Goal: Information Seeking & Learning: Learn about a topic

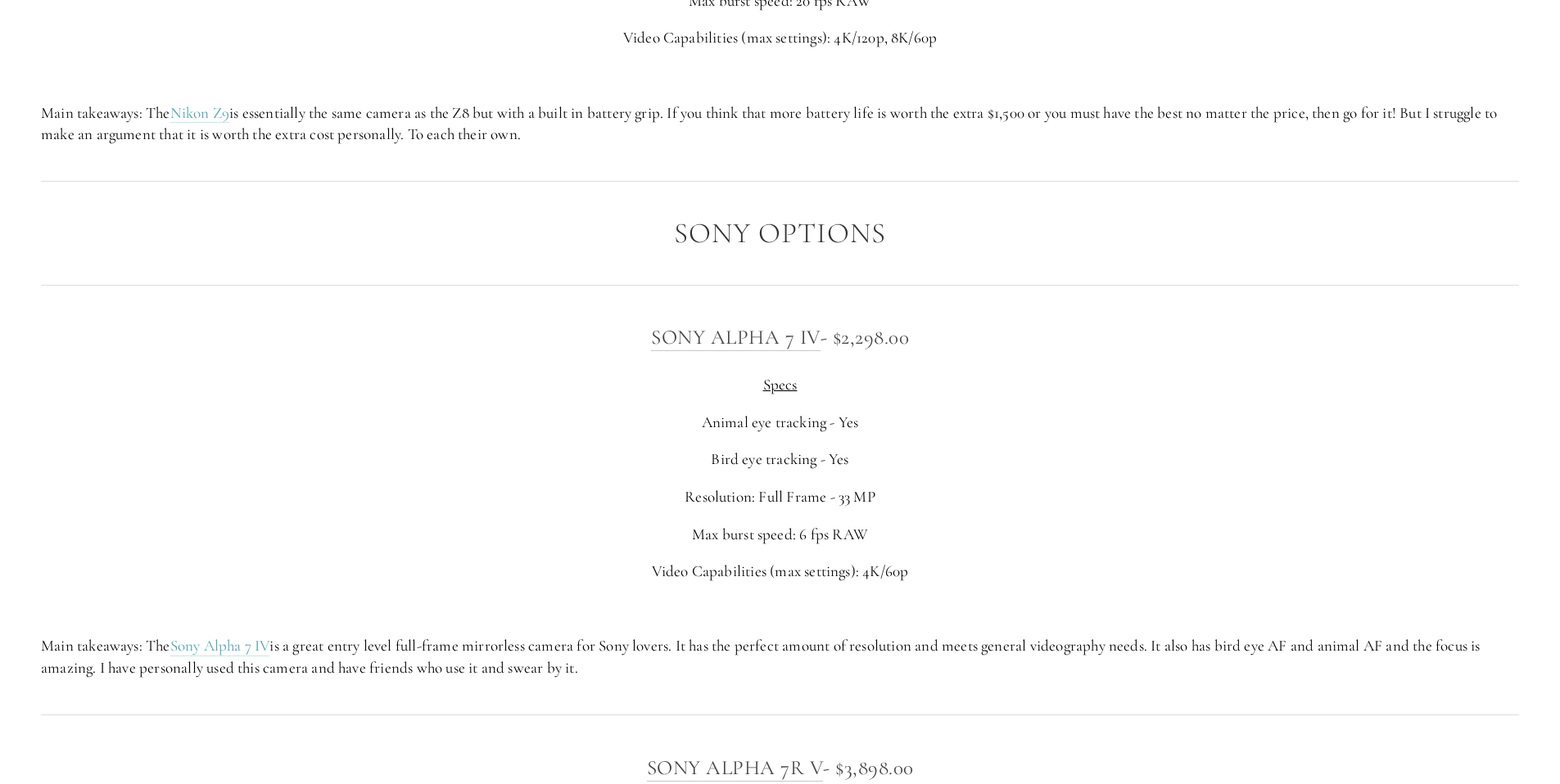
scroll to position [4275, 0]
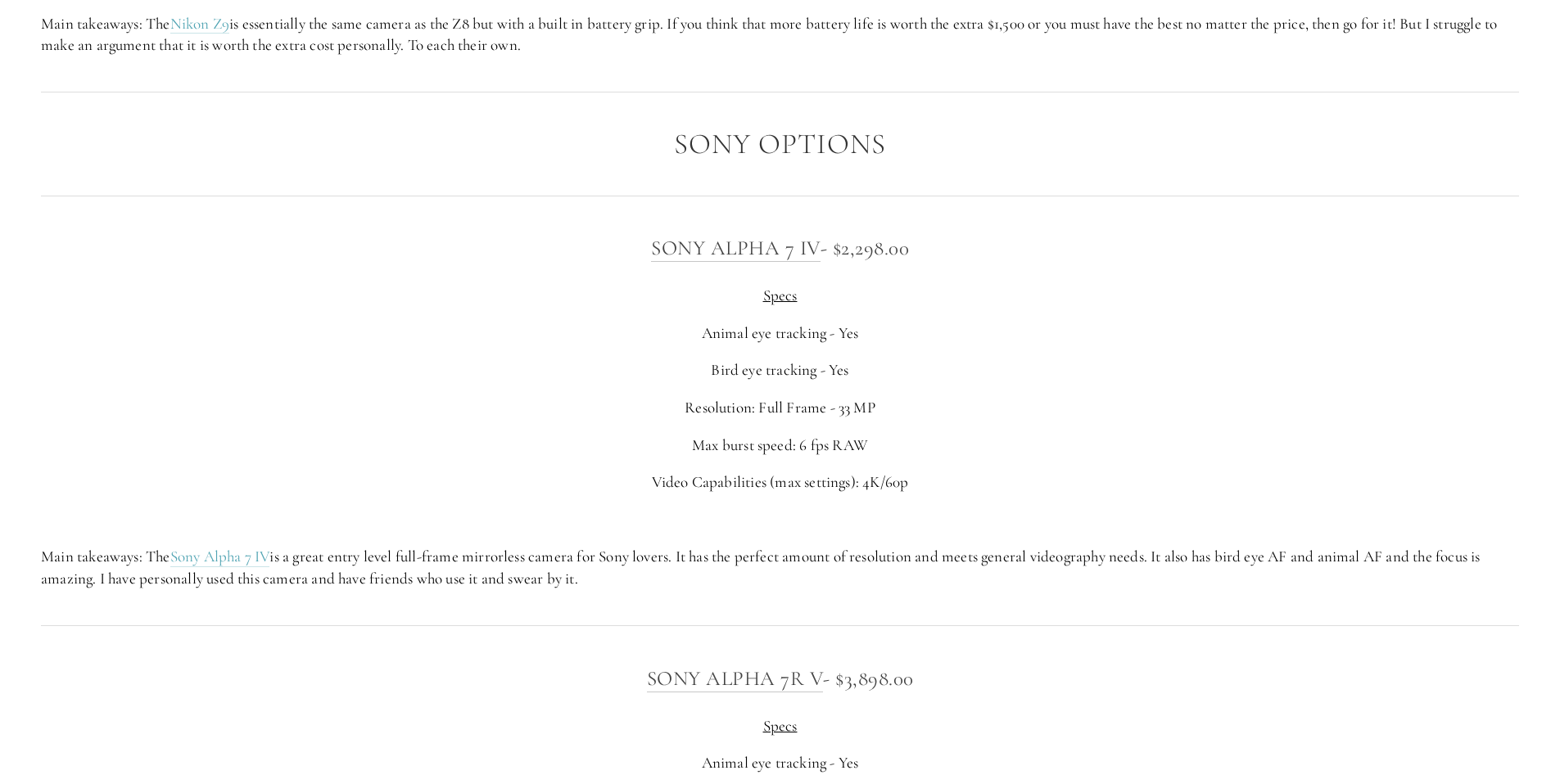
click at [500, 556] on p "Main takeaways: The Sony Alpha 7 IV is a great entry level full-frame mirrorles…" at bounding box center [780, 568] width 1479 height 44
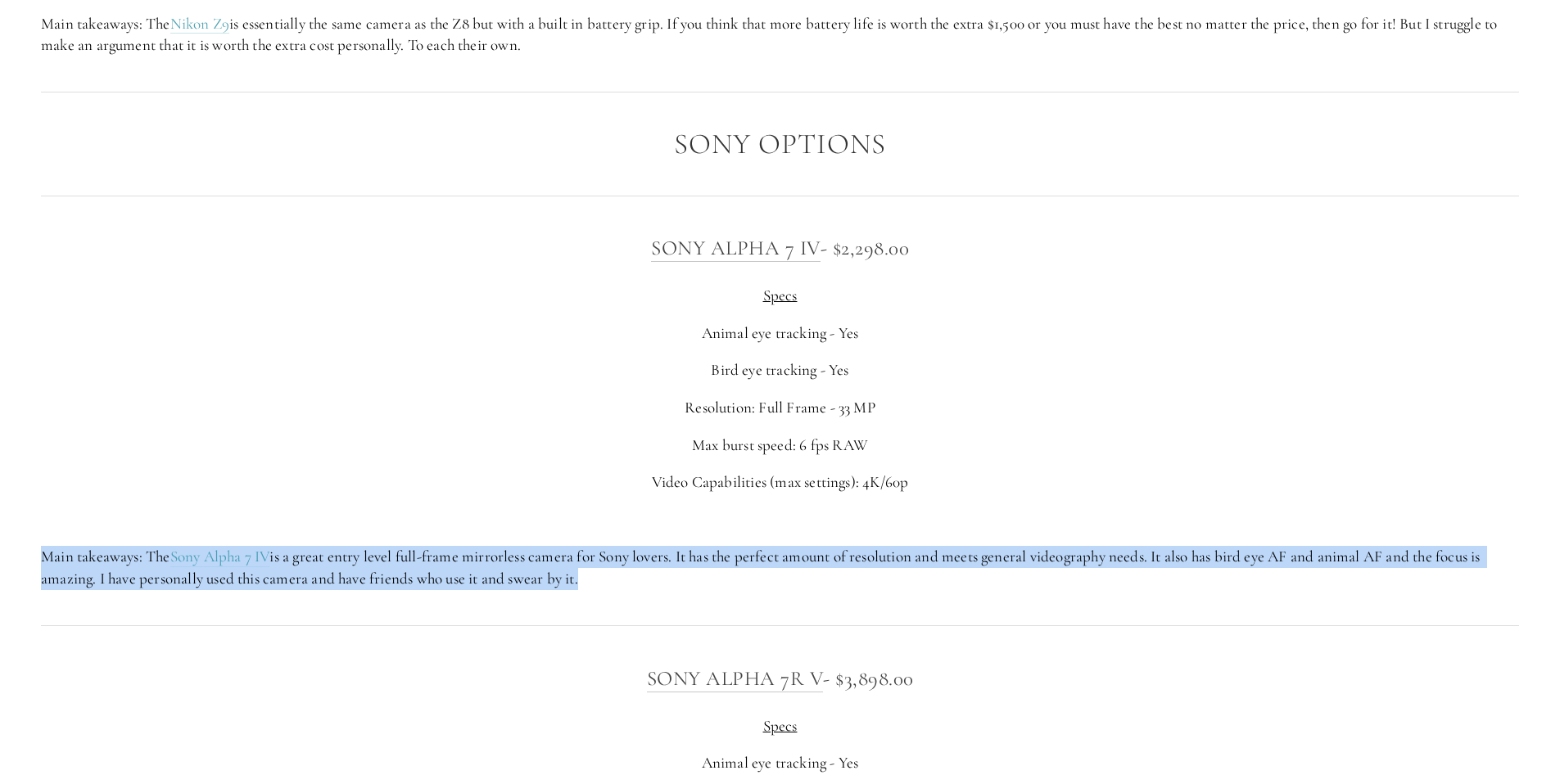
click at [500, 556] on p "Main takeaways: The Sony Alpha 7 IV is a great entry level full-frame mirrorles…" at bounding box center [780, 568] width 1479 height 44
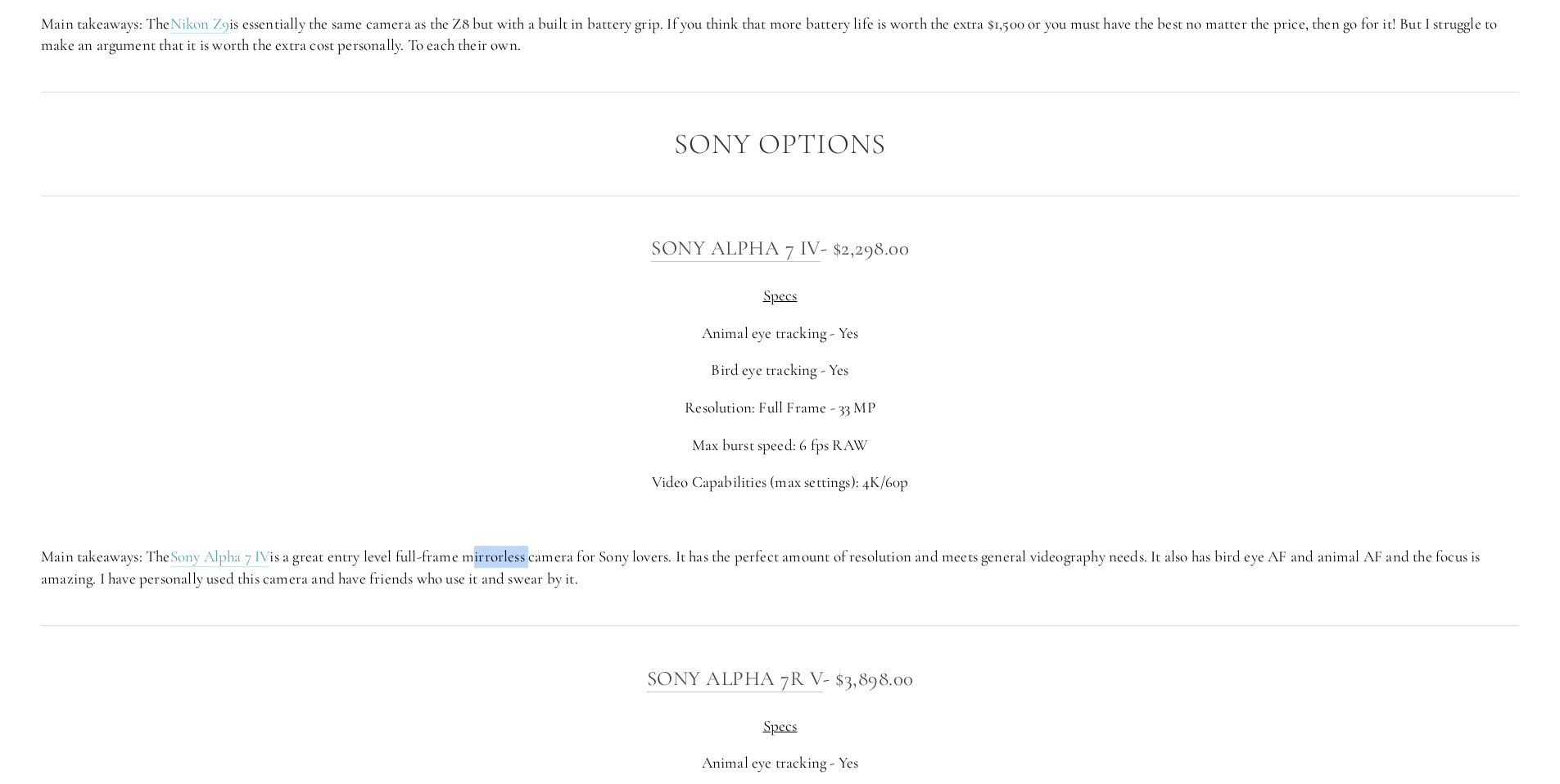
click at [500, 556] on p "Main takeaways: The Sony Alpha 7 IV is a great entry level full-frame mirrorles…" at bounding box center [780, 568] width 1479 height 44
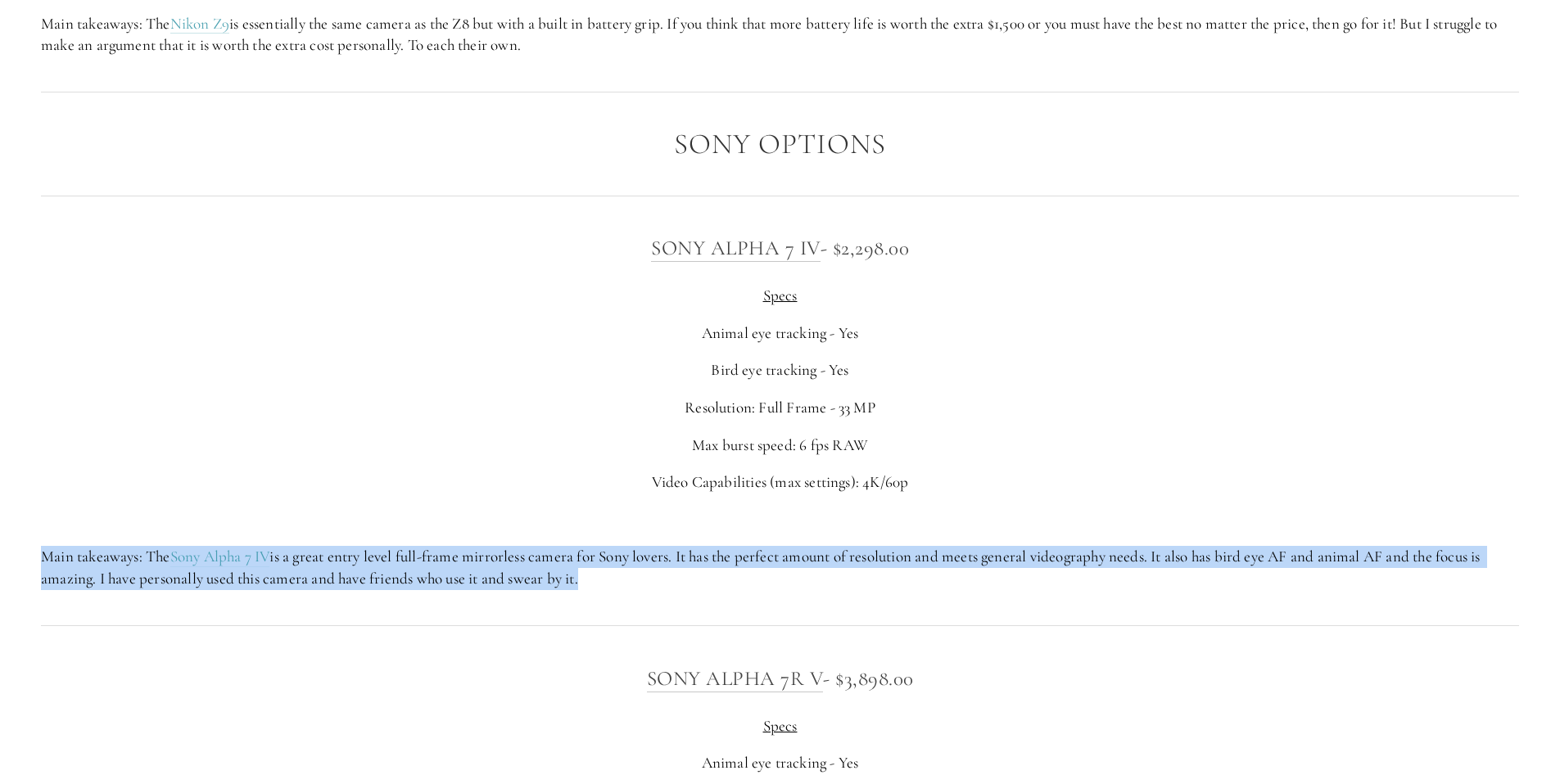
click at [500, 556] on p "Main takeaways: The Sony Alpha 7 IV is a great entry level full-frame mirrorles…" at bounding box center [780, 568] width 1479 height 44
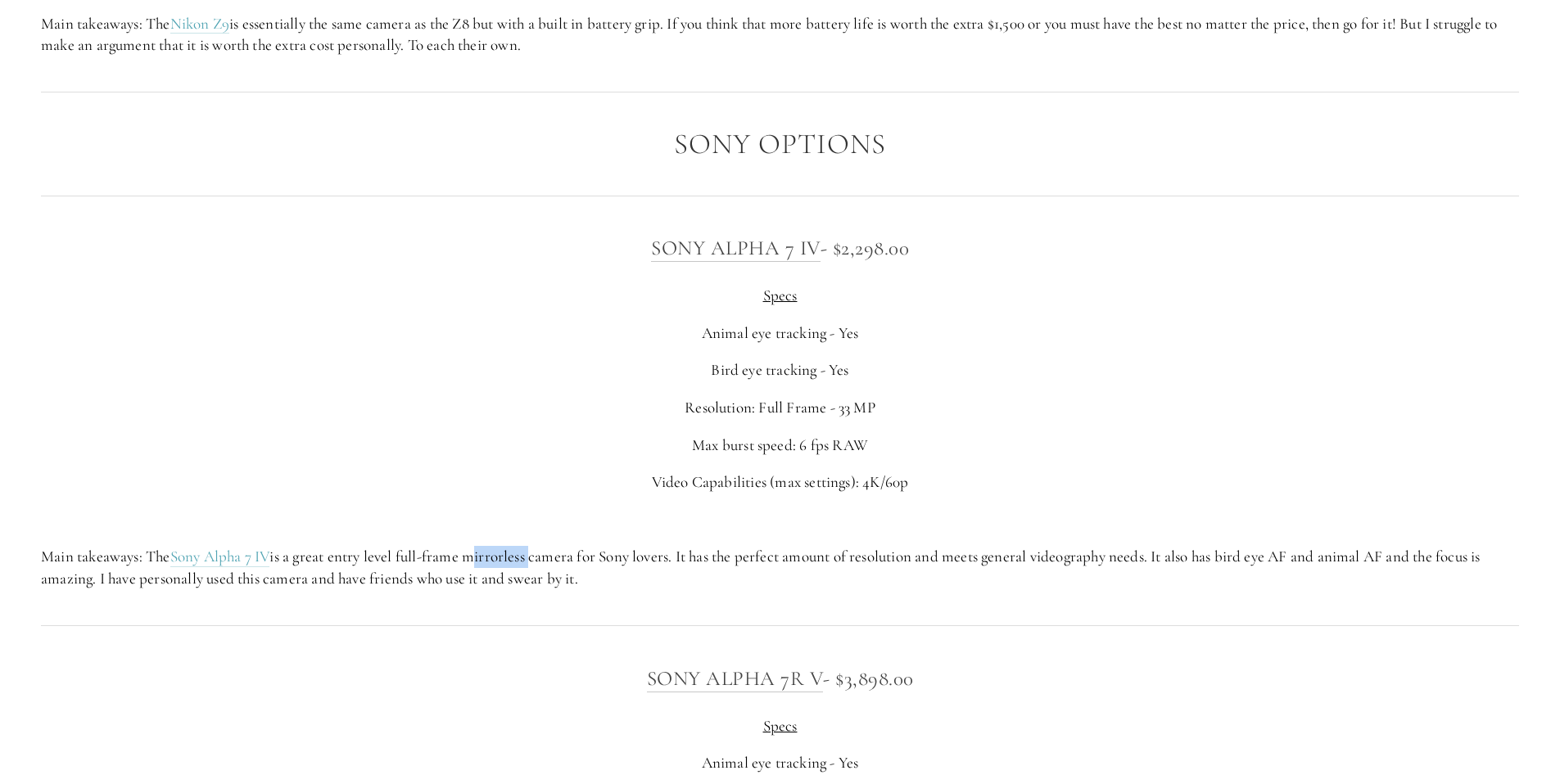
click at [500, 556] on p "Main takeaways: The Sony Alpha 7 IV is a great entry level full-frame mirrorles…" at bounding box center [780, 568] width 1479 height 44
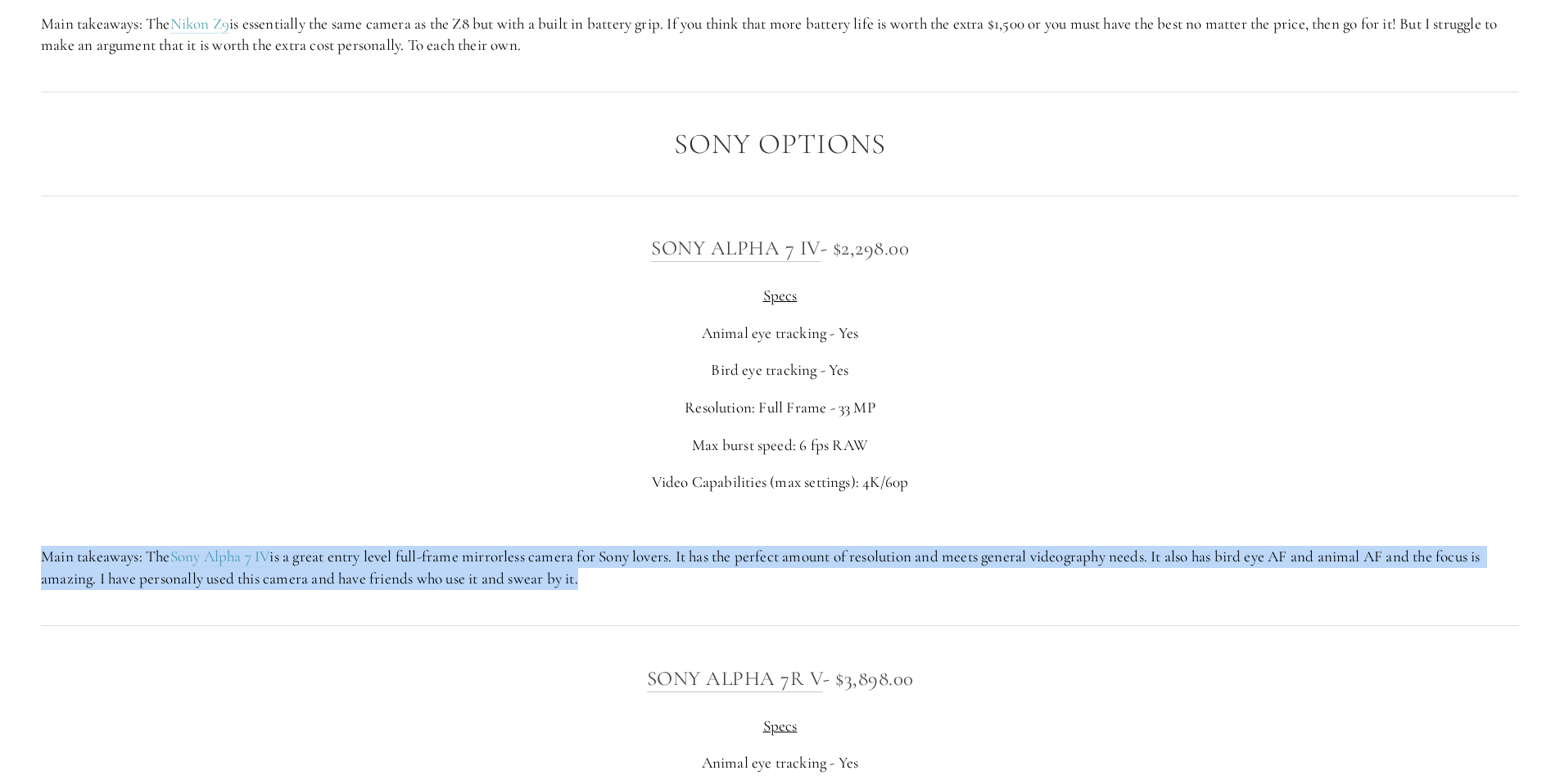
click at [500, 556] on p "Main takeaways: The Sony Alpha 7 IV is a great entry level full-frame mirrorles…" at bounding box center [780, 568] width 1479 height 44
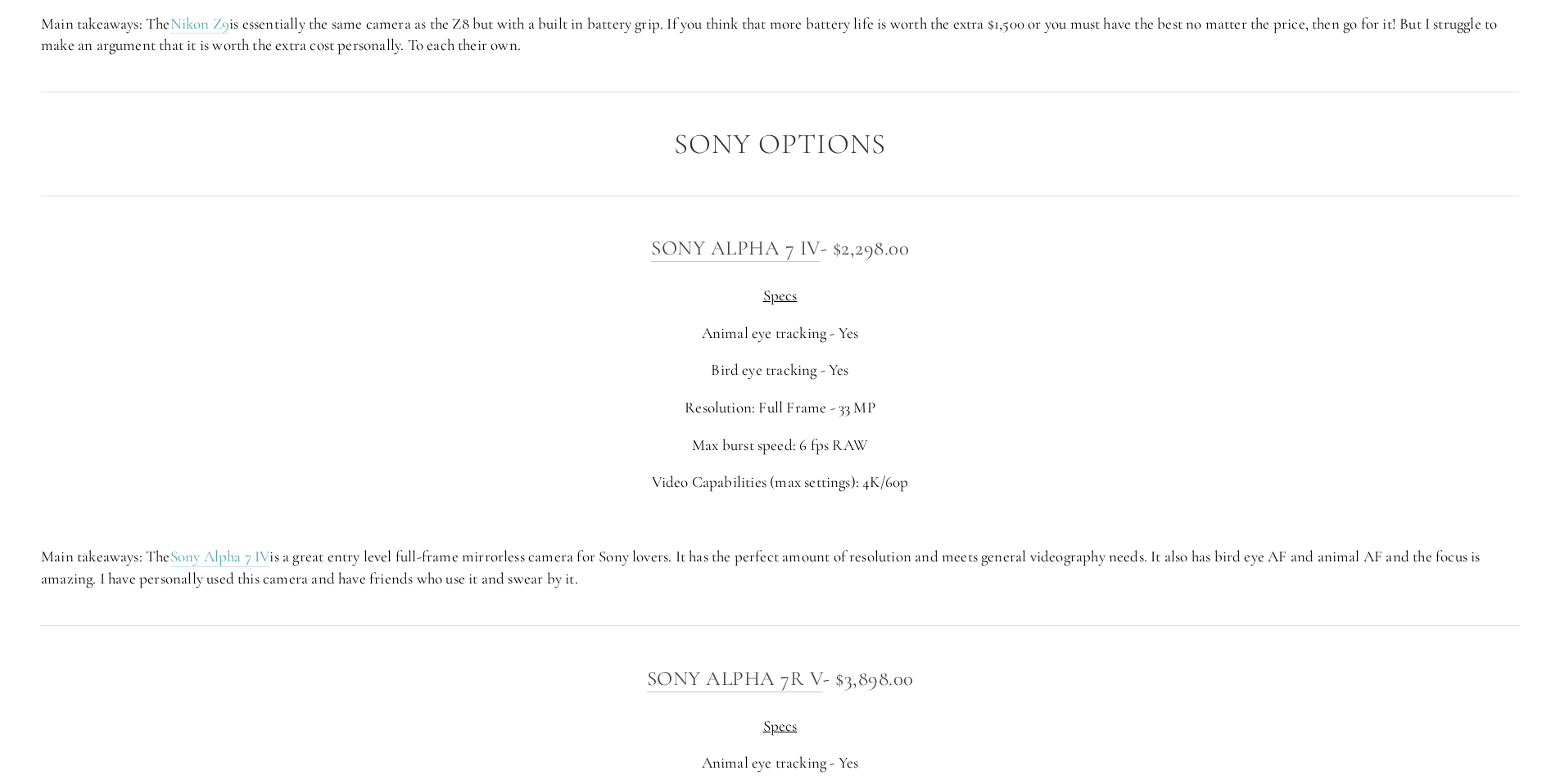
click at [500, 556] on p "Main takeaways: The Sony Alpha 7 IV is a great entry level full-frame mirrorles…" at bounding box center [780, 568] width 1479 height 44
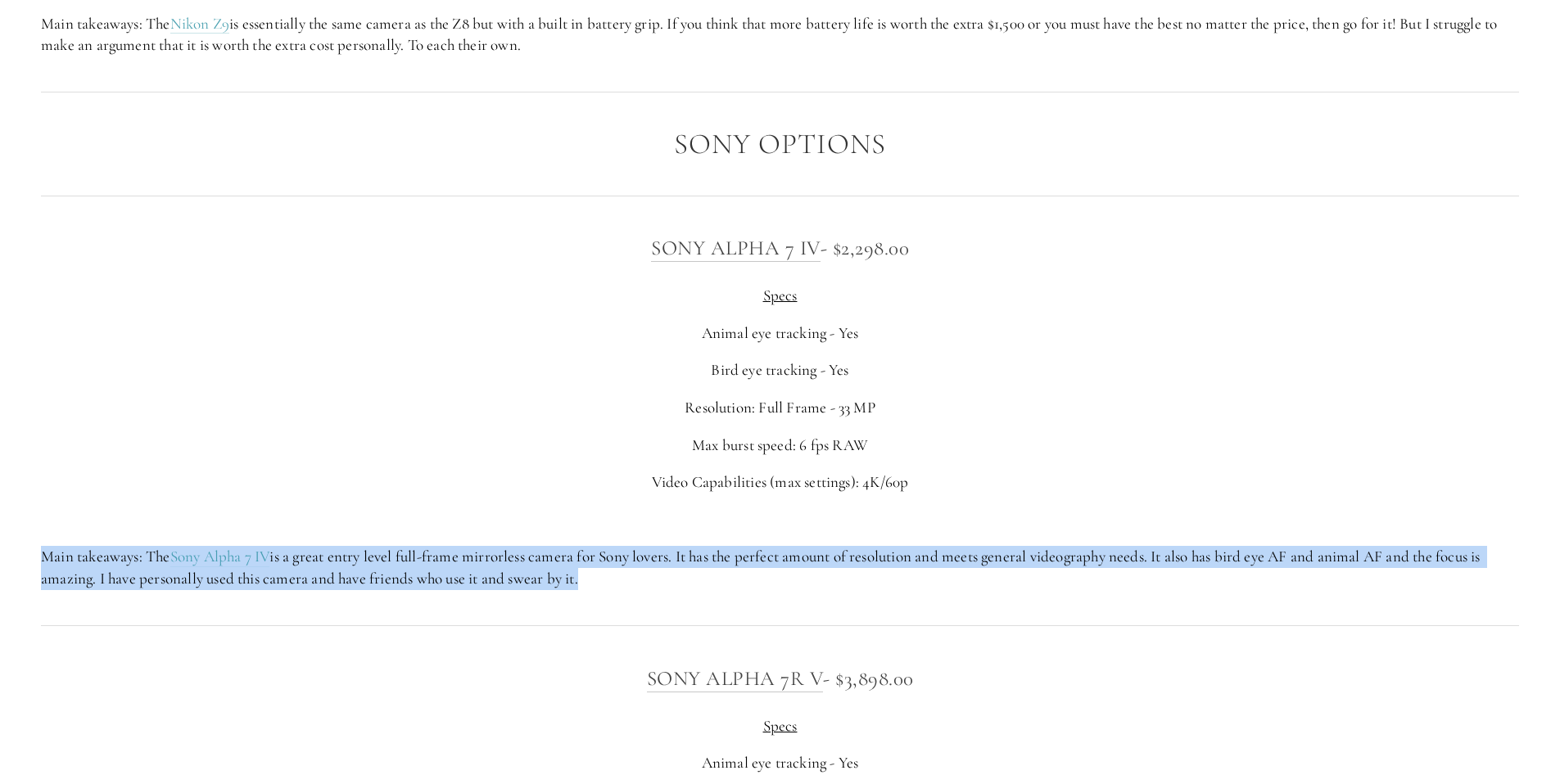
click at [500, 556] on p "Main takeaways: The Sony Alpha 7 IV is a great entry level full-frame mirrorles…" at bounding box center [780, 568] width 1479 height 44
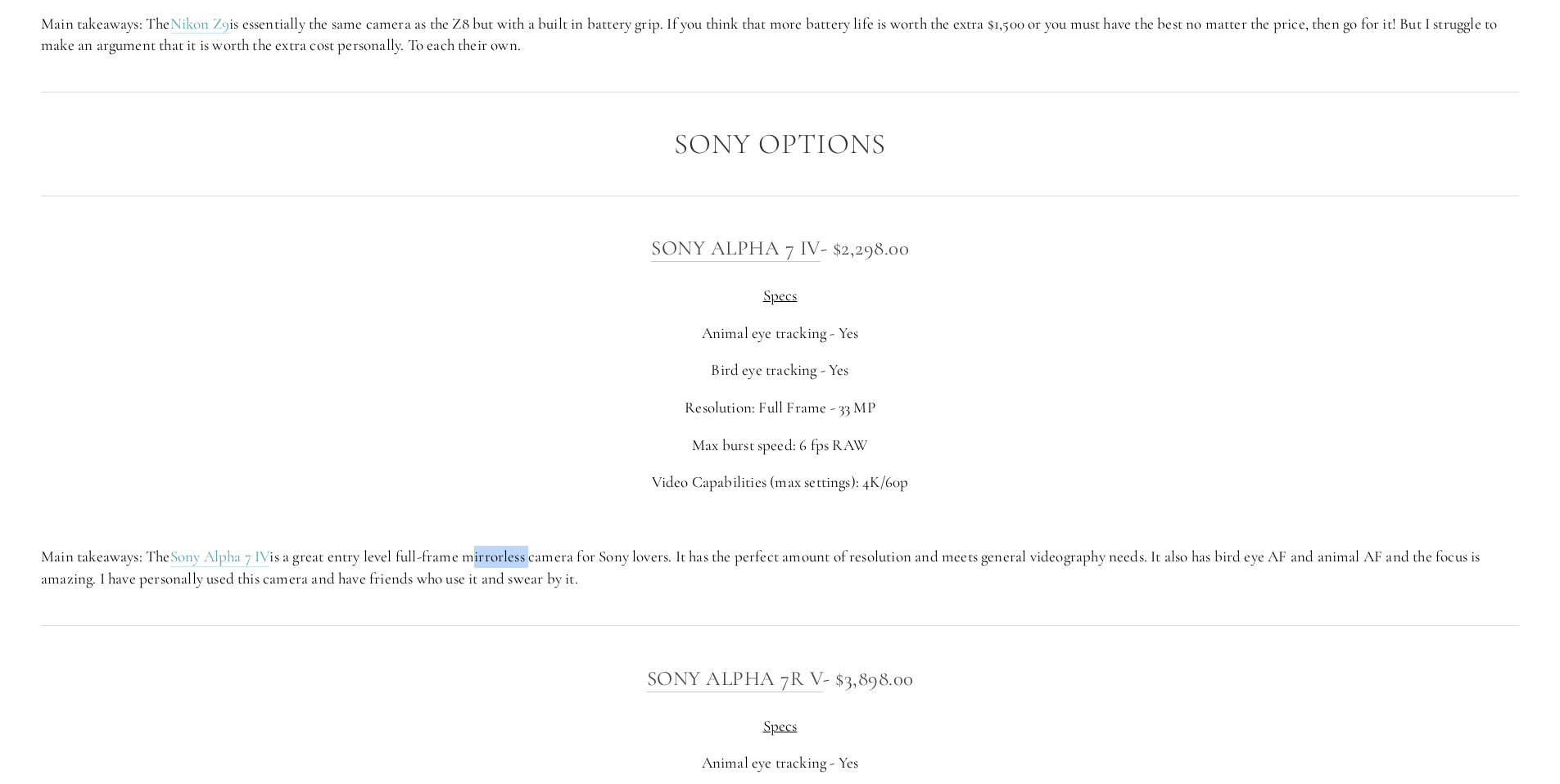
click at [500, 556] on p "Main takeaways: The Sony Alpha 7 IV is a great entry level full-frame mirrorles…" at bounding box center [780, 568] width 1479 height 44
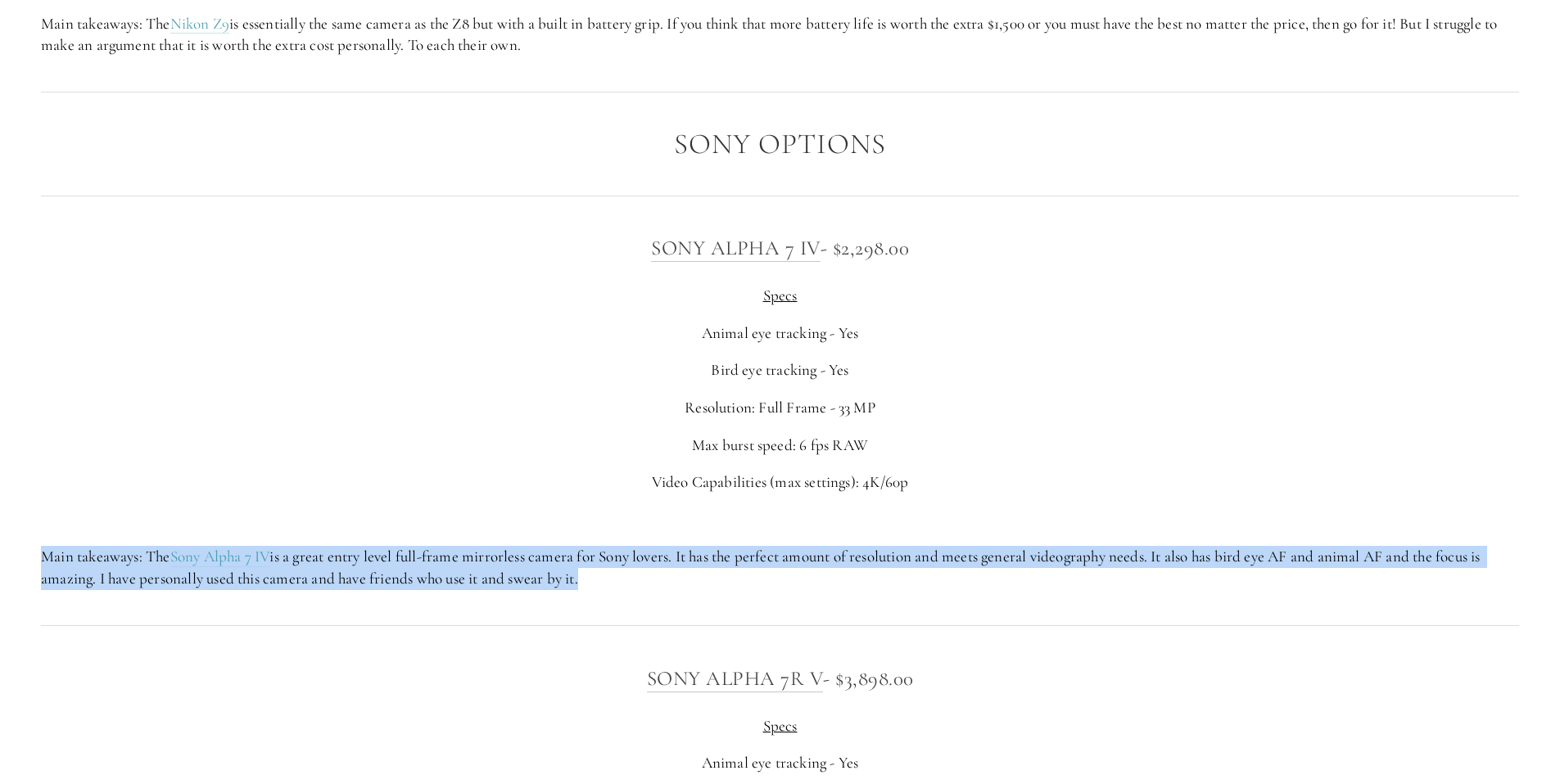
click at [500, 556] on p "Main takeaways: The Sony Alpha 7 IV is a great entry level full-frame mirrorles…" at bounding box center [780, 568] width 1479 height 44
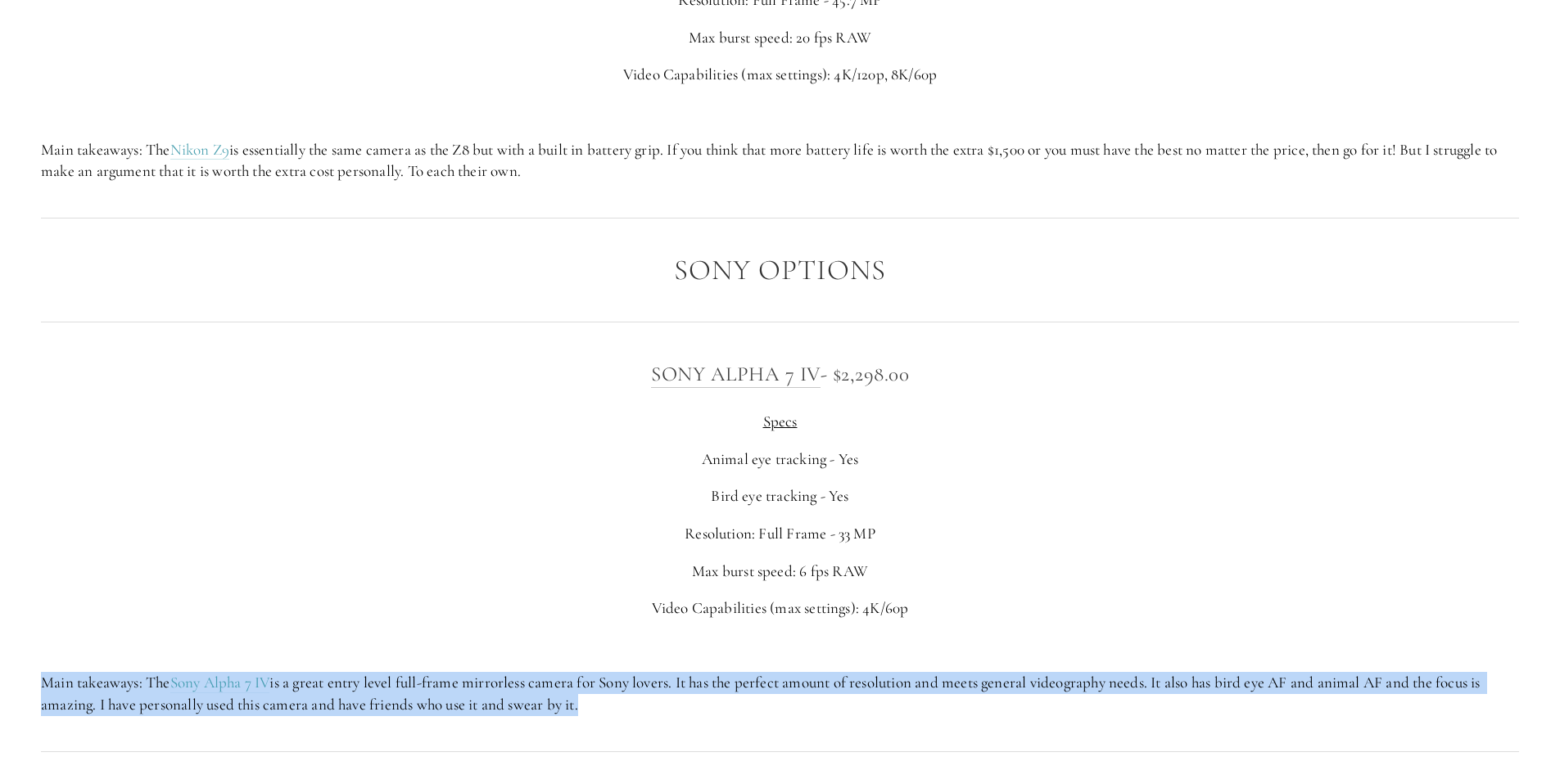
scroll to position [4511, 0]
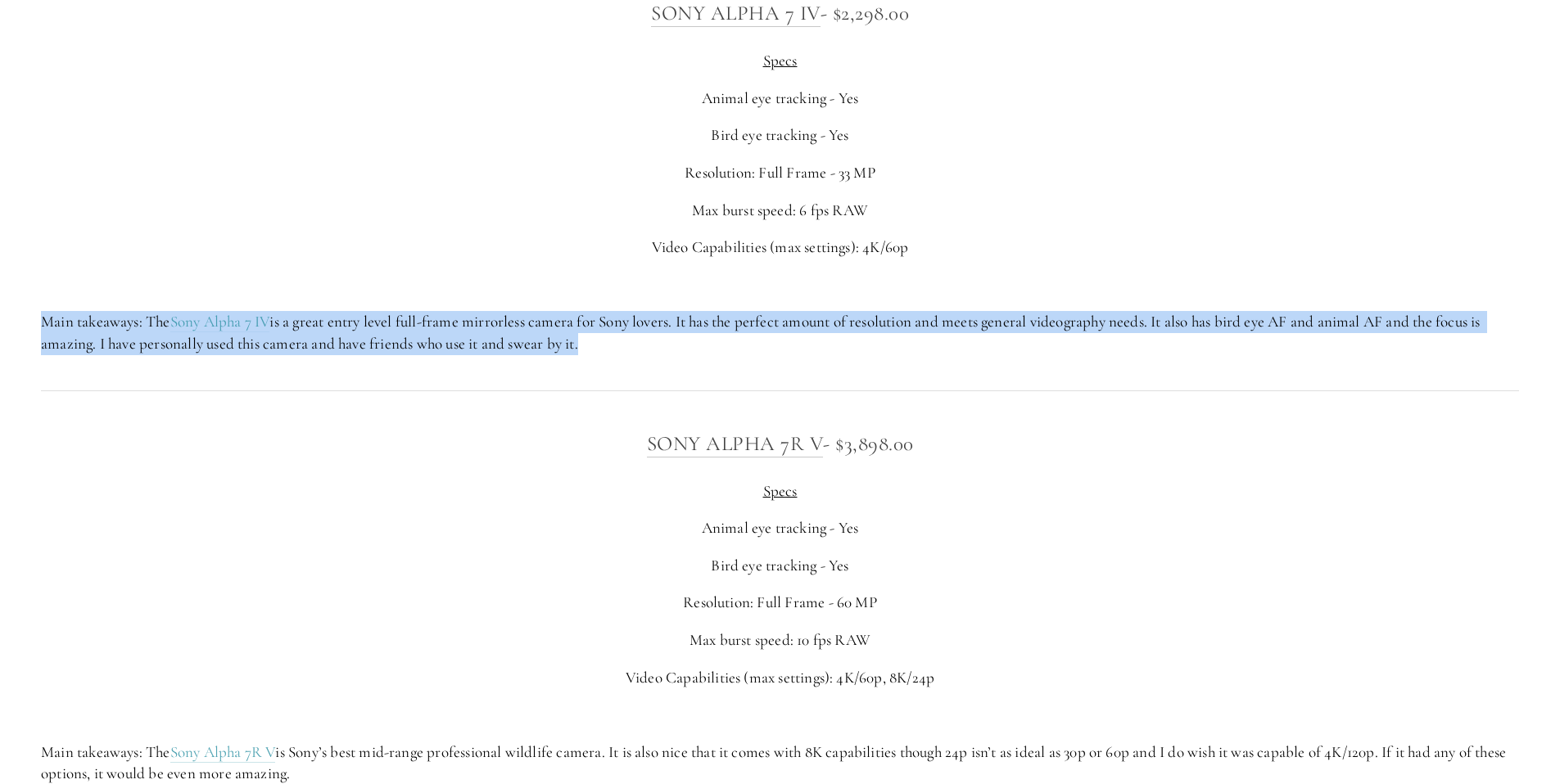
click at [754, 338] on p "Main takeaways: The Sony Alpha 7 IV is a great entry level full-frame mirrorles…" at bounding box center [780, 333] width 1479 height 44
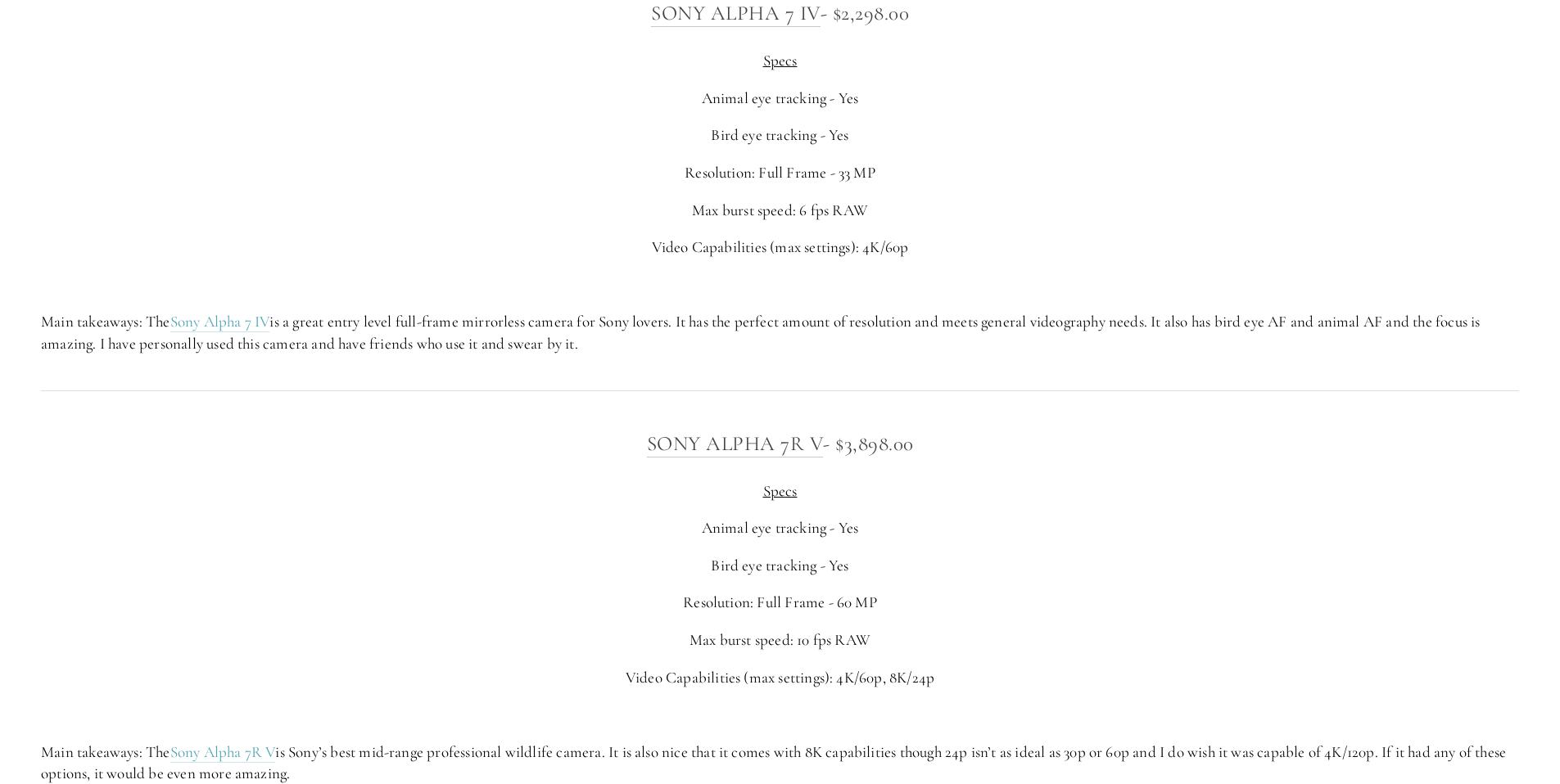
click at [531, 325] on p "Main takeaways: The Sony Alpha 7 IV is a great entry level full-frame mirrorles…" at bounding box center [780, 333] width 1479 height 44
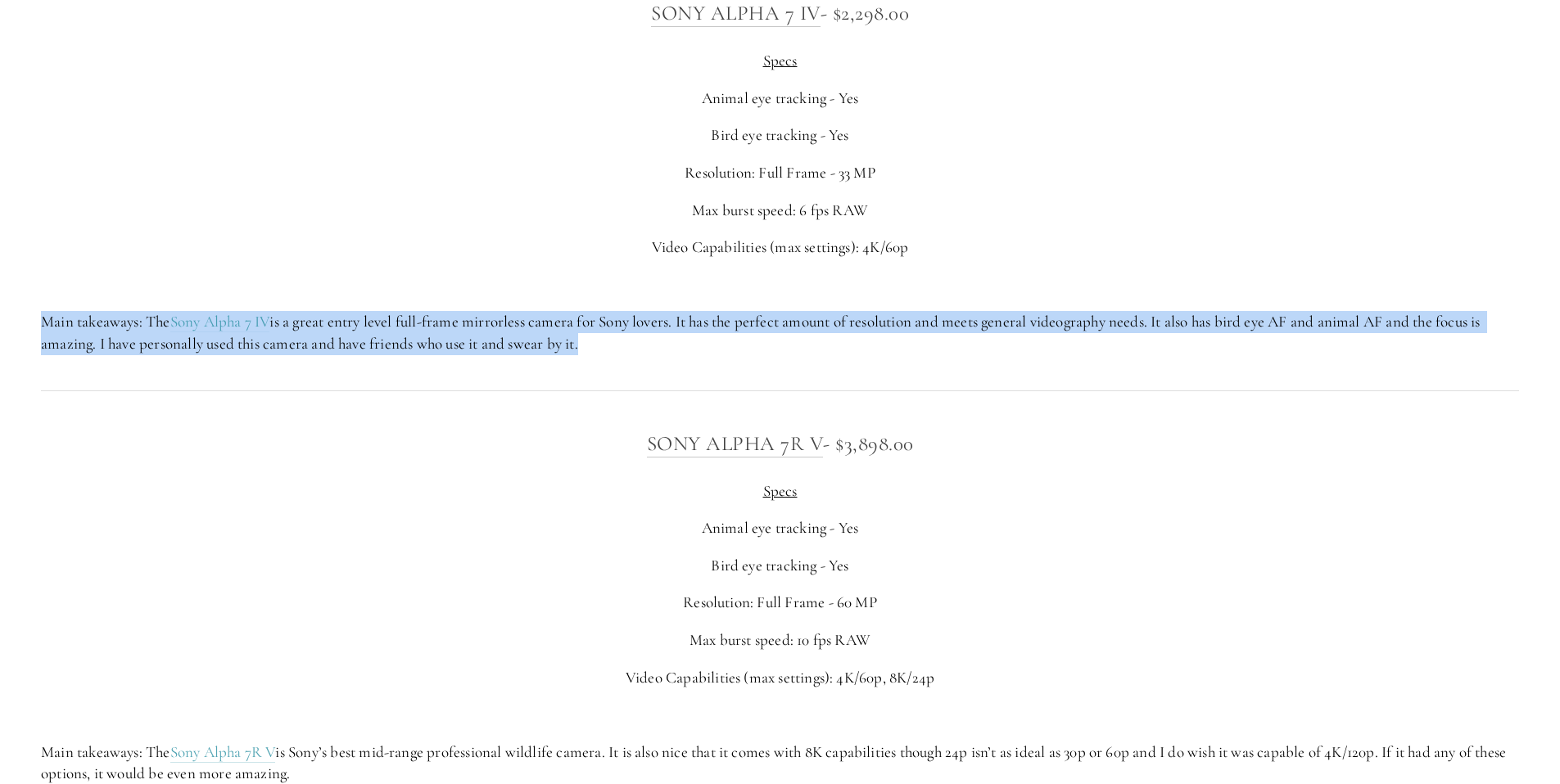
click at [531, 325] on p "Main takeaways: The Sony Alpha 7 IV is a great entry level full-frame mirrorles…" at bounding box center [780, 333] width 1479 height 44
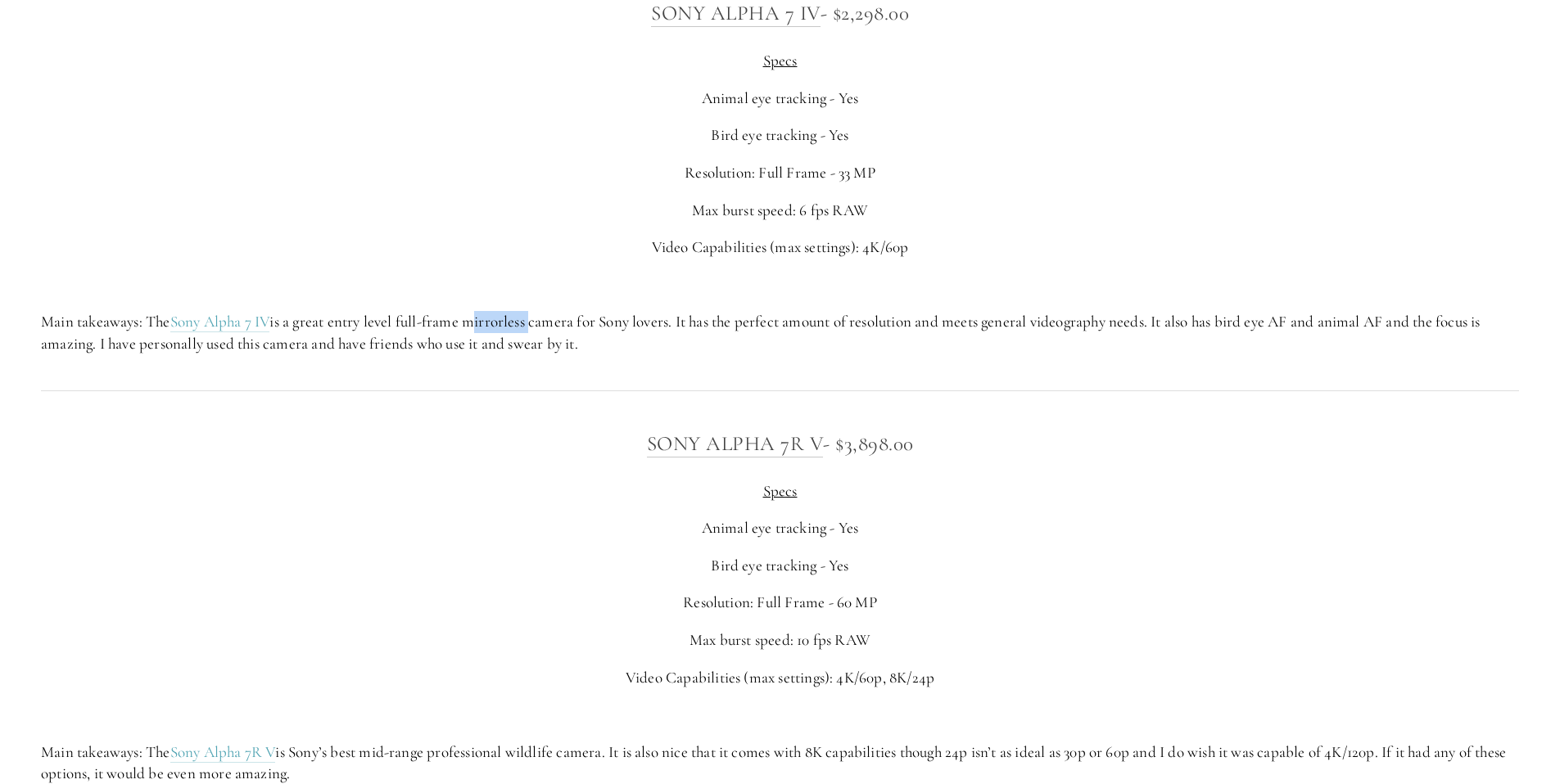
click at [531, 325] on p "Main takeaways: The Sony Alpha 7 IV is a great entry level full-frame mirrorles…" at bounding box center [780, 333] width 1479 height 44
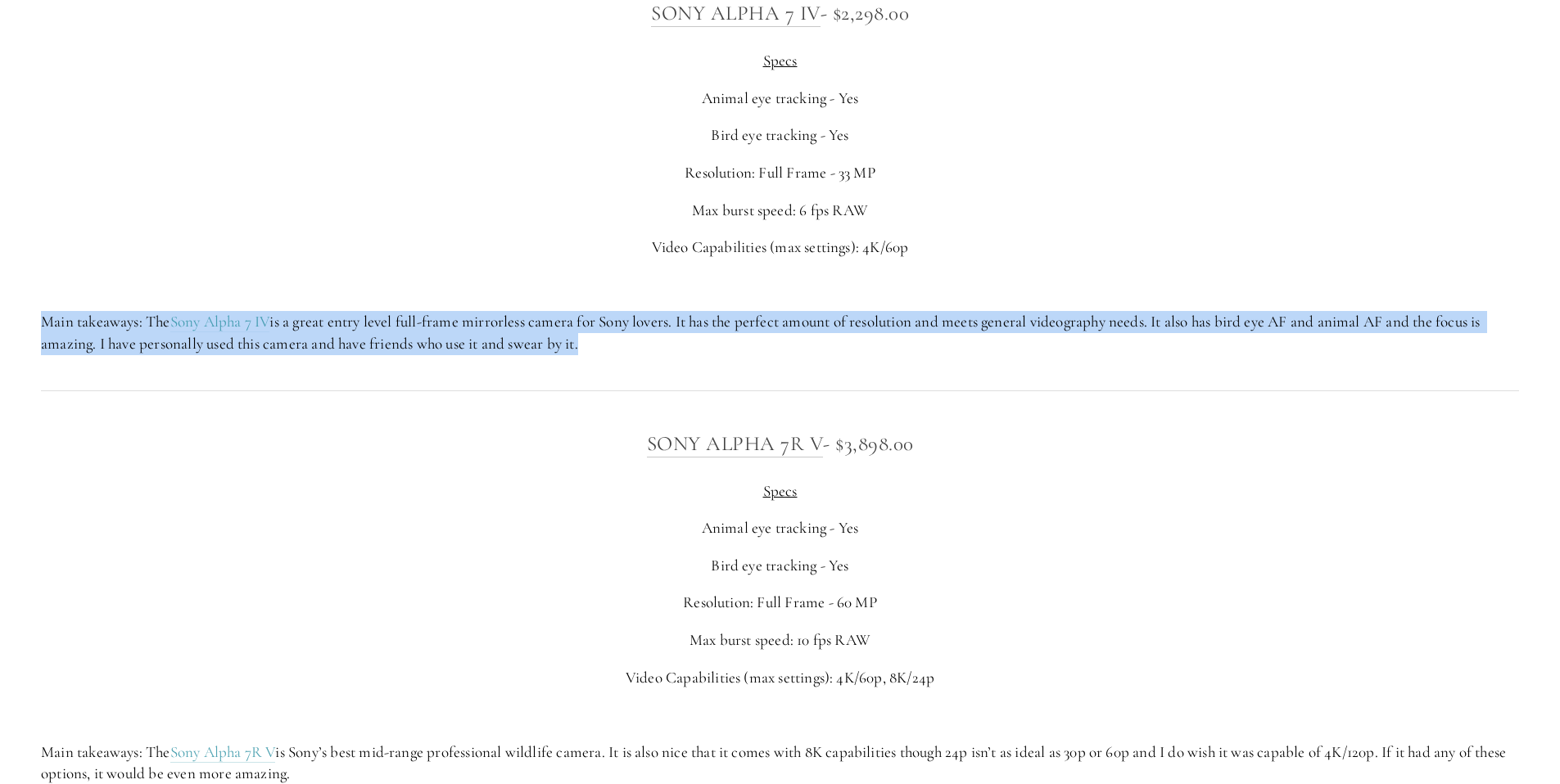
click at [531, 325] on p "Main takeaways: The Sony Alpha 7 IV is a great entry level full-frame mirrorles…" at bounding box center [780, 333] width 1479 height 44
click at [539, 321] on p "Main takeaways: The Sony Alpha 7 IV is a great entry level full-frame mirrorles…" at bounding box center [780, 333] width 1479 height 44
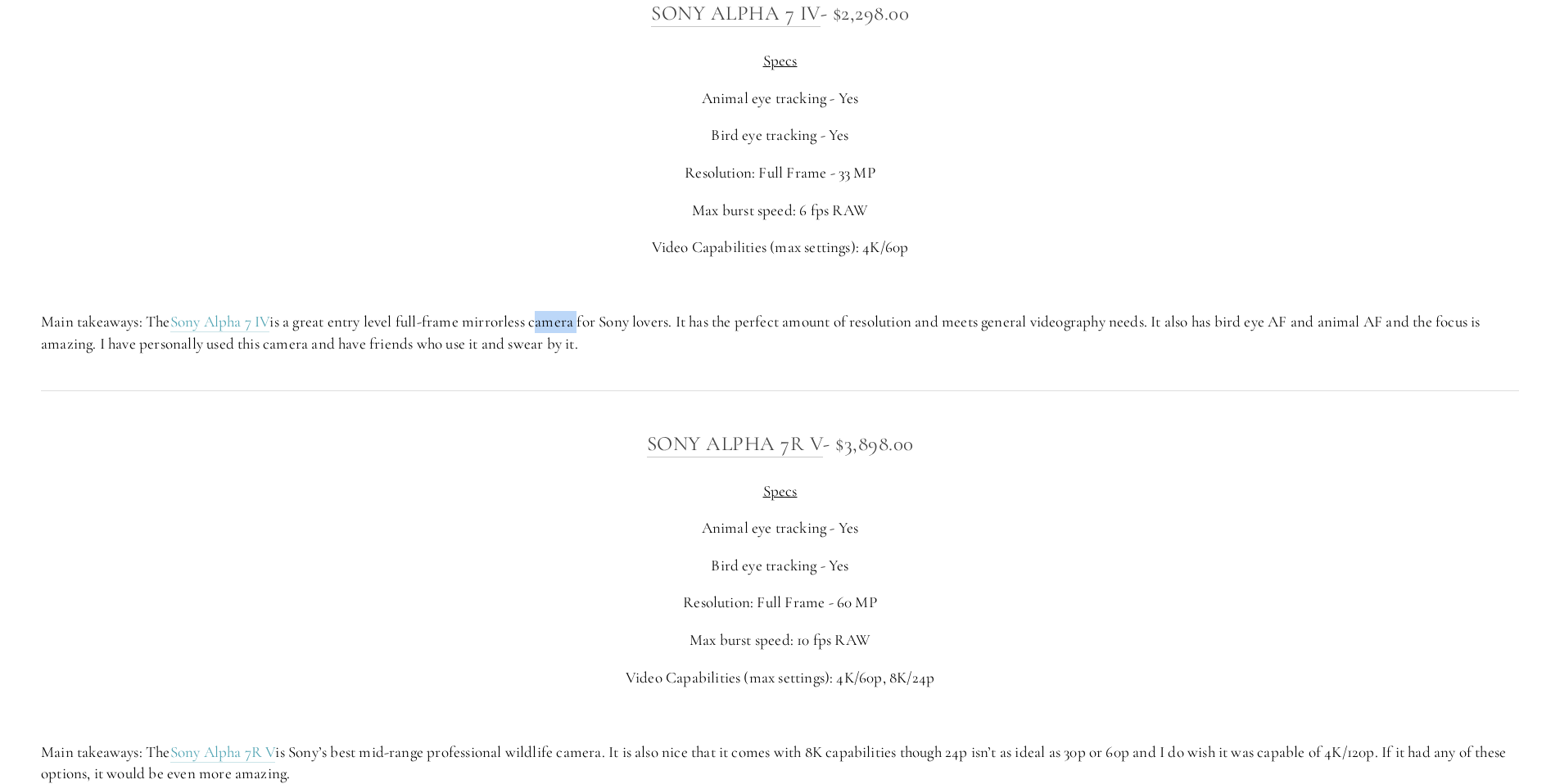
click at [539, 321] on p "Main takeaways: The Sony Alpha 7 IV is a great entry level full-frame mirrorles…" at bounding box center [780, 333] width 1479 height 44
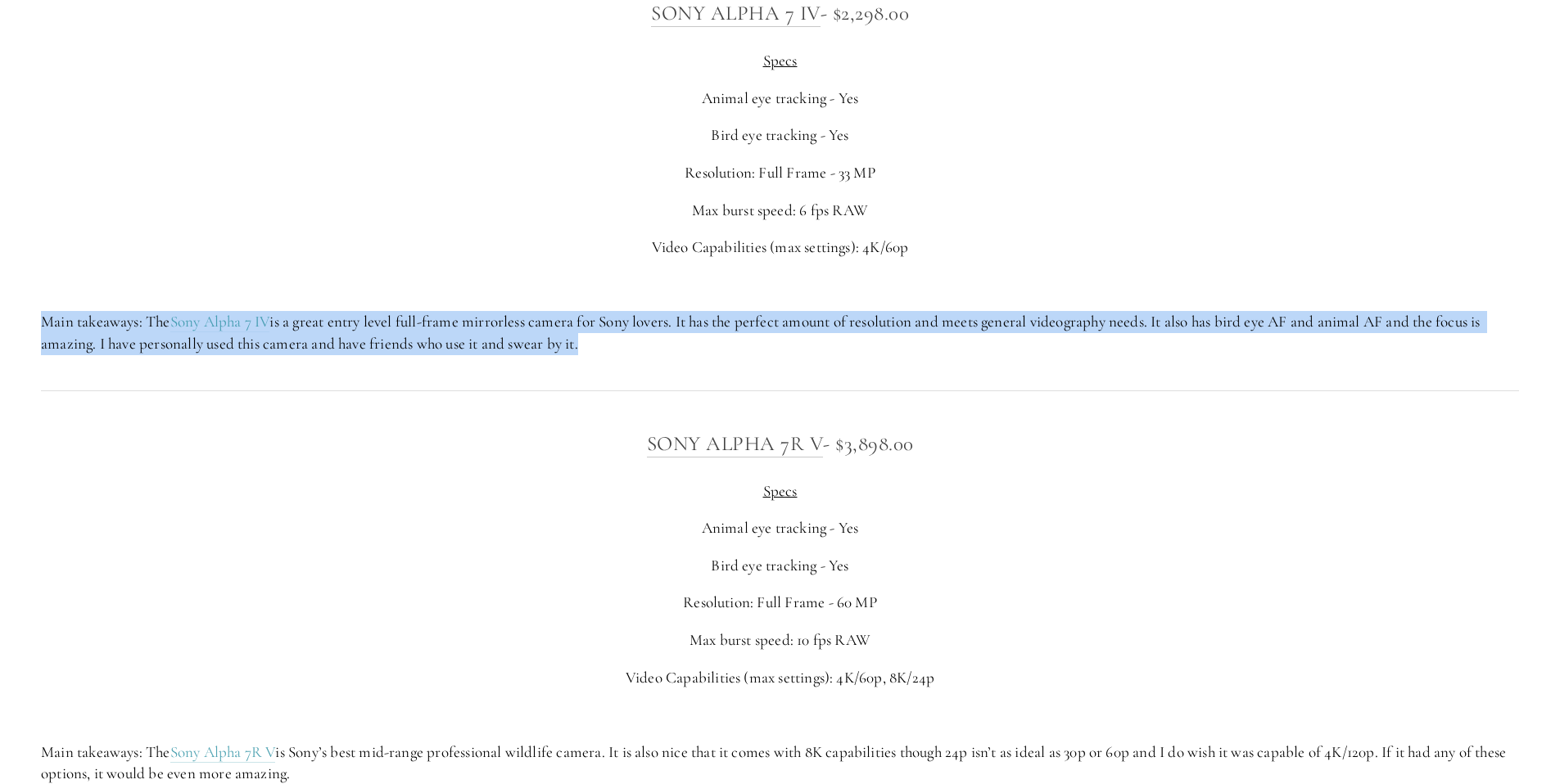
click at [539, 321] on p "Main takeaways: The Sony Alpha 7 IV is a great entry level full-frame mirrorles…" at bounding box center [780, 333] width 1479 height 44
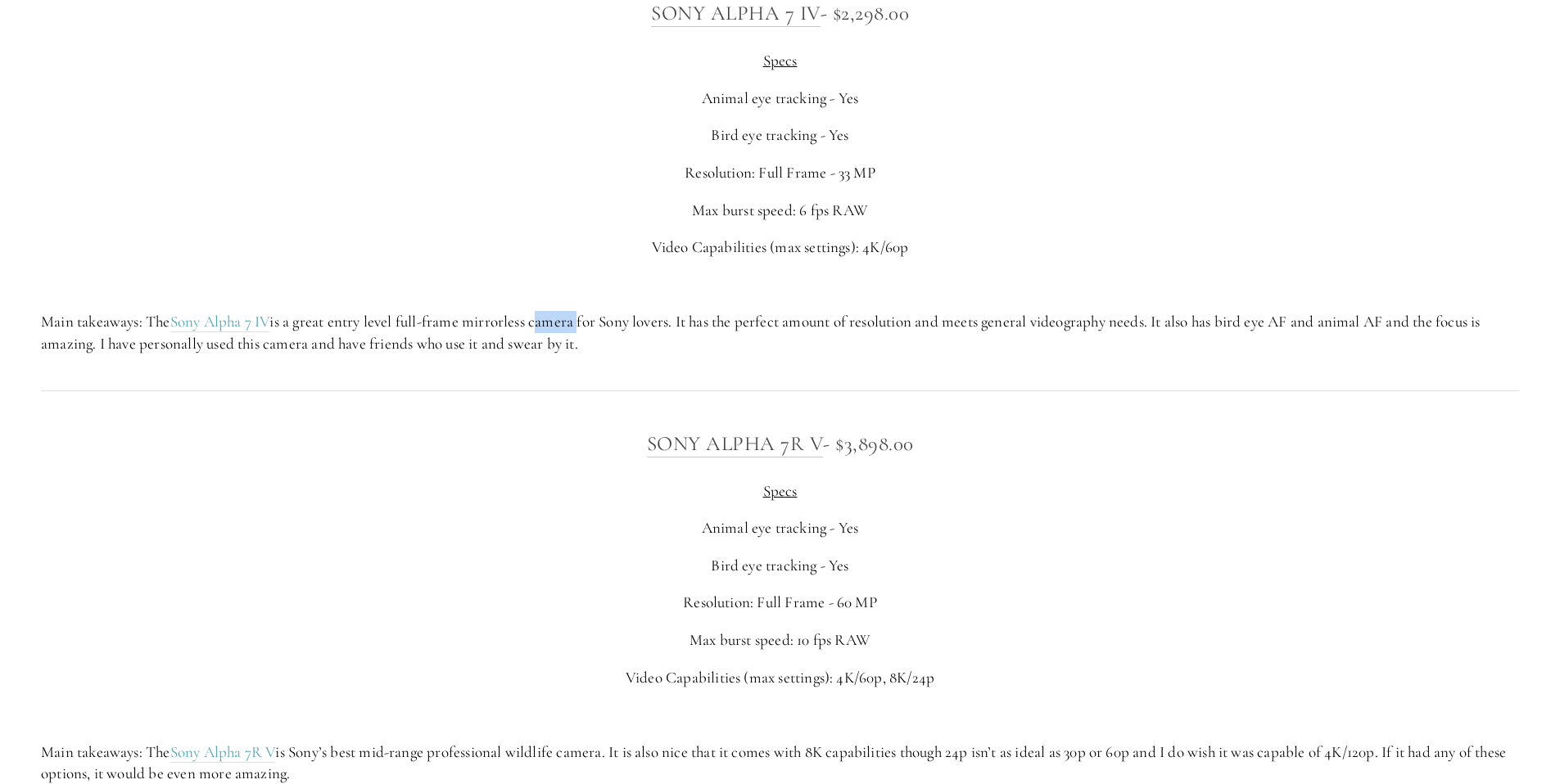
click at [539, 321] on p "Main takeaways: The Sony Alpha 7 IV is a great entry level full-frame mirrorles…" at bounding box center [780, 333] width 1479 height 44
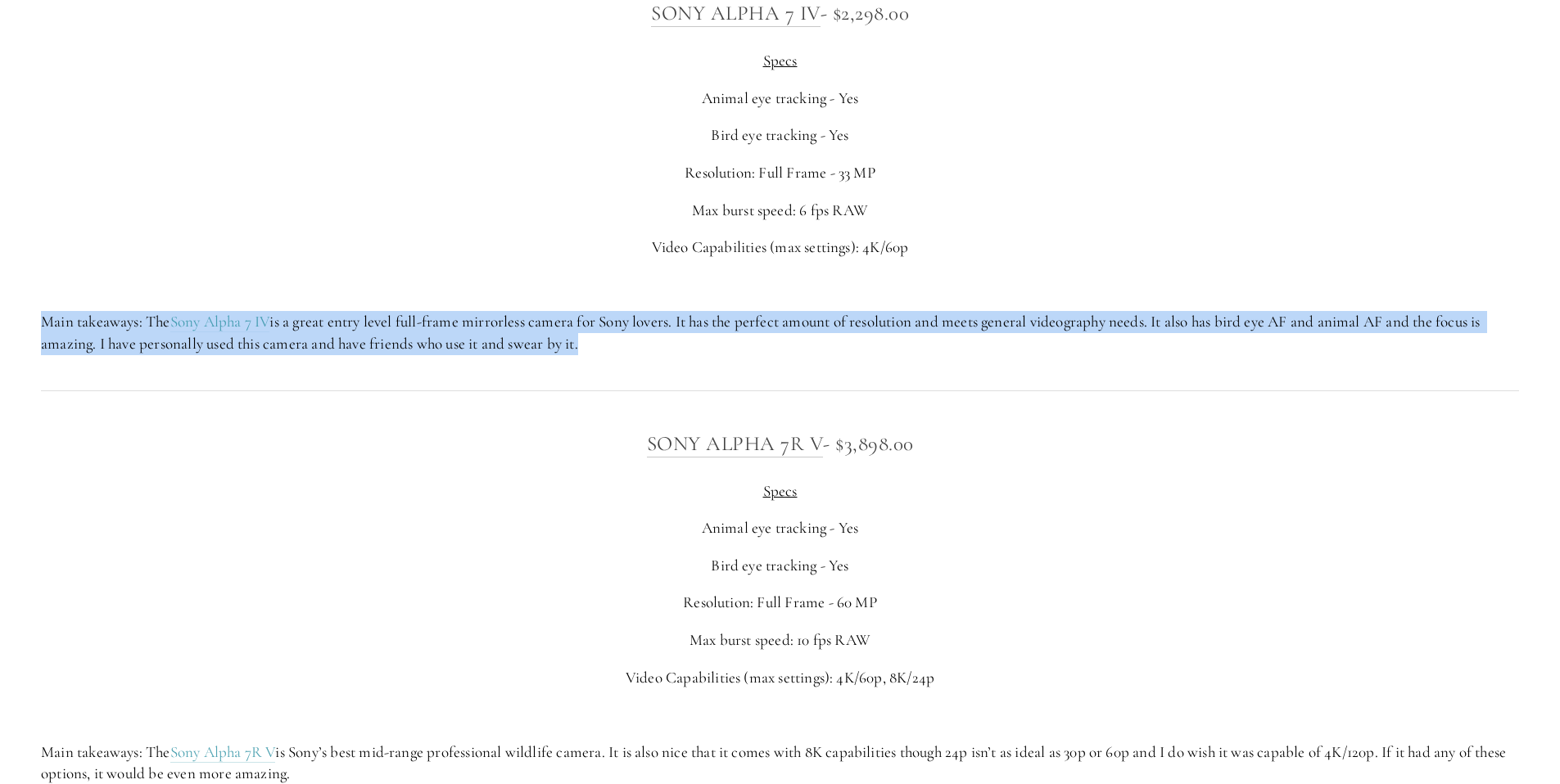
click at [539, 321] on p "Main takeaways: The Sony Alpha 7 IV is a great entry level full-frame mirrorles…" at bounding box center [780, 333] width 1479 height 44
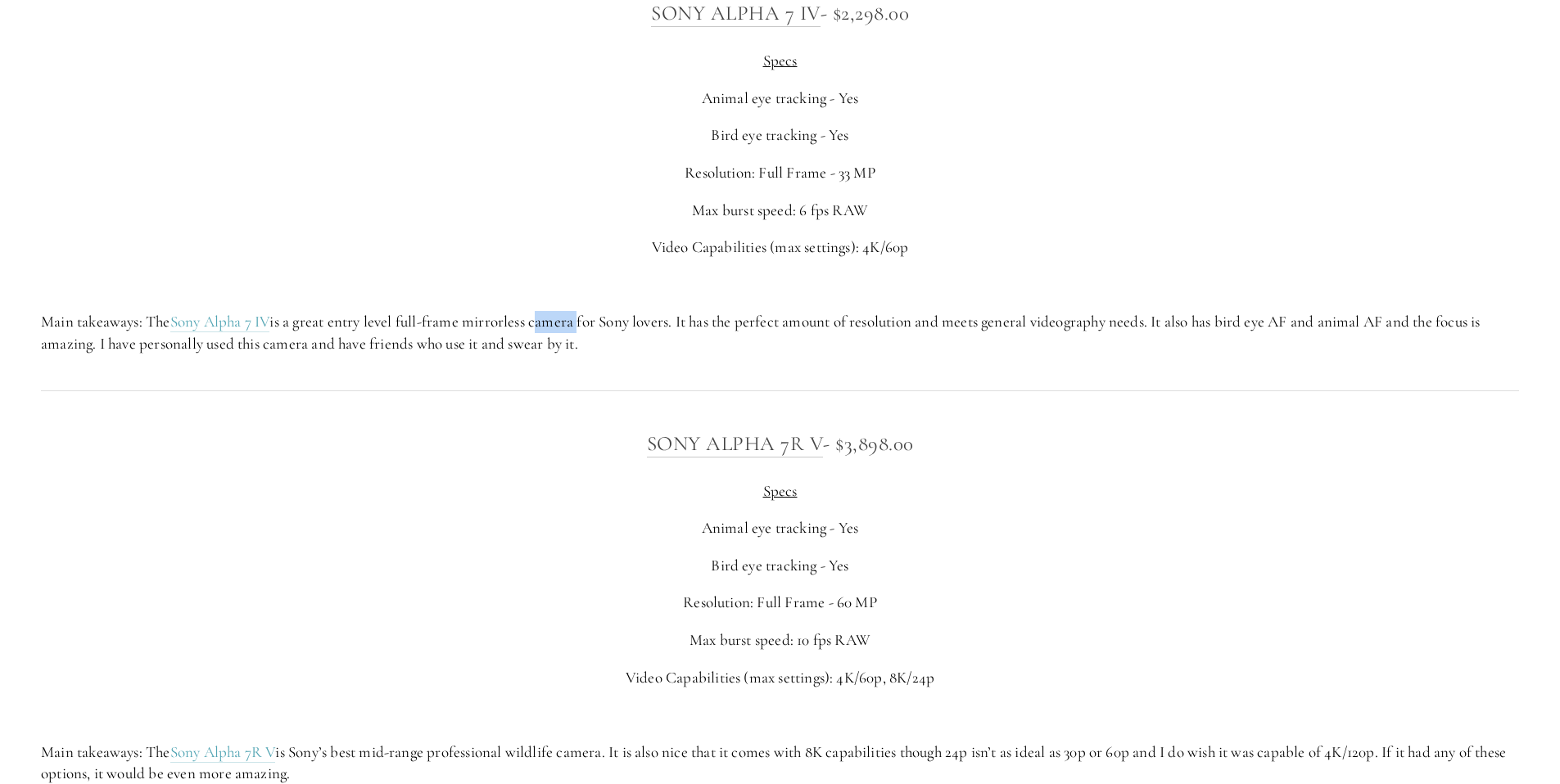
click at [539, 321] on p "Main takeaways: The Sony Alpha 7 IV is a great entry level full-frame mirrorles…" at bounding box center [780, 333] width 1479 height 44
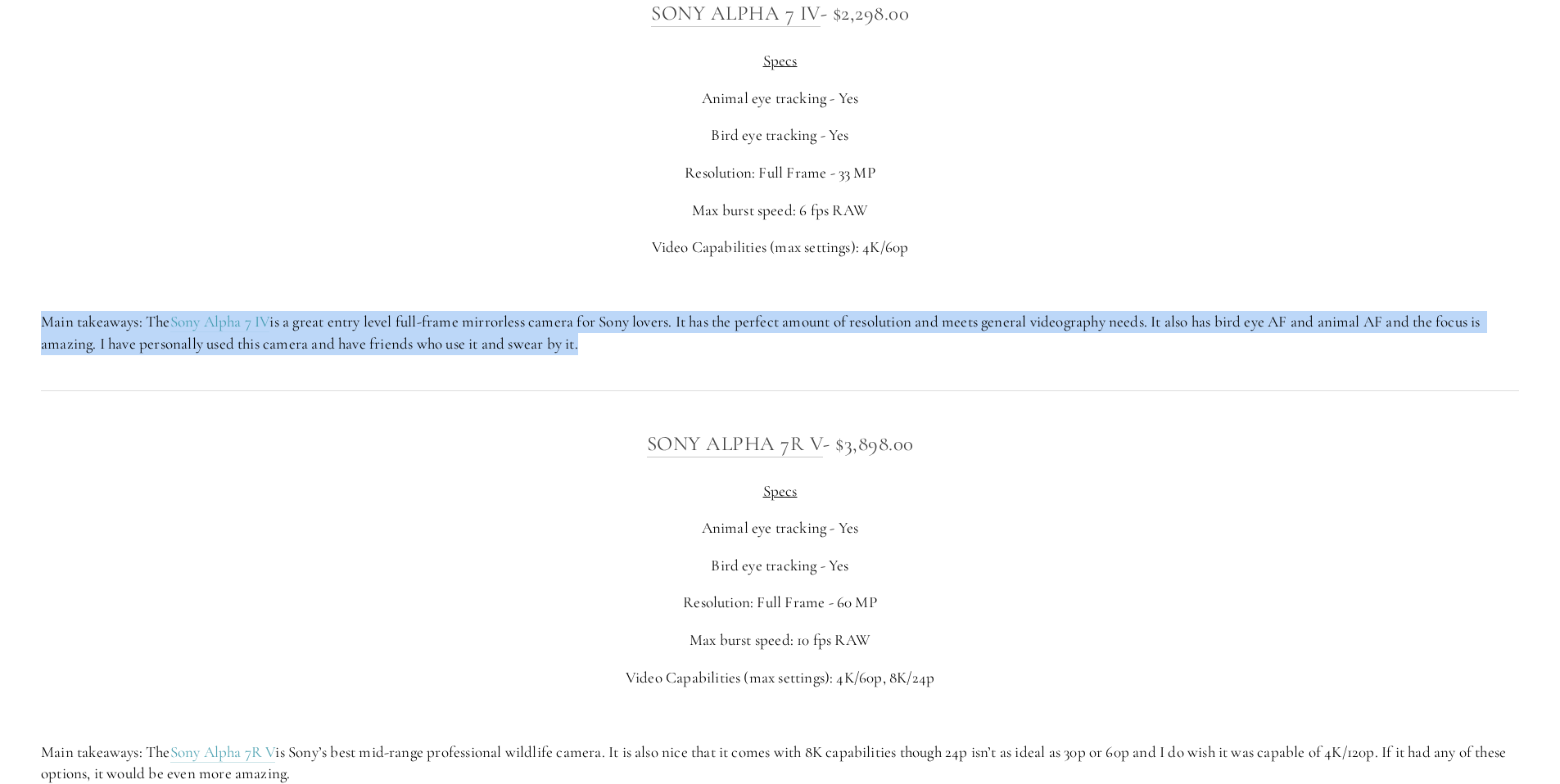
click at [539, 321] on p "Main takeaways: The Sony Alpha 7 IV is a great entry level full-frame mirrorles…" at bounding box center [780, 333] width 1479 height 44
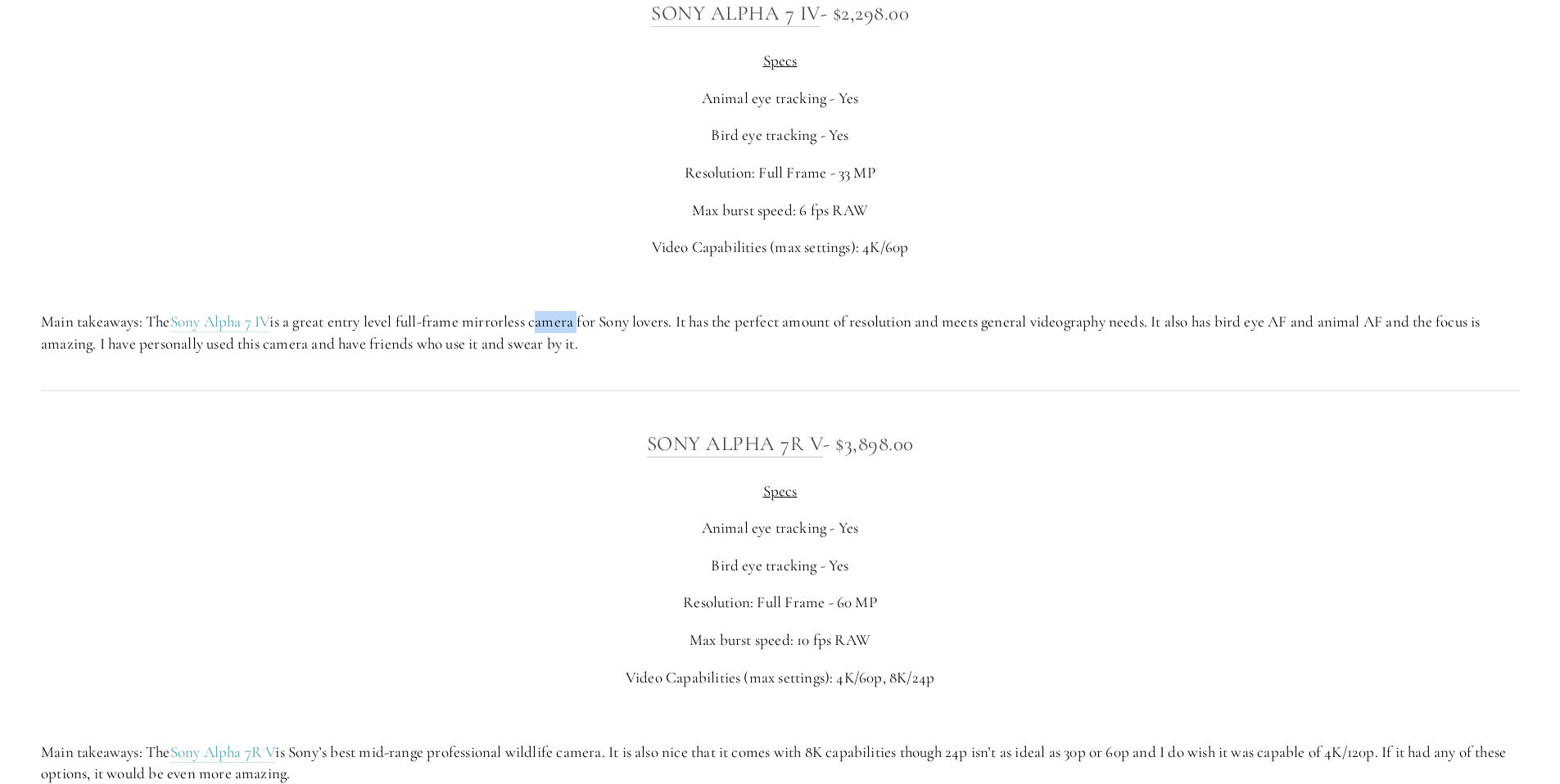
click at [539, 321] on p "Main takeaways: The Sony Alpha 7 IV is a great entry level full-frame mirrorles…" at bounding box center [780, 333] width 1479 height 44
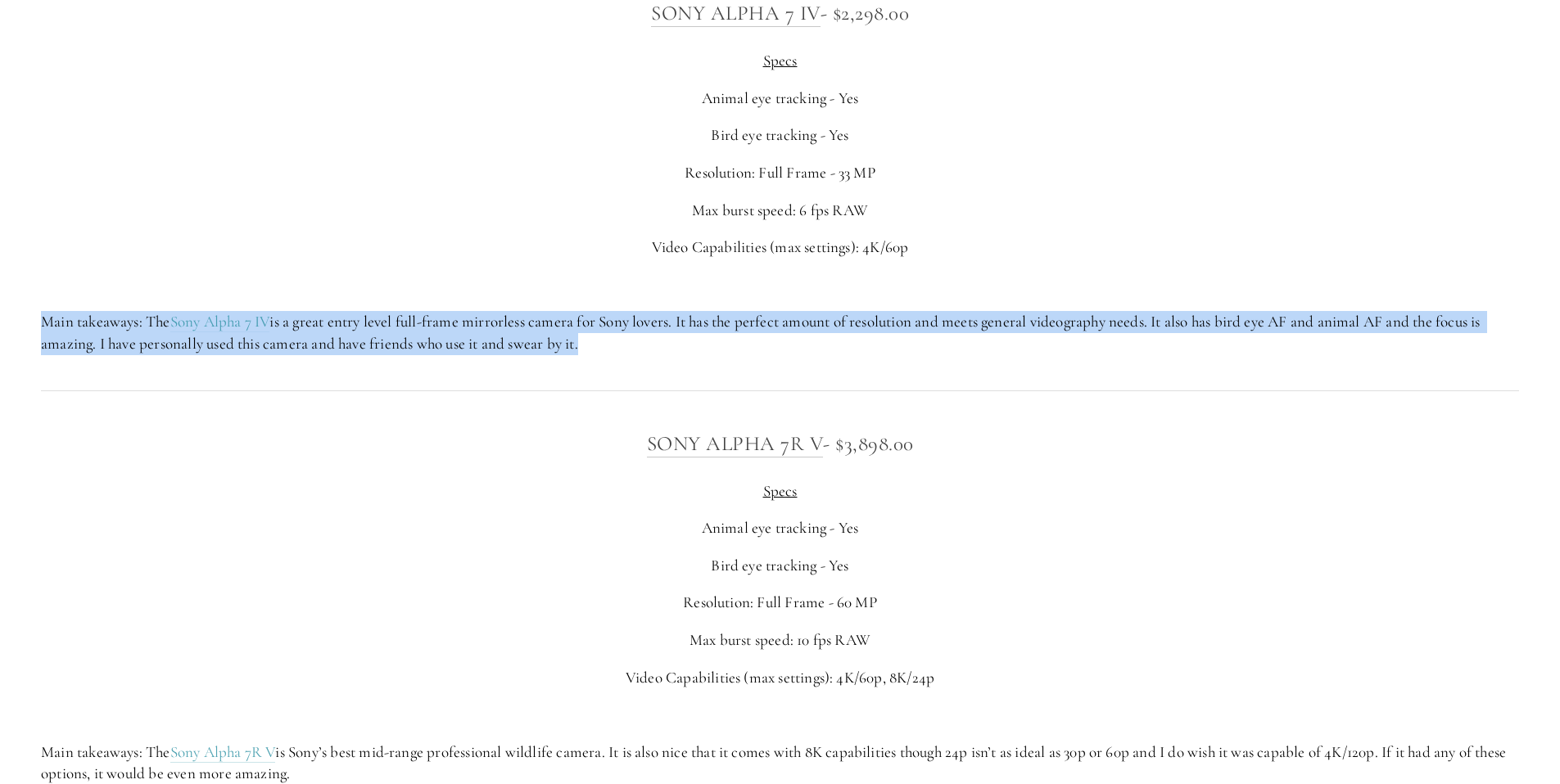
click at [539, 321] on p "Main takeaways: The Sony Alpha 7 IV is a great entry level full-frame mirrorles…" at bounding box center [780, 333] width 1479 height 44
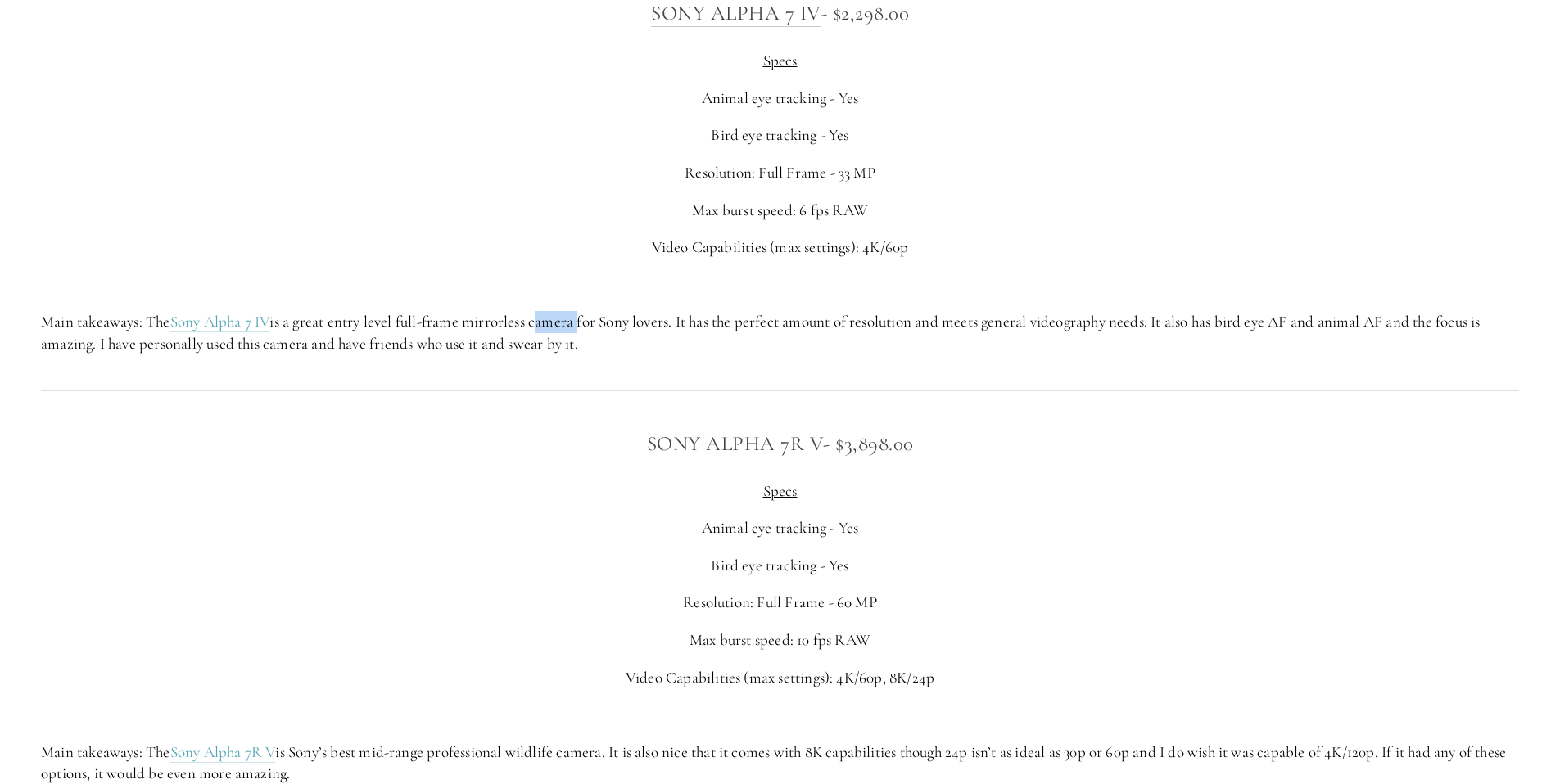
click at [539, 321] on p "Main takeaways: The Sony Alpha 7 IV is a great entry level full-frame mirrorles…" at bounding box center [780, 333] width 1479 height 44
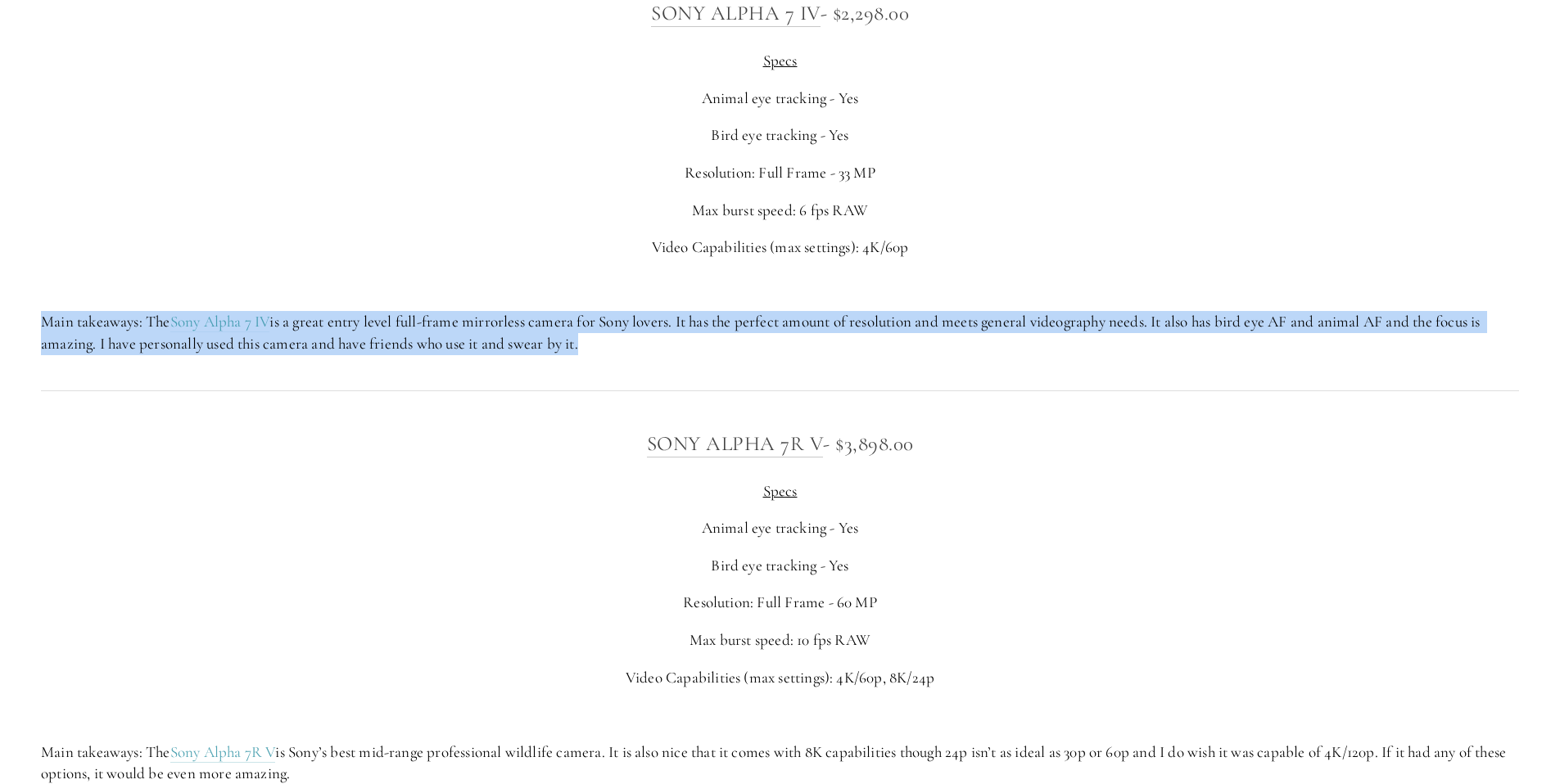
click at [539, 321] on p "Main takeaways: The Sony Alpha 7 IV is a great entry level full-frame mirrorles…" at bounding box center [780, 333] width 1479 height 44
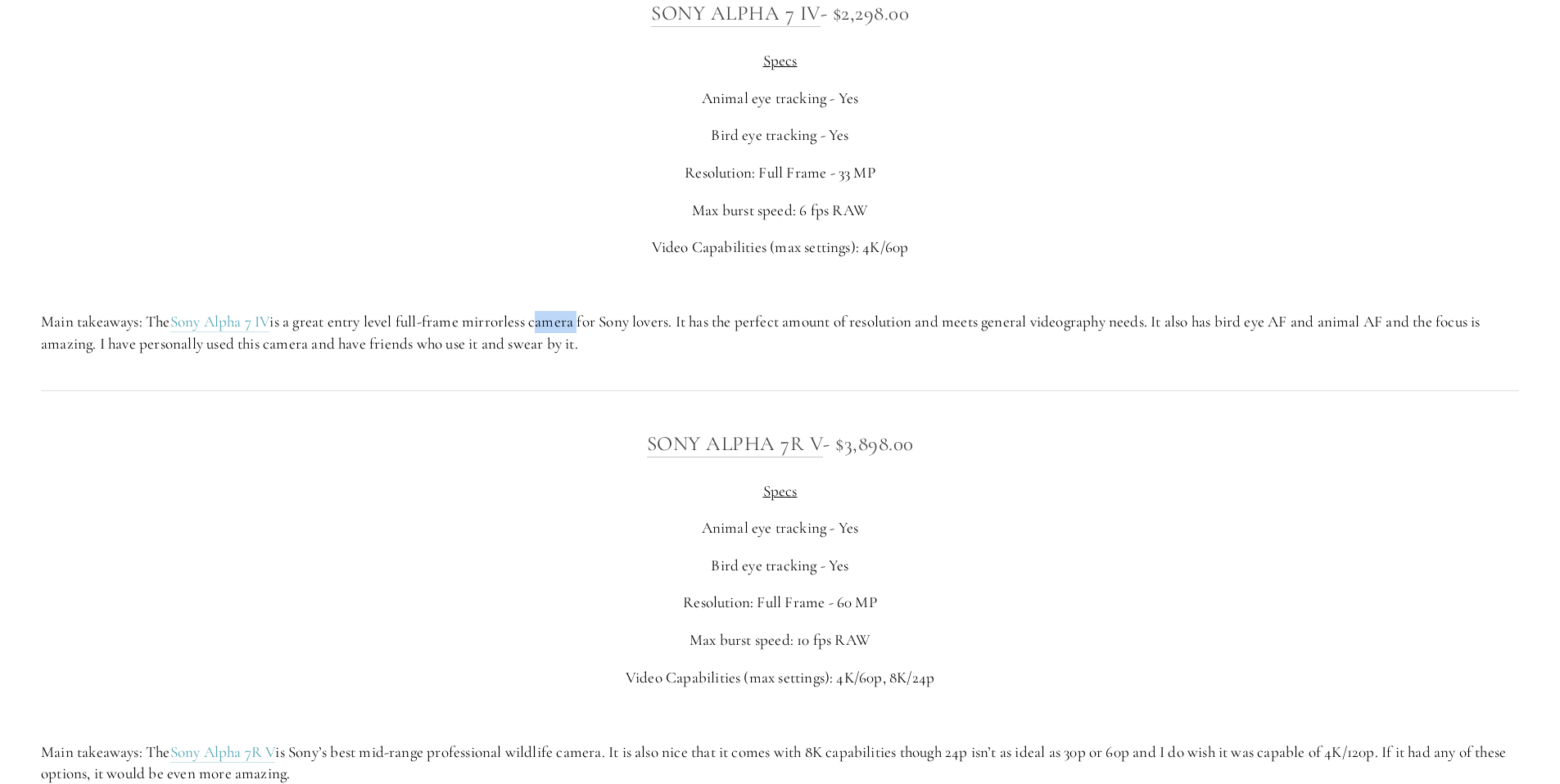
click at [539, 321] on p "Main takeaways: The Sony Alpha 7 IV is a great entry level full-frame mirrorles…" at bounding box center [780, 333] width 1479 height 44
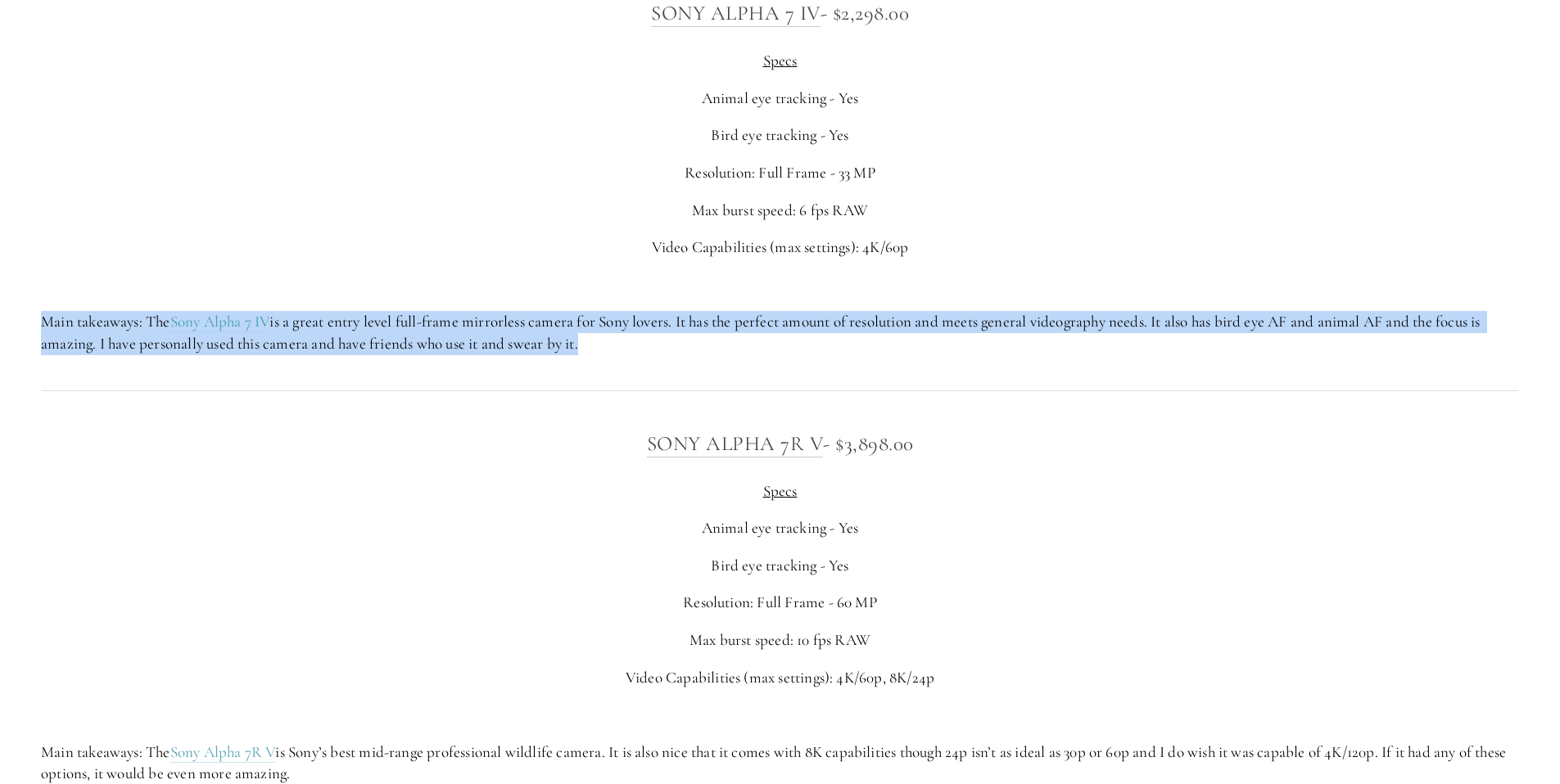
click at [539, 321] on p "Main takeaways: The Sony Alpha 7 IV is a great entry level full-frame mirrorles…" at bounding box center [780, 333] width 1479 height 44
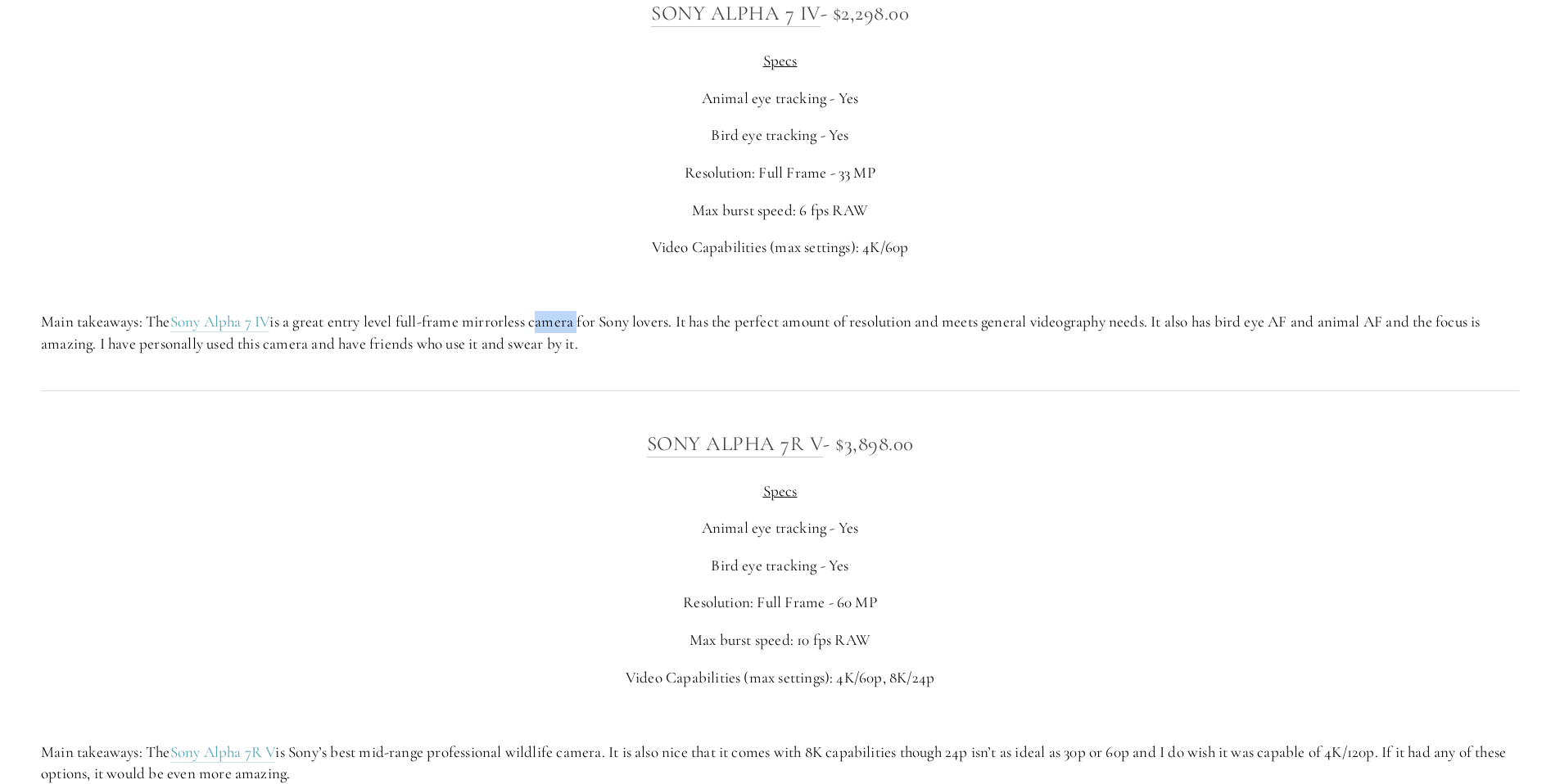
click at [539, 321] on p "Main takeaways: The Sony Alpha 7 IV is a great entry level full-frame mirrorles…" at bounding box center [780, 333] width 1479 height 44
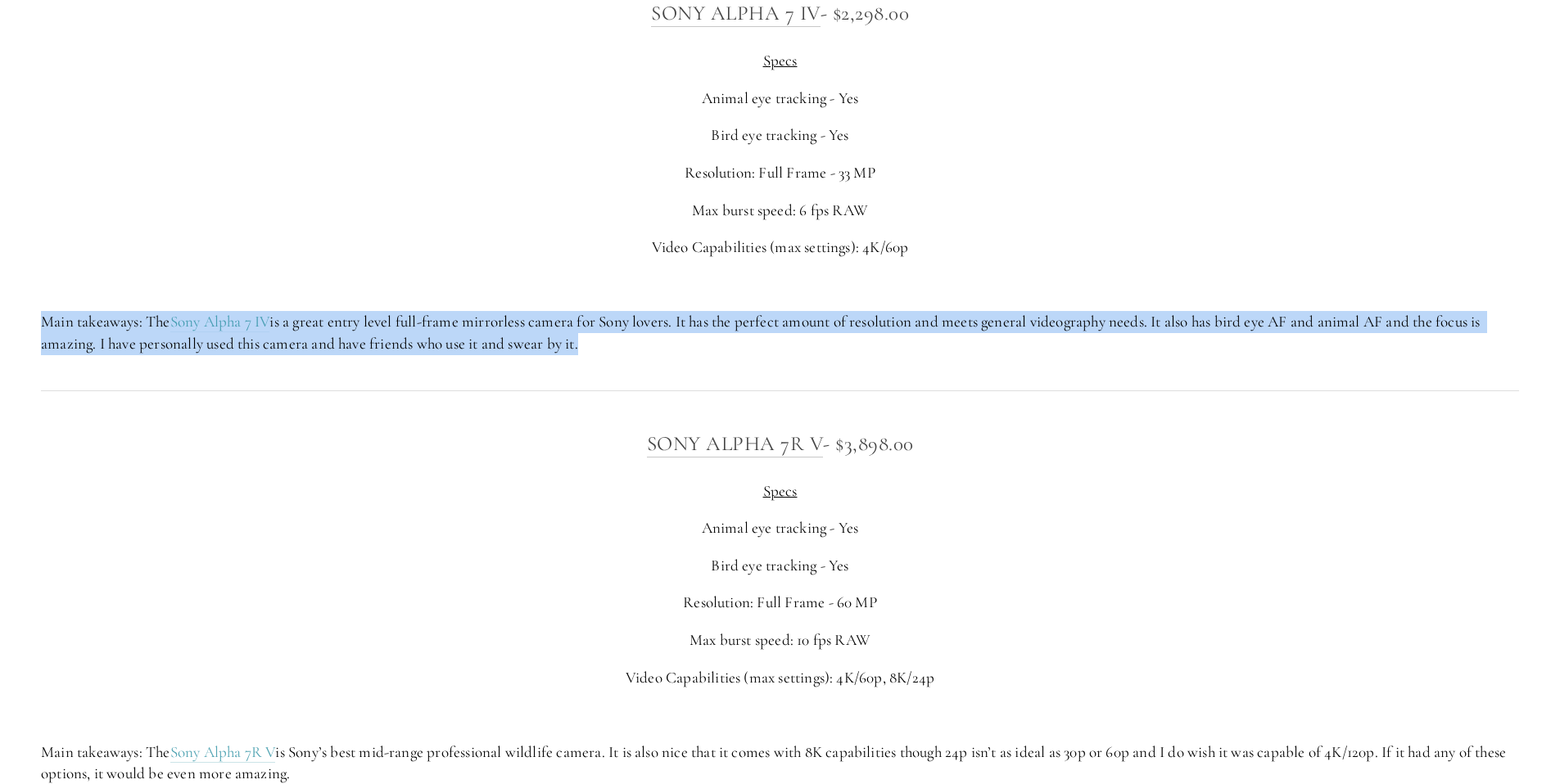
click at [539, 321] on p "Main takeaways: The Sony Alpha 7 IV is a great entry level full-frame mirrorles…" at bounding box center [780, 333] width 1479 height 44
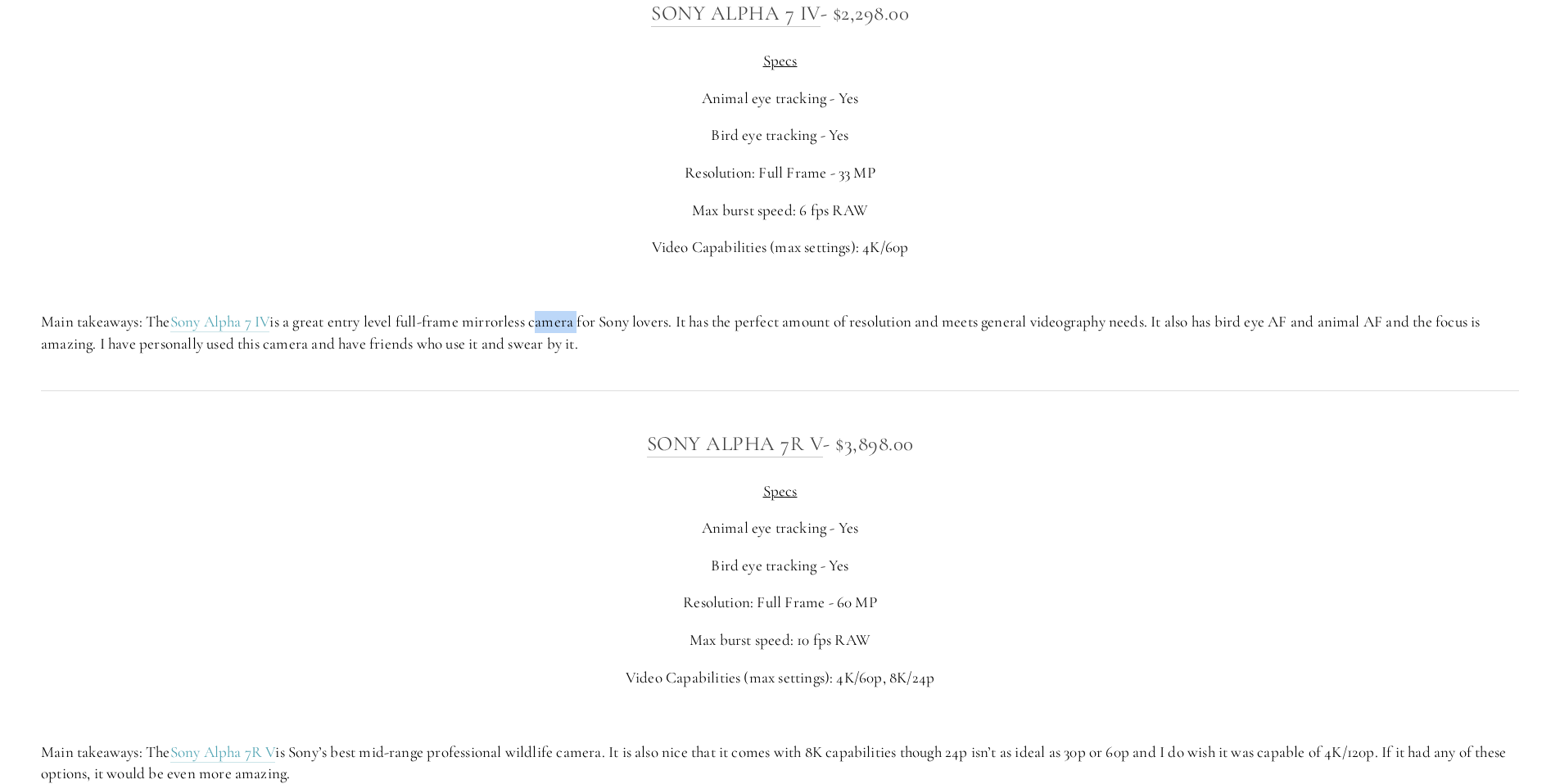
click at [539, 321] on p "Main takeaways: The Sony Alpha 7 IV is a great entry level full-frame mirrorles…" at bounding box center [780, 333] width 1479 height 44
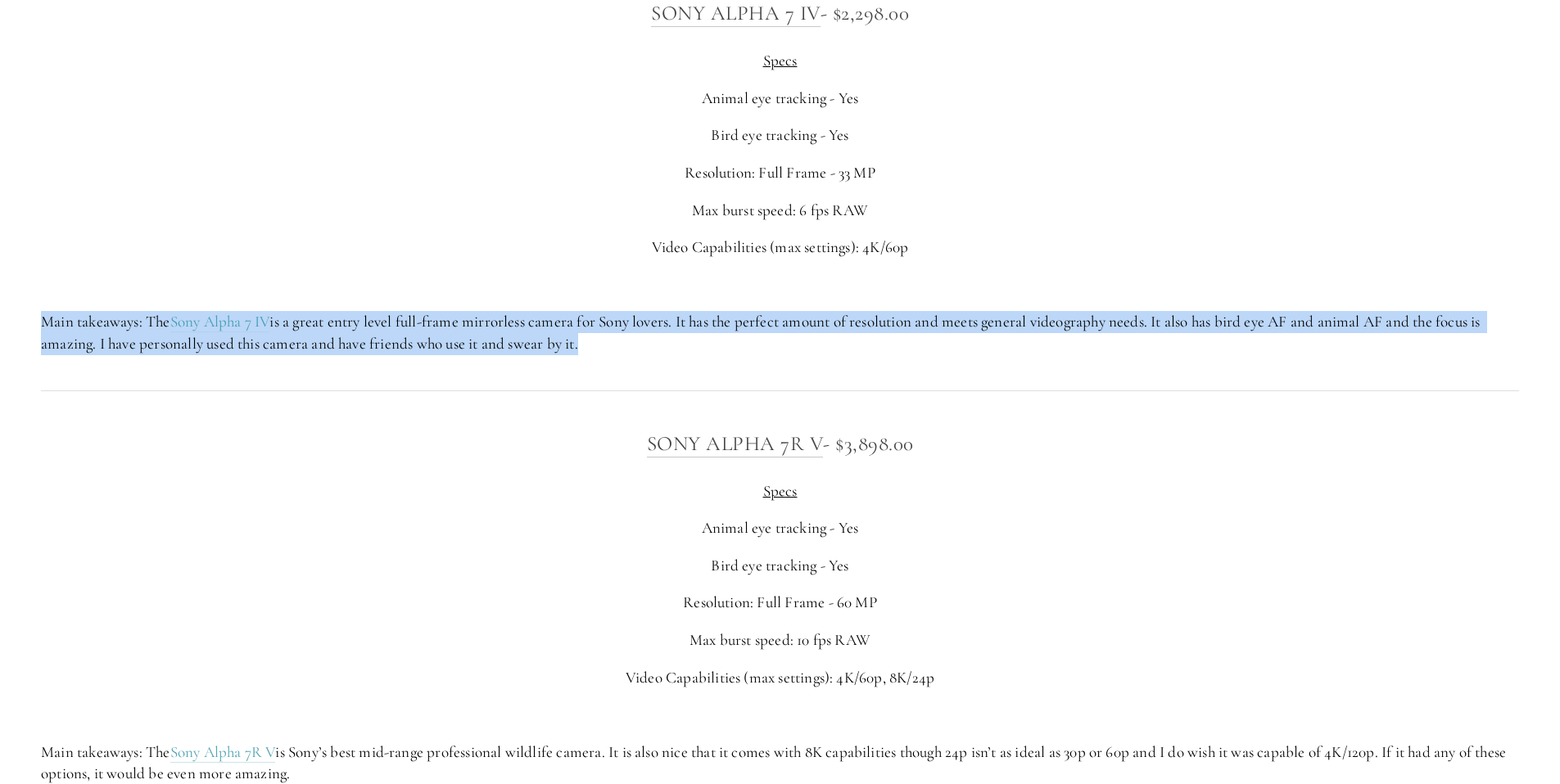
click at [539, 321] on p "Main takeaways: The Sony Alpha 7 IV is a great entry level full-frame mirrorles…" at bounding box center [780, 333] width 1479 height 44
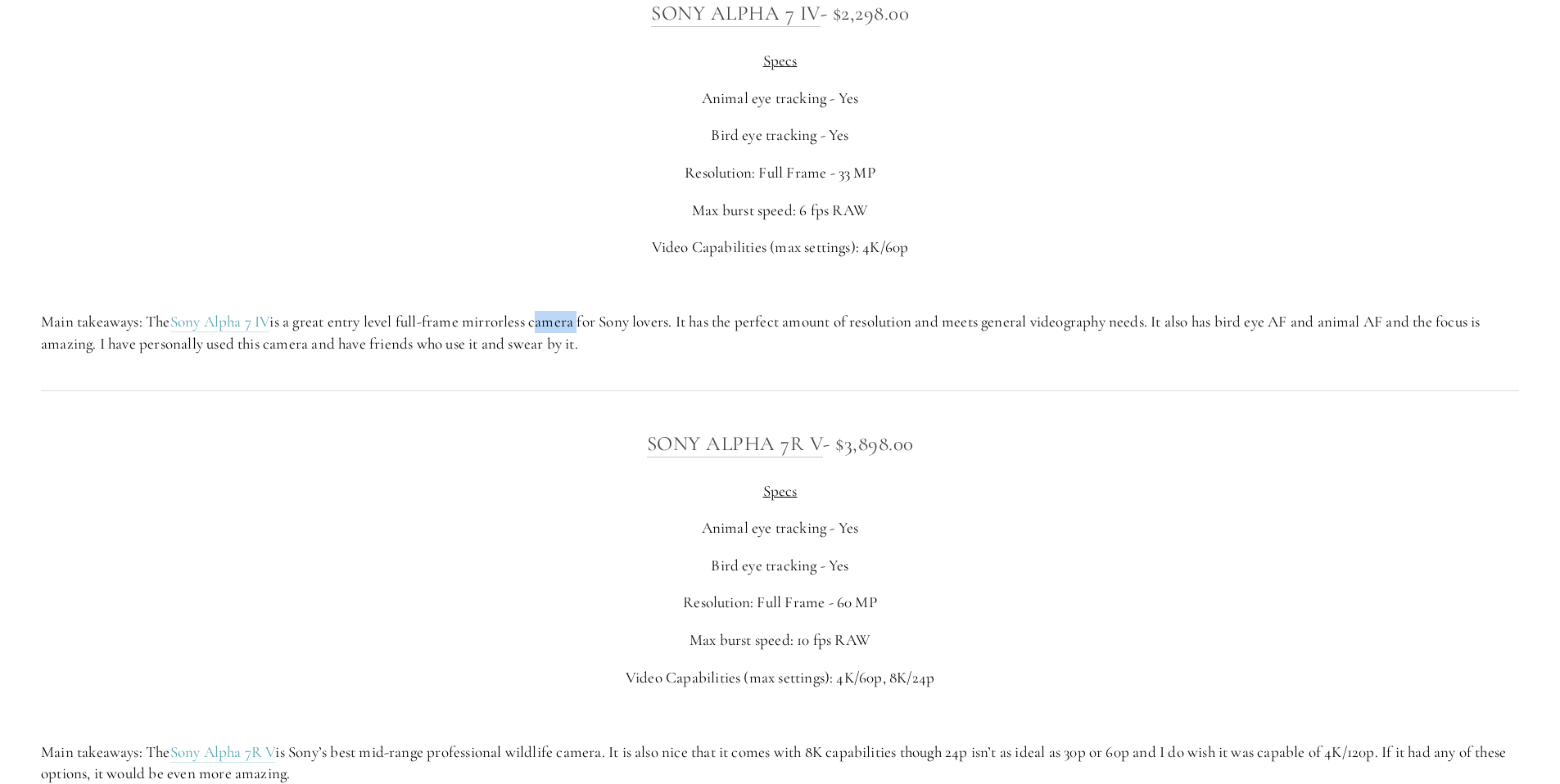
click at [539, 321] on p "Main takeaways: The Sony Alpha 7 IV is a great entry level full-frame mirrorles…" at bounding box center [780, 333] width 1479 height 44
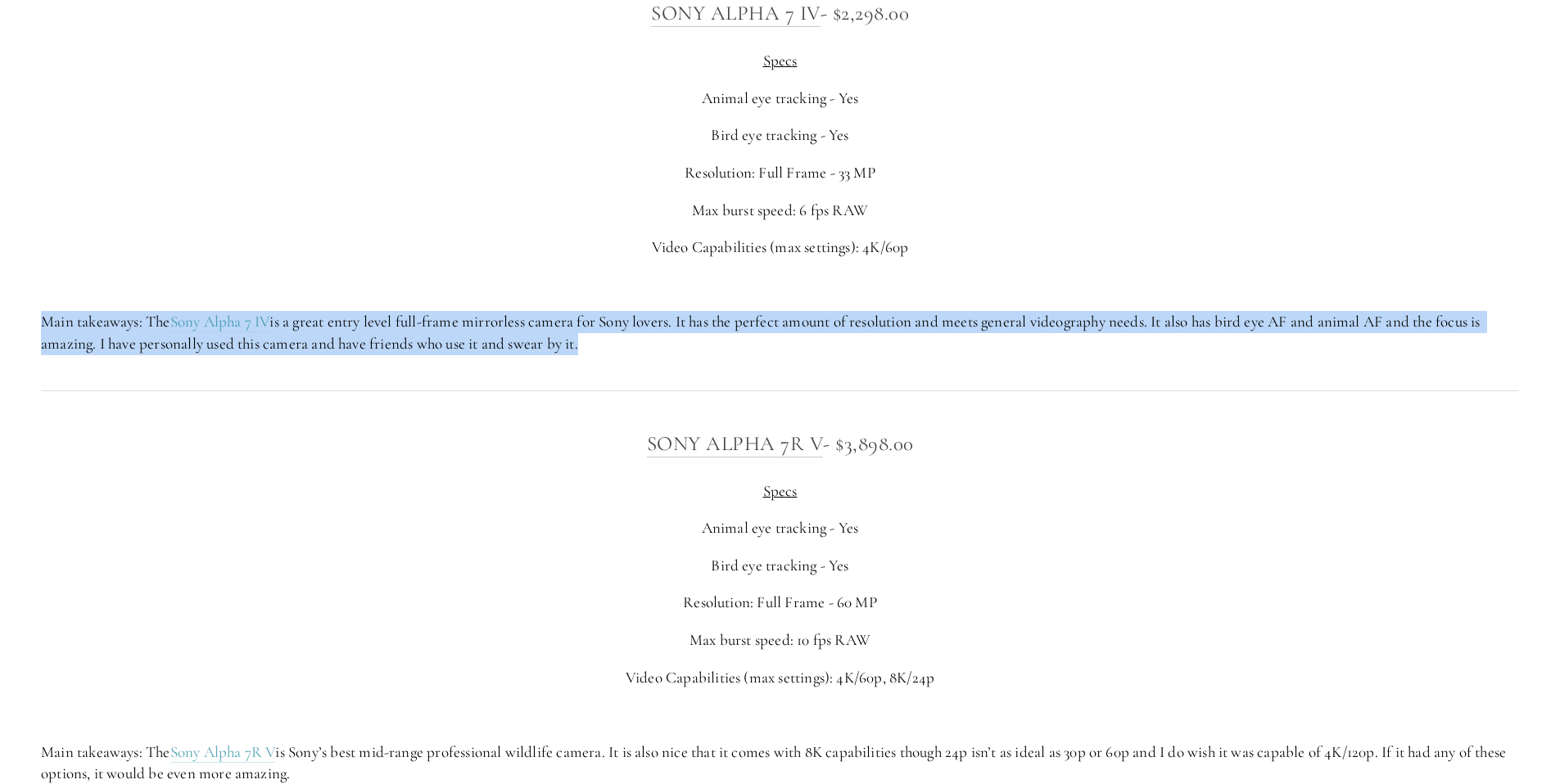
click at [539, 321] on p "Main takeaways: The Sony Alpha 7 IV is a great entry level full-frame mirrorles…" at bounding box center [780, 333] width 1479 height 44
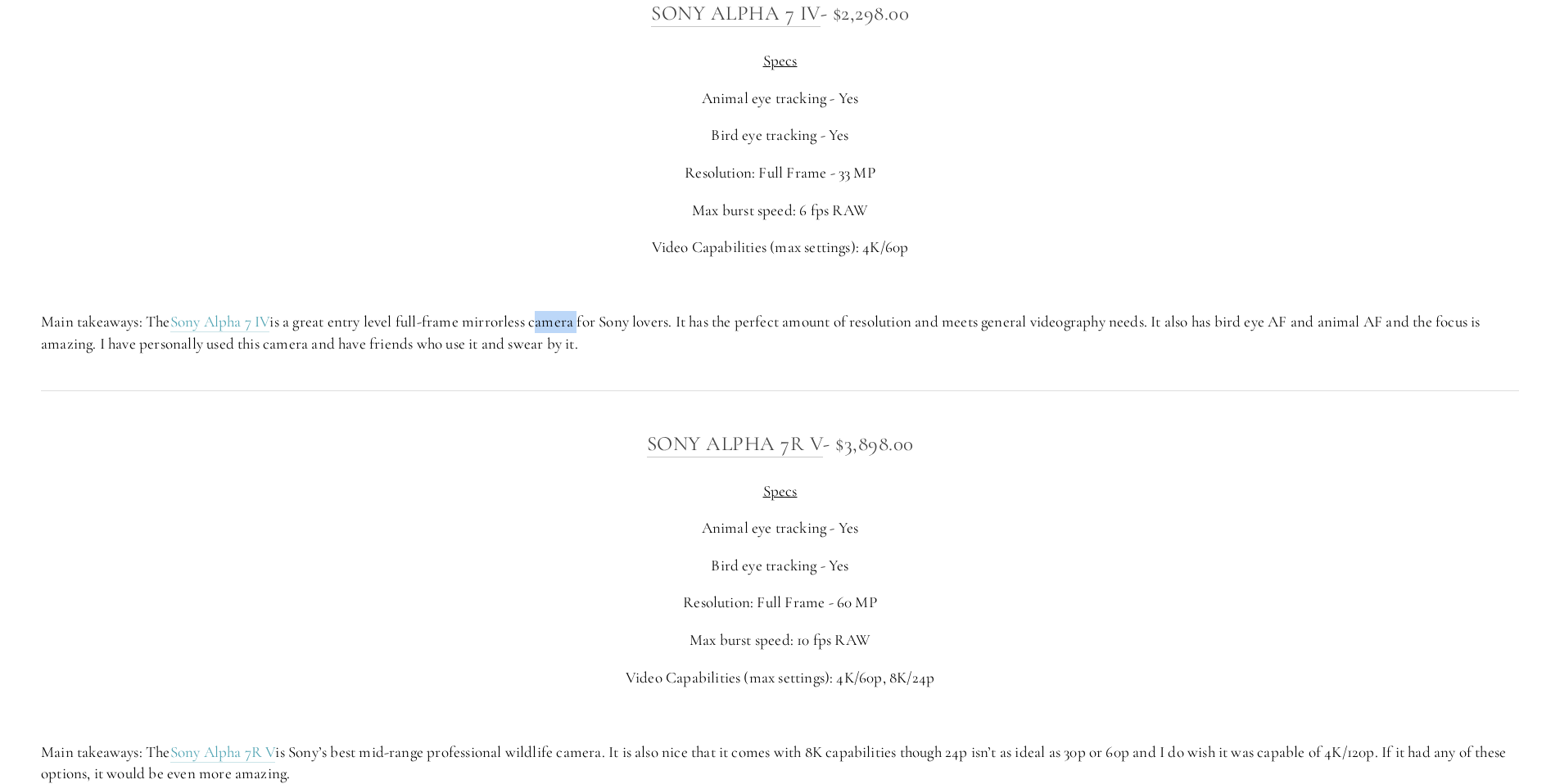
click at [539, 321] on p "Main takeaways: The Sony Alpha 7 IV is a great entry level full-frame mirrorles…" at bounding box center [780, 333] width 1479 height 44
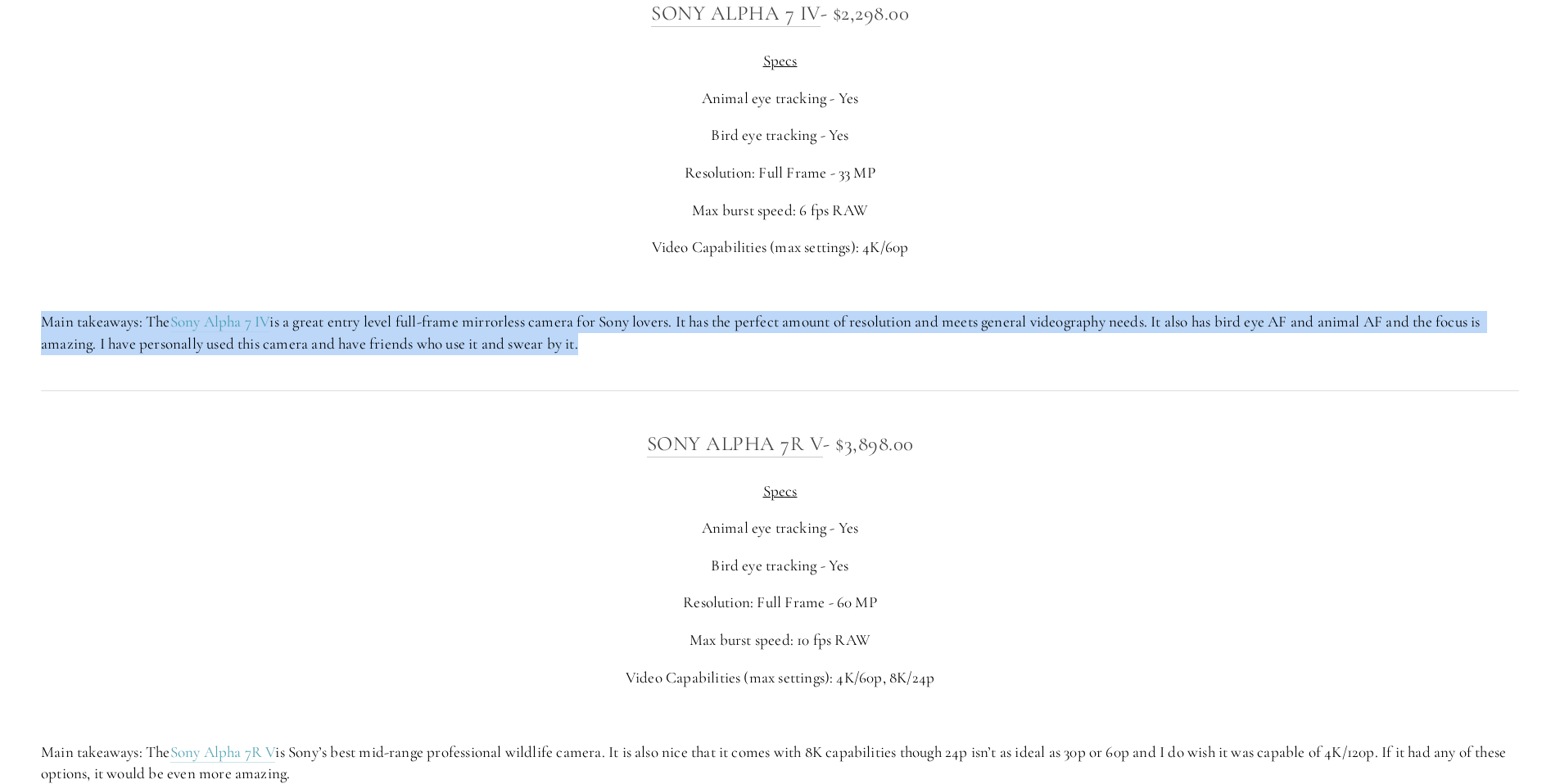
click at [539, 321] on p "Main takeaways: The Sony Alpha 7 IV is a great entry level full-frame mirrorles…" at bounding box center [780, 333] width 1479 height 44
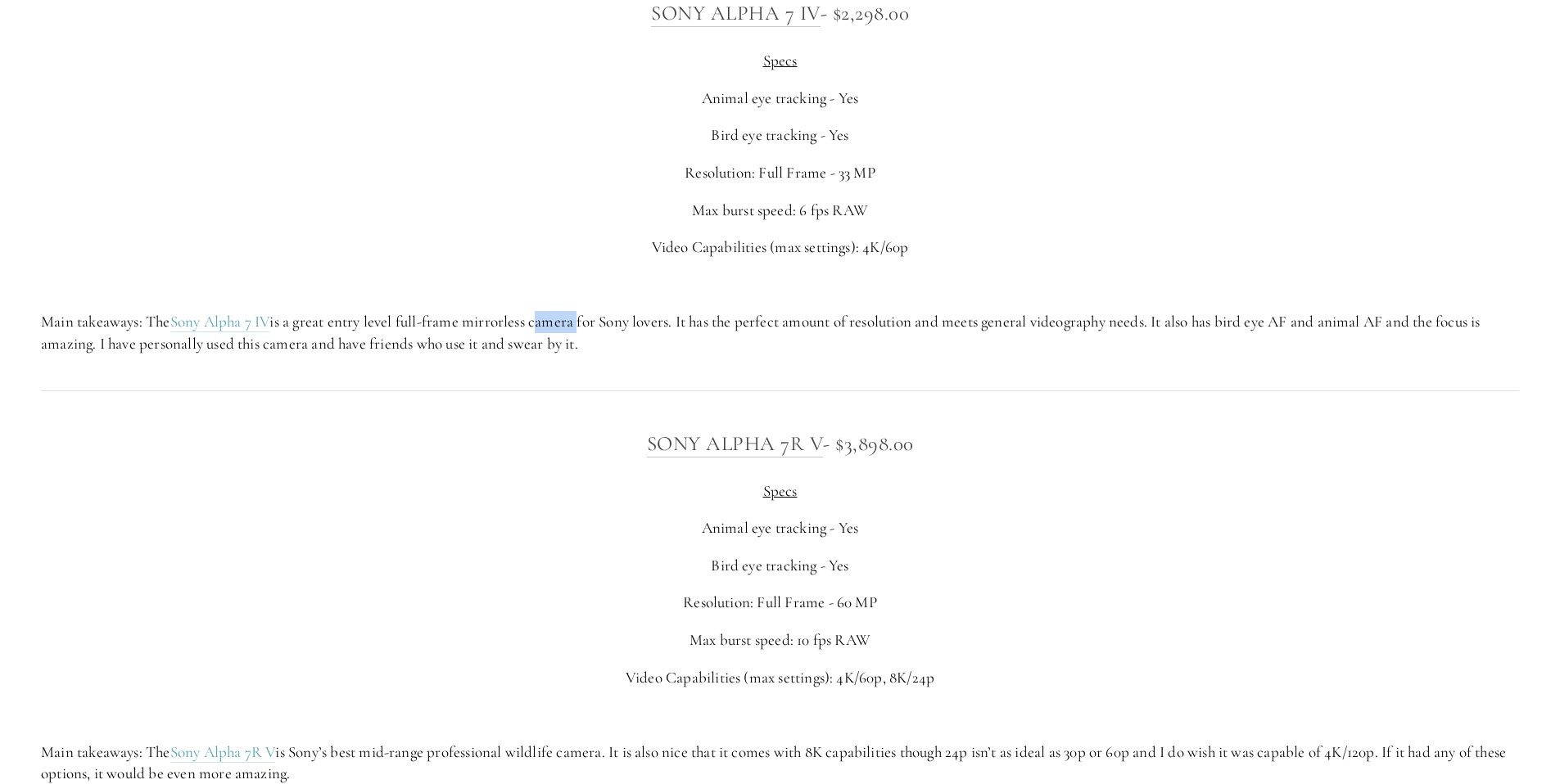
click at [539, 321] on p "Main takeaways: The Sony Alpha 7 IV is a great entry level full-frame mirrorles…" at bounding box center [780, 333] width 1479 height 44
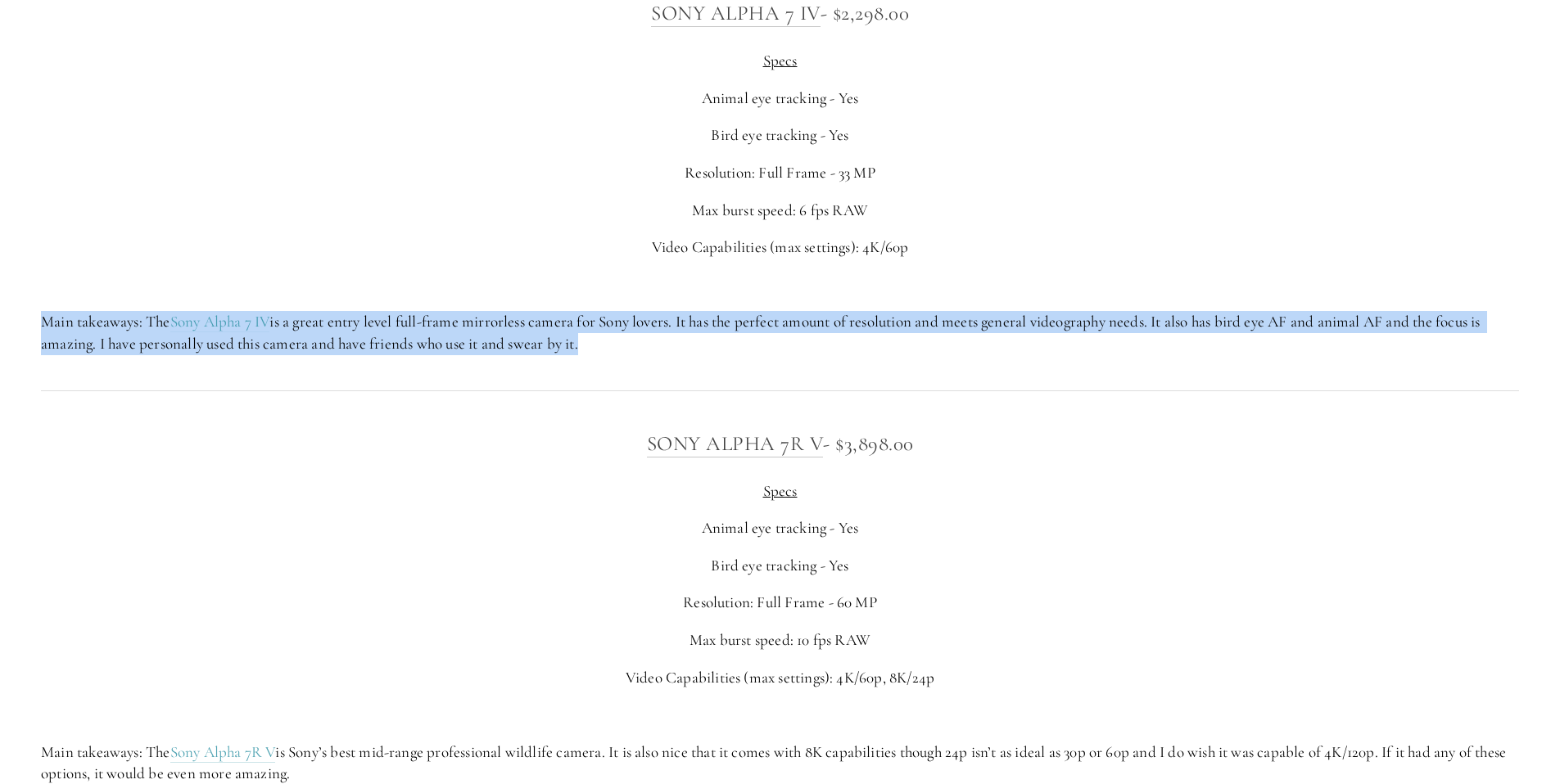
click at [539, 321] on p "Main takeaways: The Sony Alpha 7 IV is a great entry level full-frame mirrorles…" at bounding box center [780, 333] width 1479 height 44
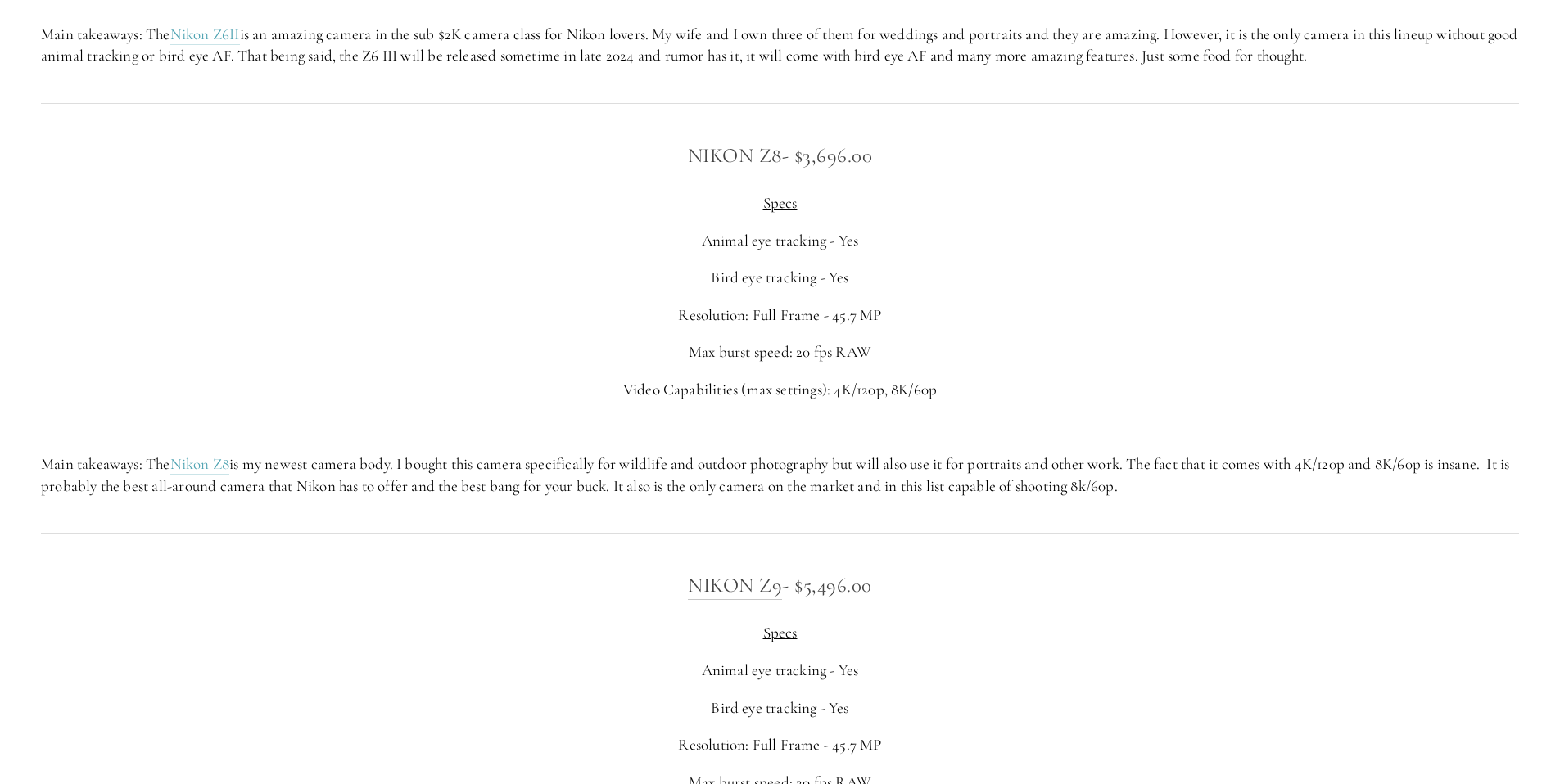
scroll to position [3403, 0]
click at [321, 465] on p "Main takeaways: The Nikon Z8 is my newest camera body. I bought this camera spe…" at bounding box center [780, 477] width 1479 height 44
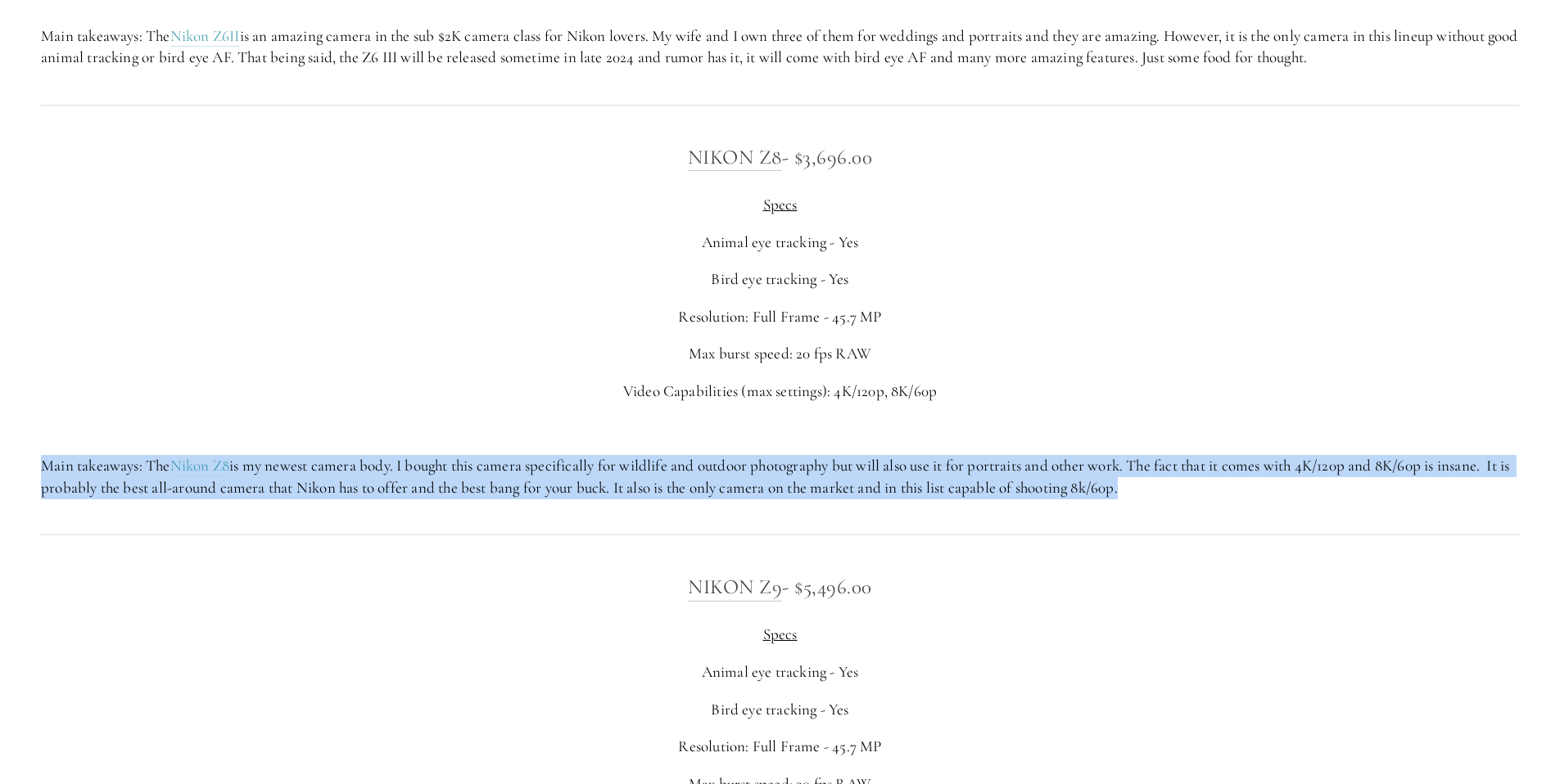
click at [321, 465] on p "Main takeaways: The Nikon Z8 is my newest camera body. I bought this camera spe…" at bounding box center [780, 477] width 1479 height 44
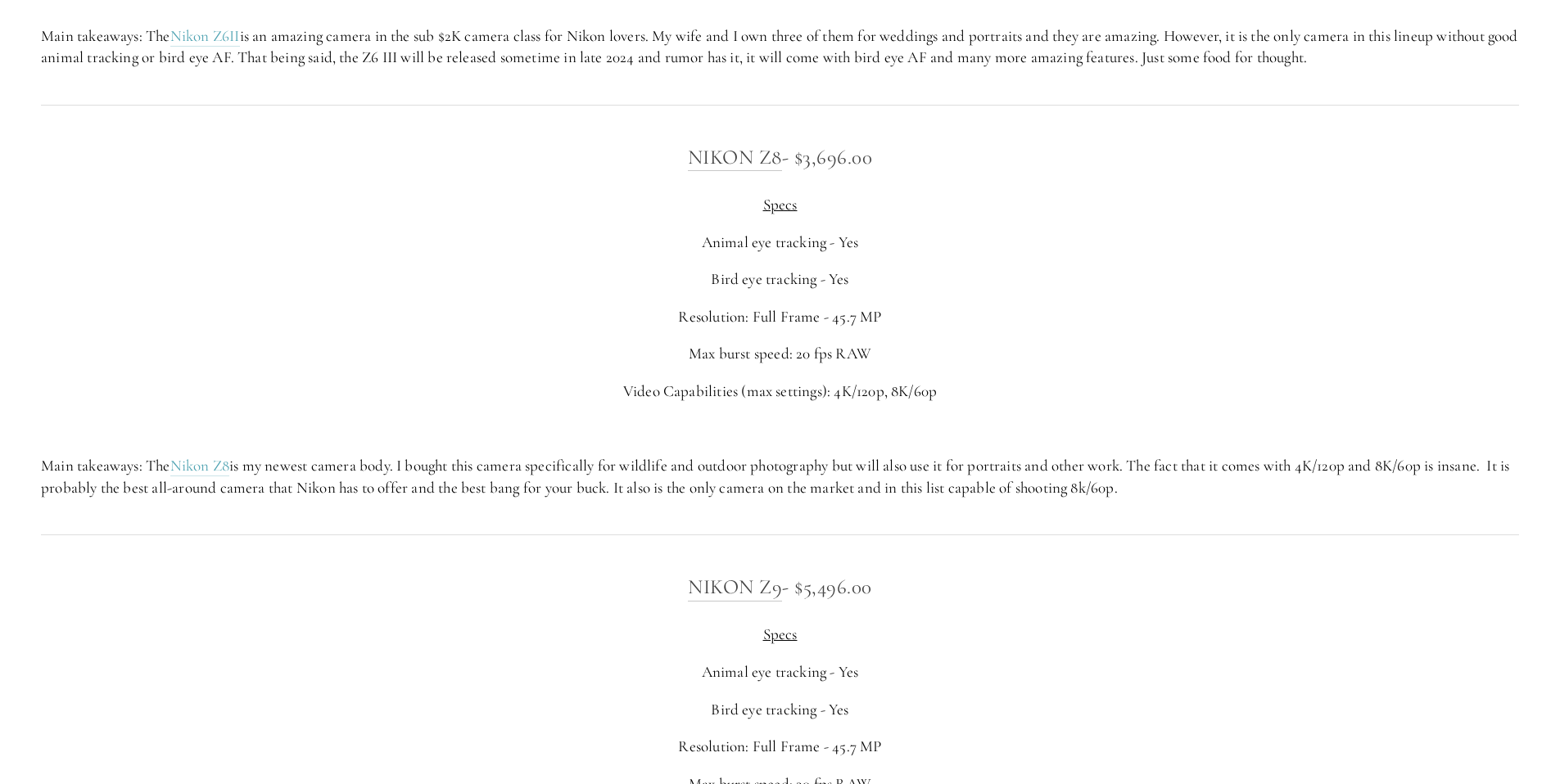
click at [381, 422] on p at bounding box center [780, 429] width 1479 height 22
click at [633, 461] on p "Main takeaways: The Nikon Z8 is my newest camera body. I bought this camera spe…" at bounding box center [780, 477] width 1479 height 44
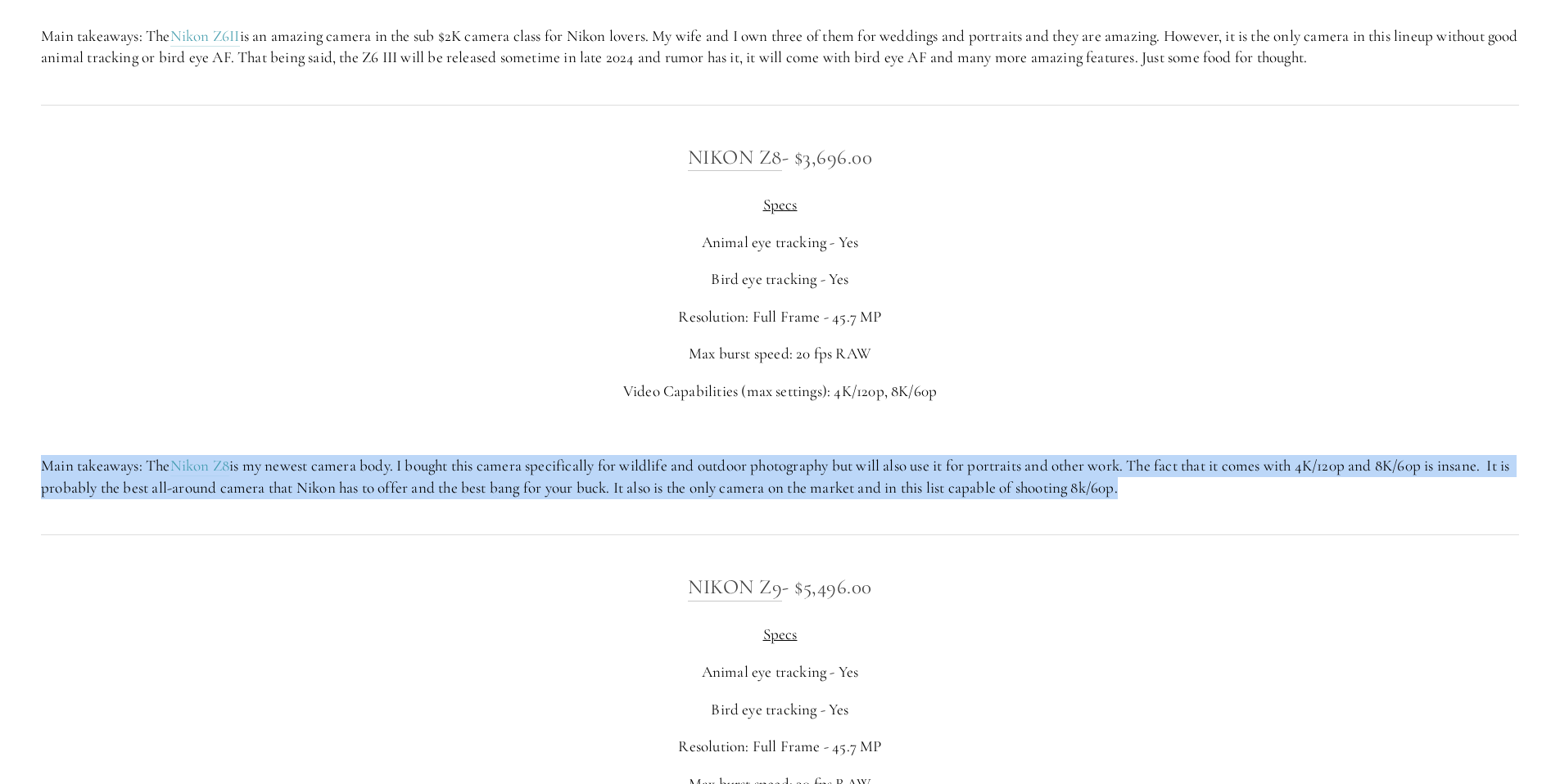
click at [633, 461] on p "Main takeaways: The Nikon Z8 is my newest camera body. I bought this camera spe…" at bounding box center [780, 477] width 1479 height 44
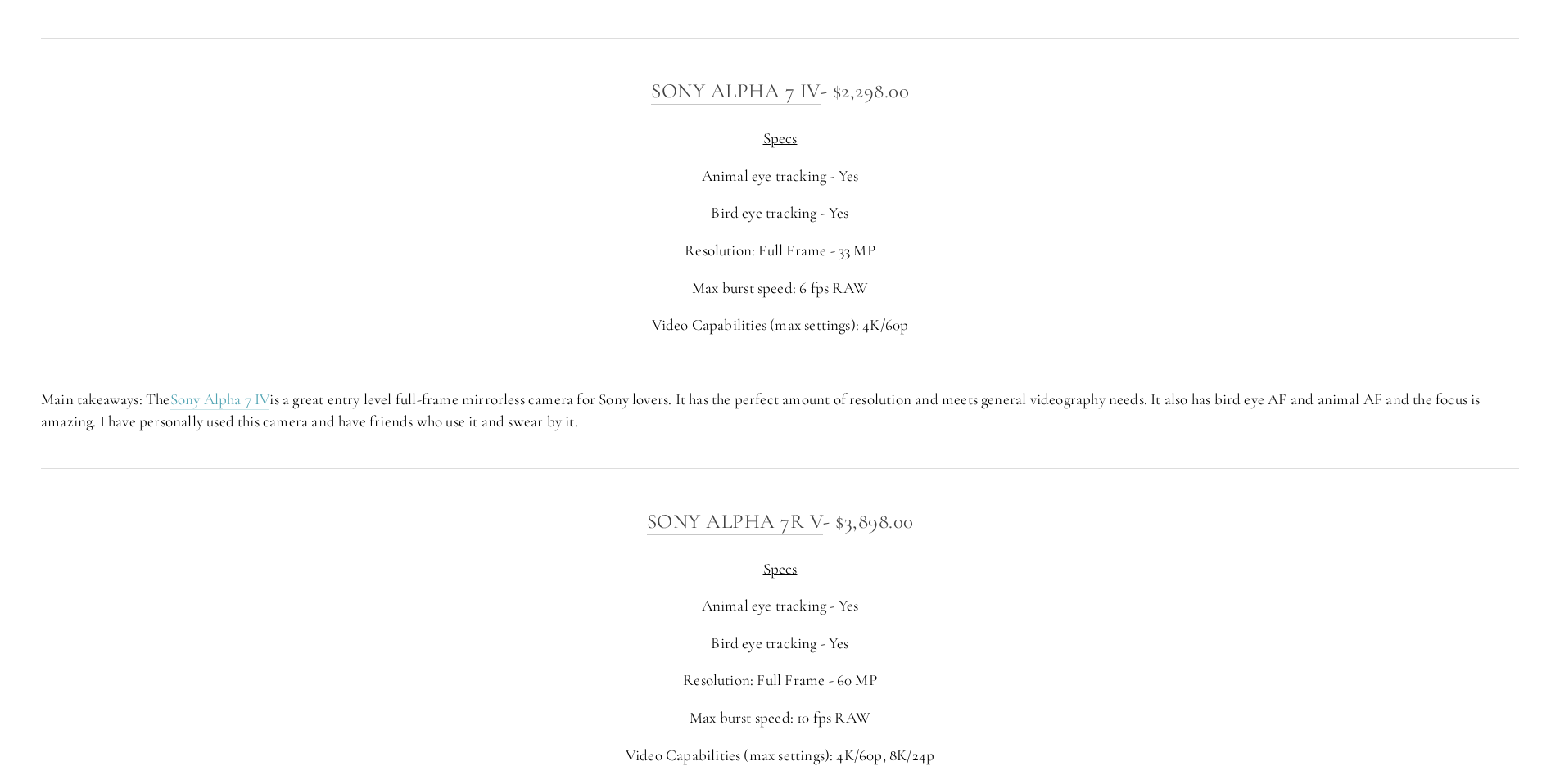
scroll to position [4452, 0]
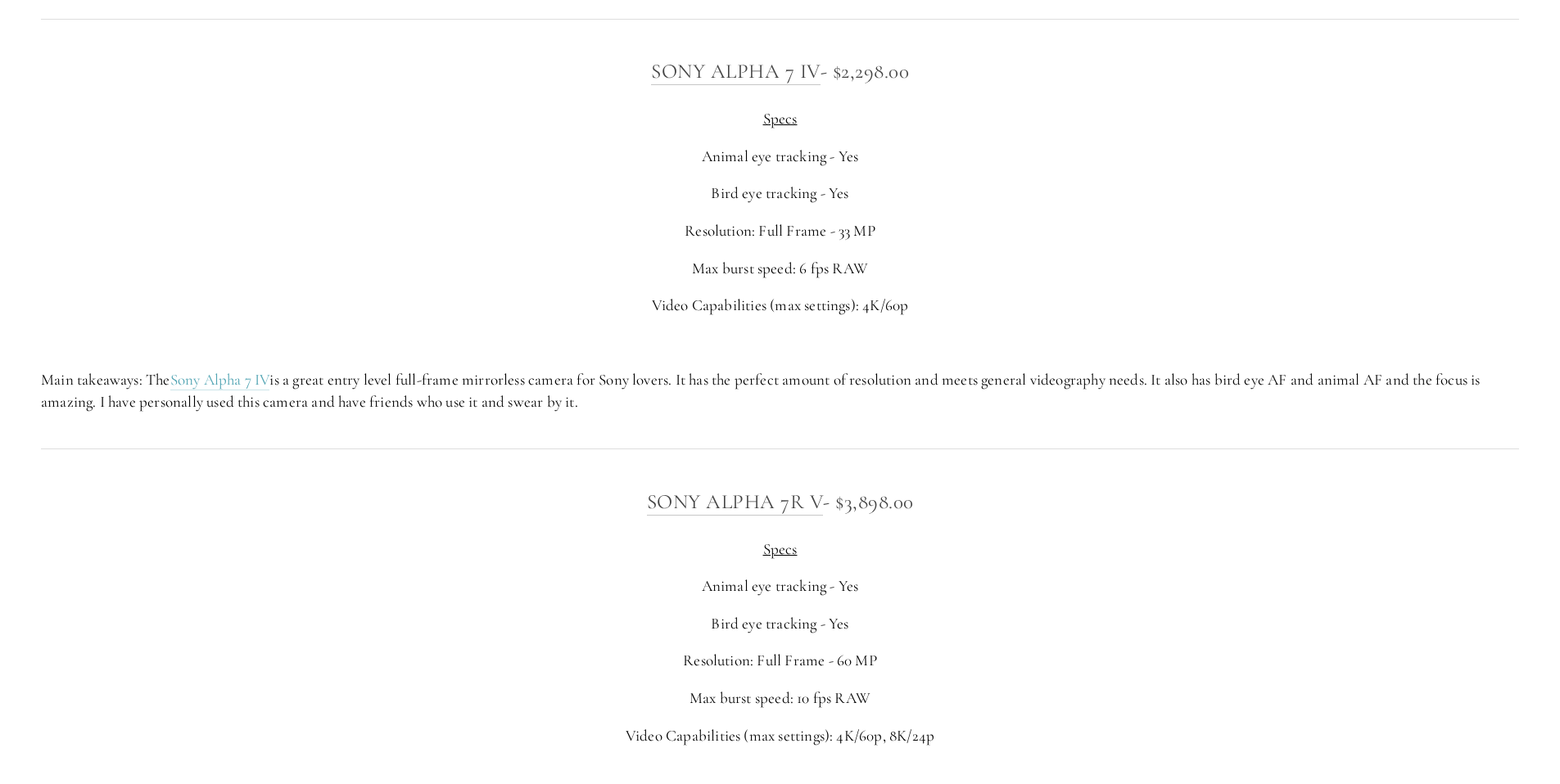
click at [511, 379] on p "Main takeaways: The Sony Alpha 7 IV is a great entry level full-frame mirrorles…" at bounding box center [780, 391] width 1479 height 44
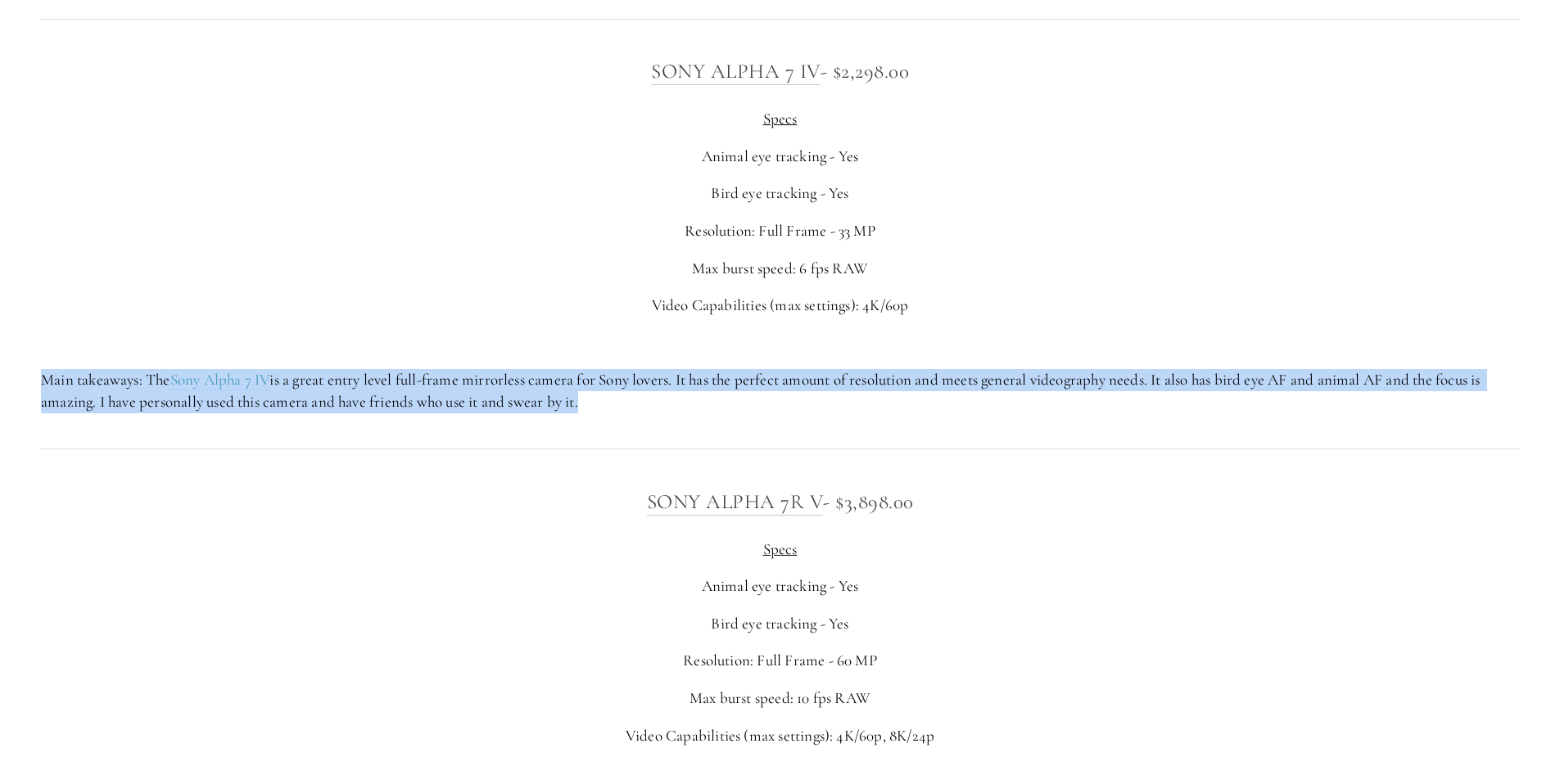
click at [511, 379] on p "Main takeaways: The Sony Alpha 7 IV is a great entry level full-frame mirrorles…" at bounding box center [780, 391] width 1479 height 44
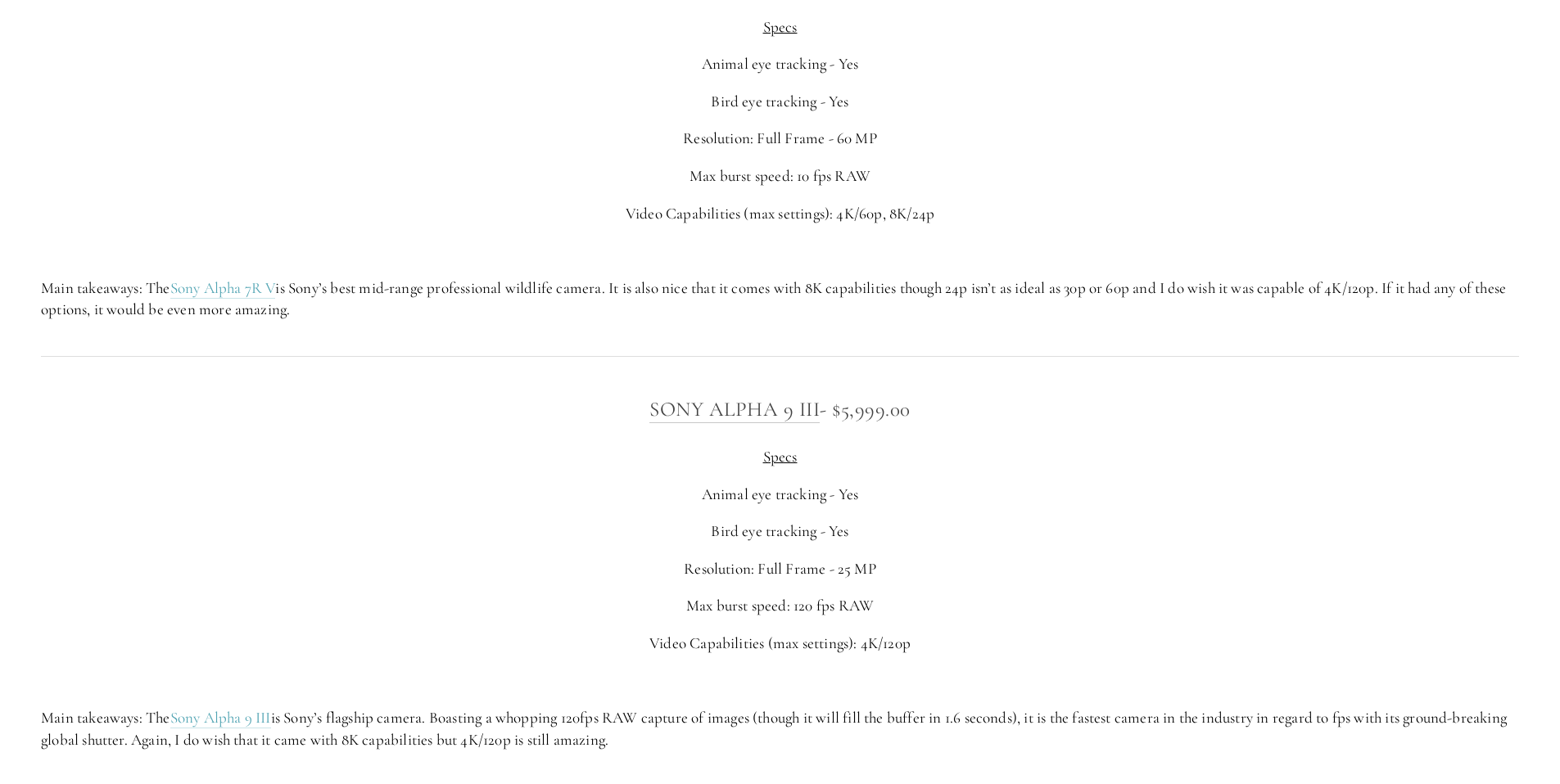
scroll to position [5134, 0]
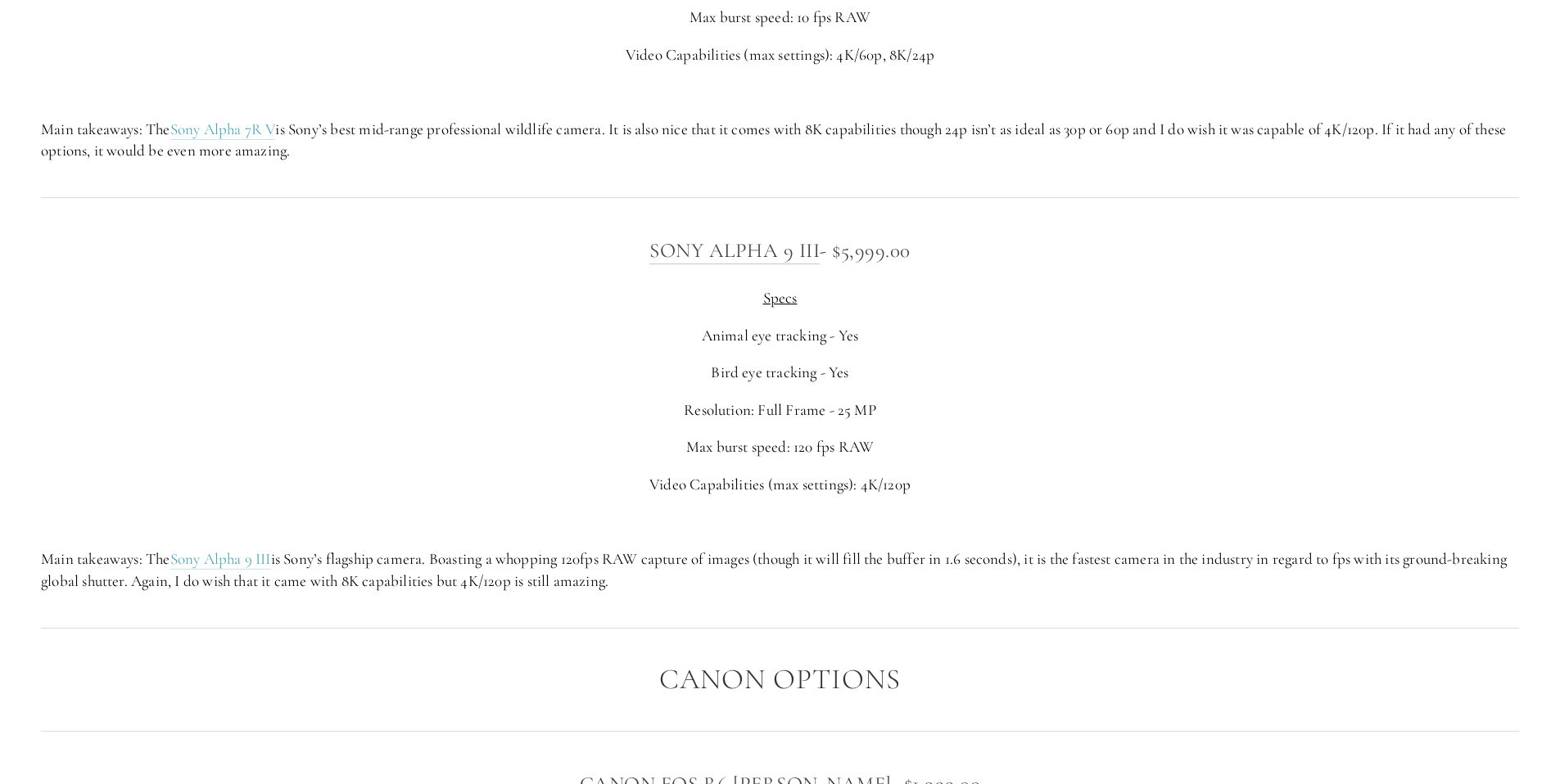
click at [854, 446] on p "Max burst speed: 120 fps RAW" at bounding box center [780, 447] width 1479 height 22
click at [952, 129] on p "Main takeaways: The Sony Alpha 7R V is Sony’s best mid-range professional wildl…" at bounding box center [780, 141] width 1479 height 44
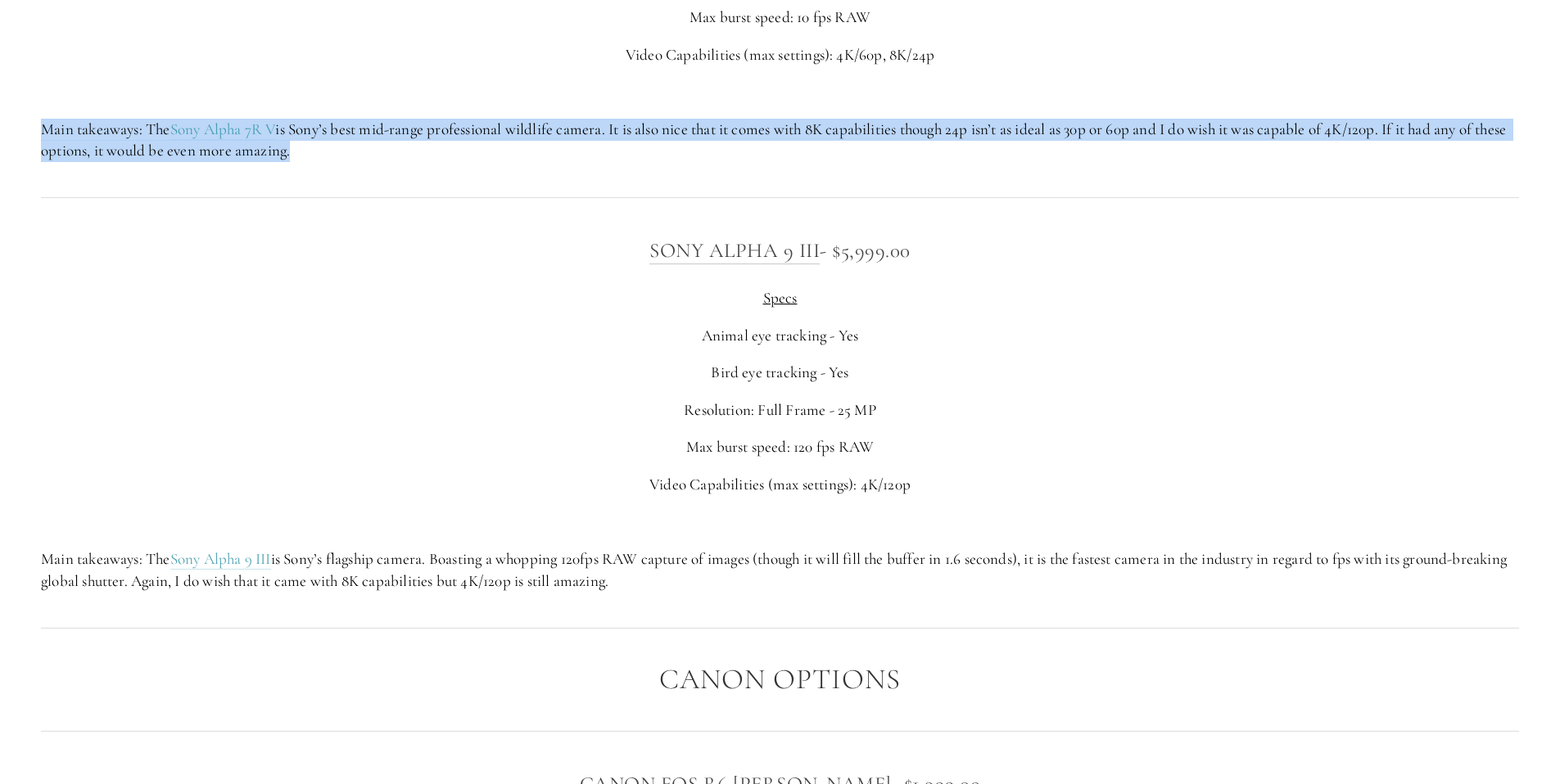
click at [952, 129] on p "Main takeaways: The Sony Alpha 7R V is Sony’s best mid-range professional wildl…" at bounding box center [780, 141] width 1479 height 44
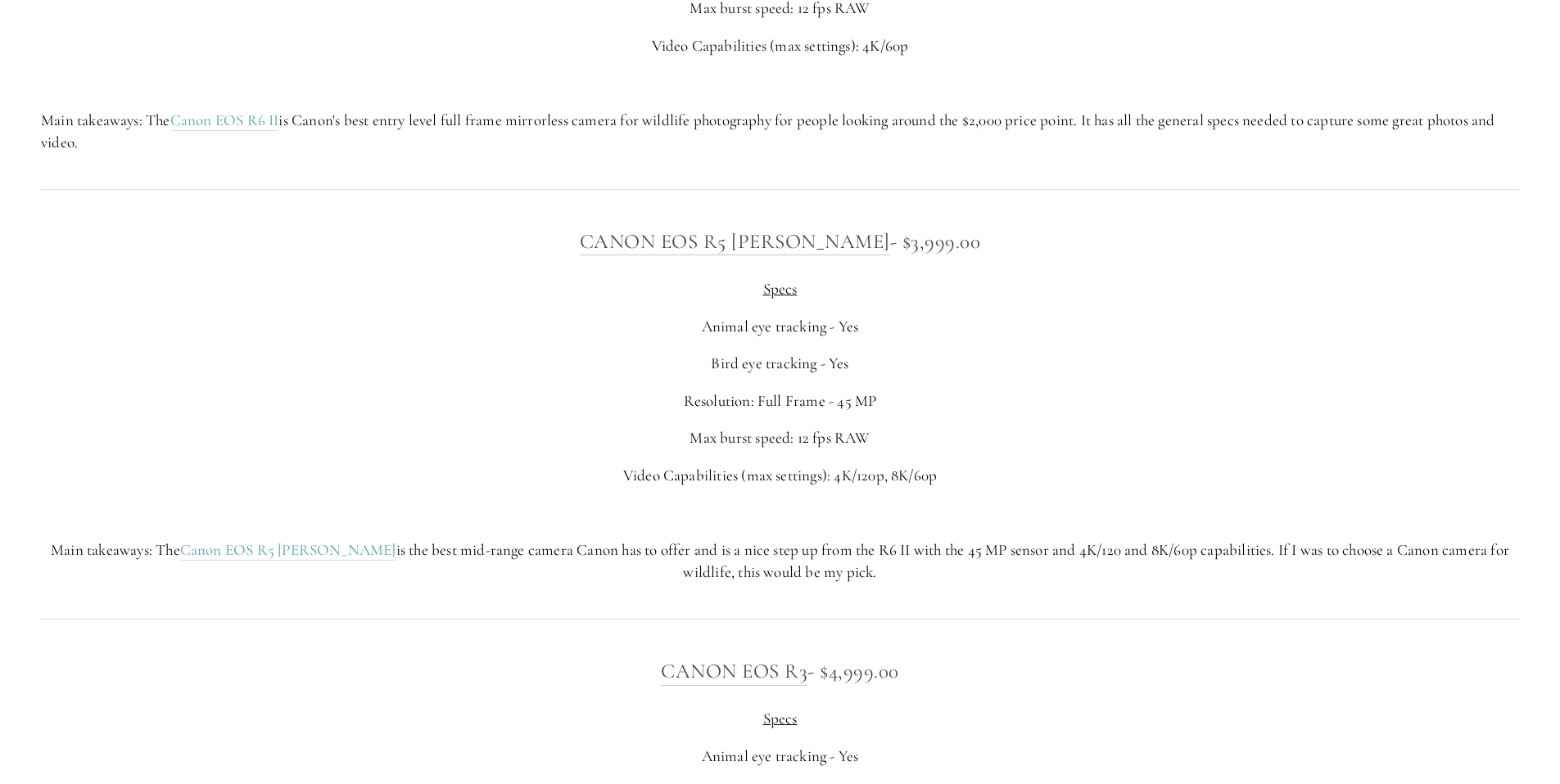
scroll to position [6283, 0]
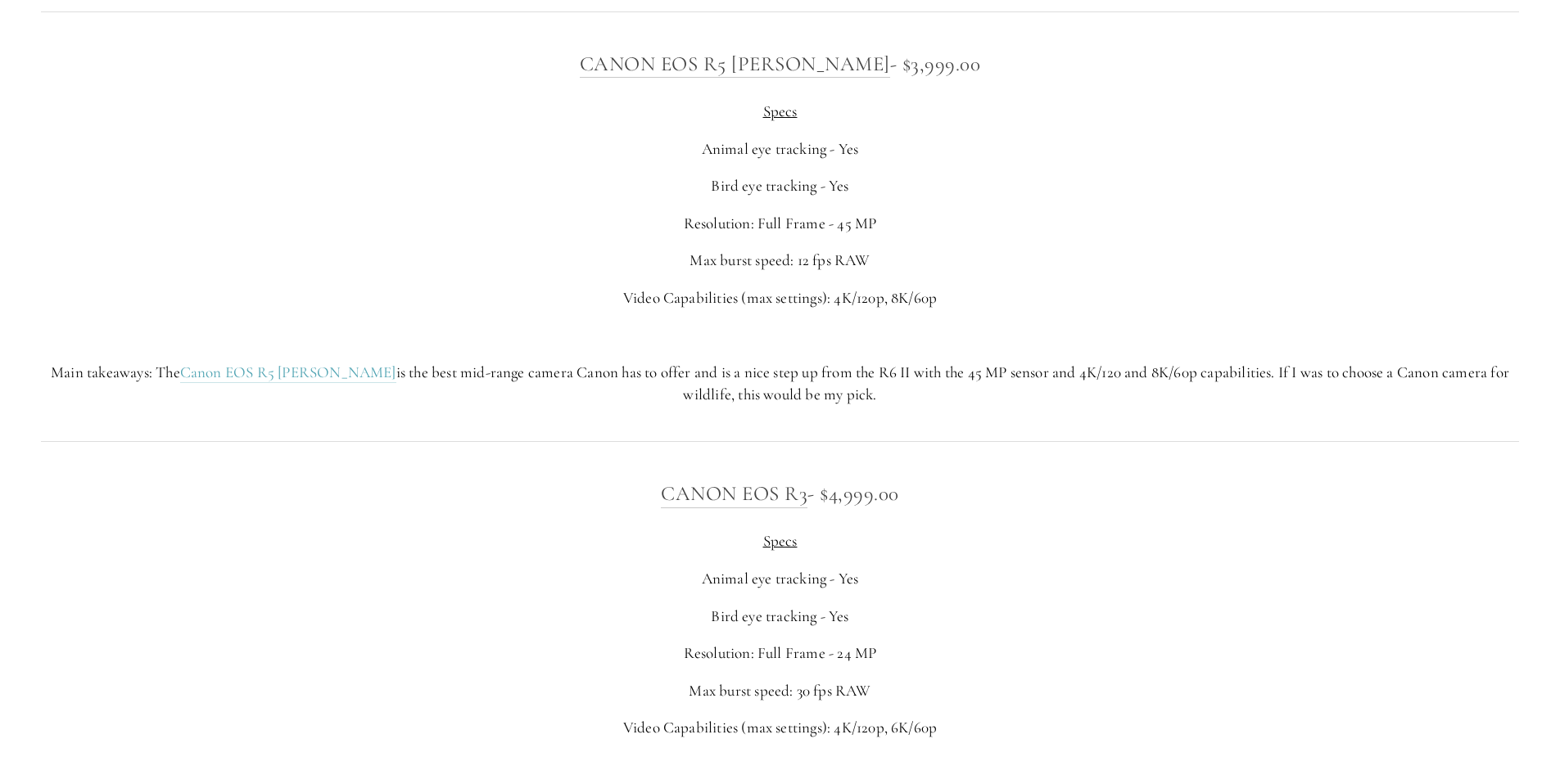
click at [973, 366] on p "Main takeaways: The Canon EOS R5 [PERSON_NAME] is the best mid-range camera Can…" at bounding box center [780, 384] width 1479 height 44
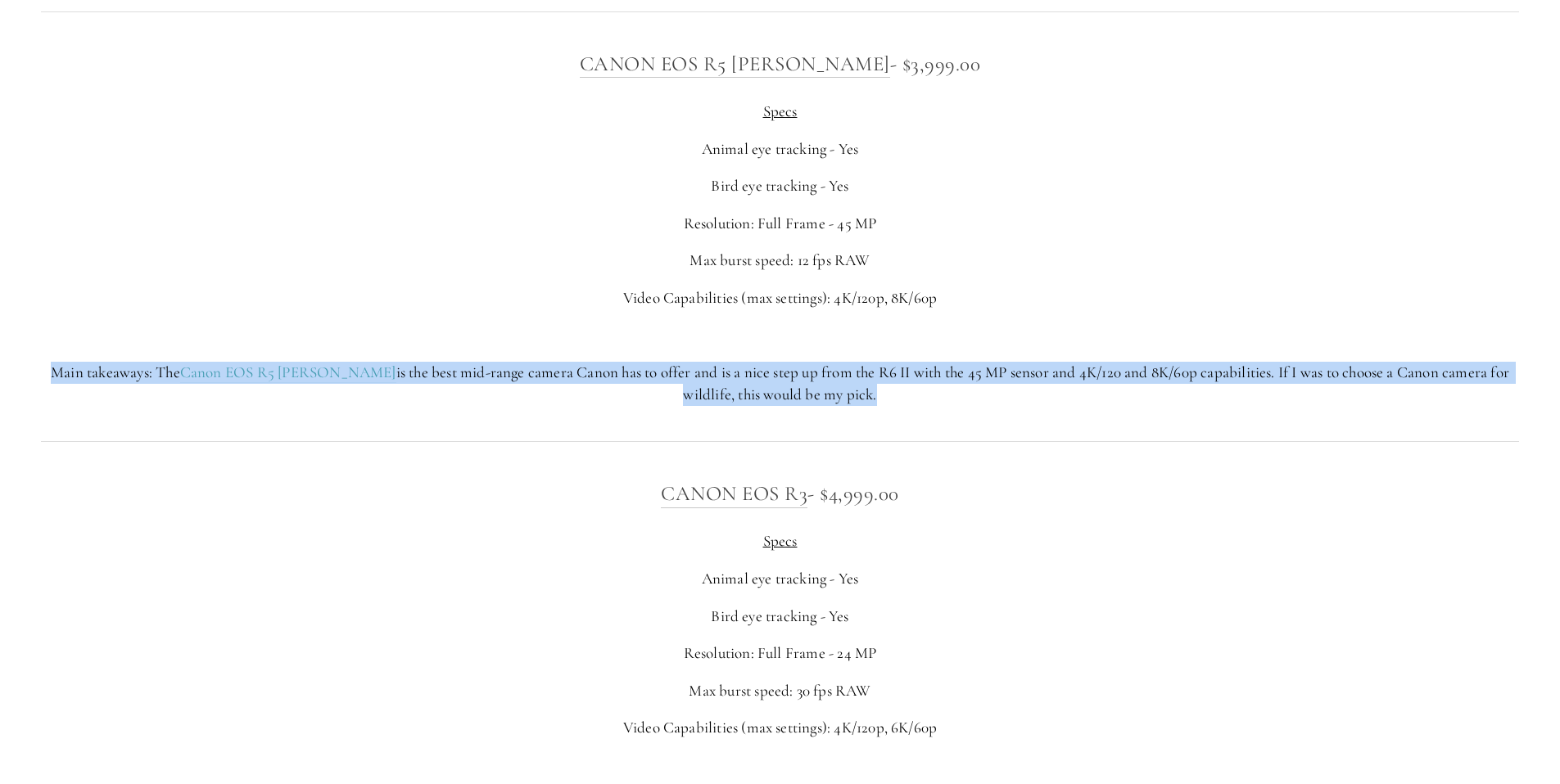
click at [973, 366] on p "Main takeaways: The Canon EOS R5 [PERSON_NAME] is the best mid-range camera Can…" at bounding box center [780, 384] width 1479 height 44
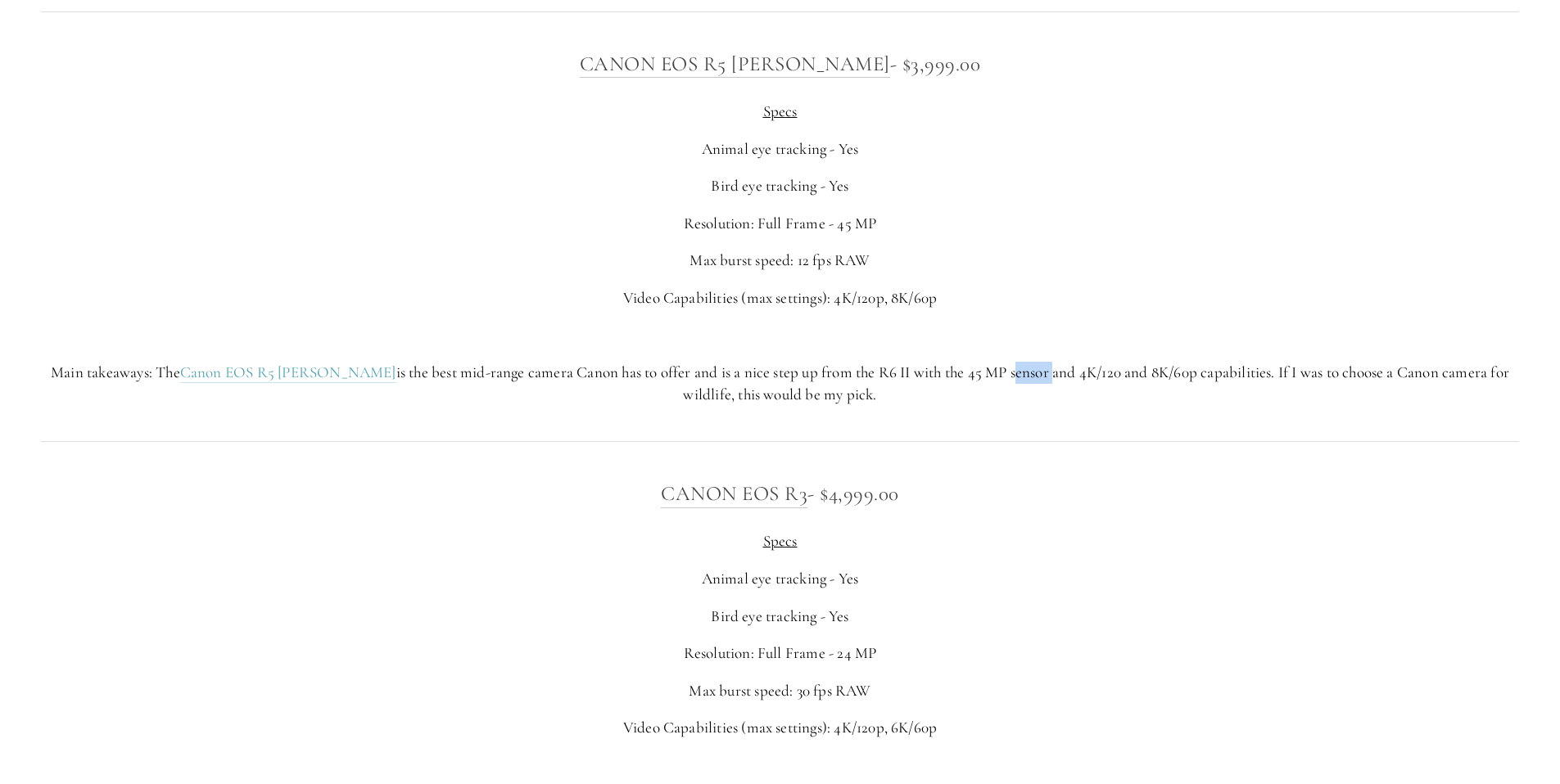
click at [973, 366] on p "Main takeaways: The Canon EOS R5 [PERSON_NAME] is the best mid-range camera Can…" at bounding box center [780, 384] width 1479 height 44
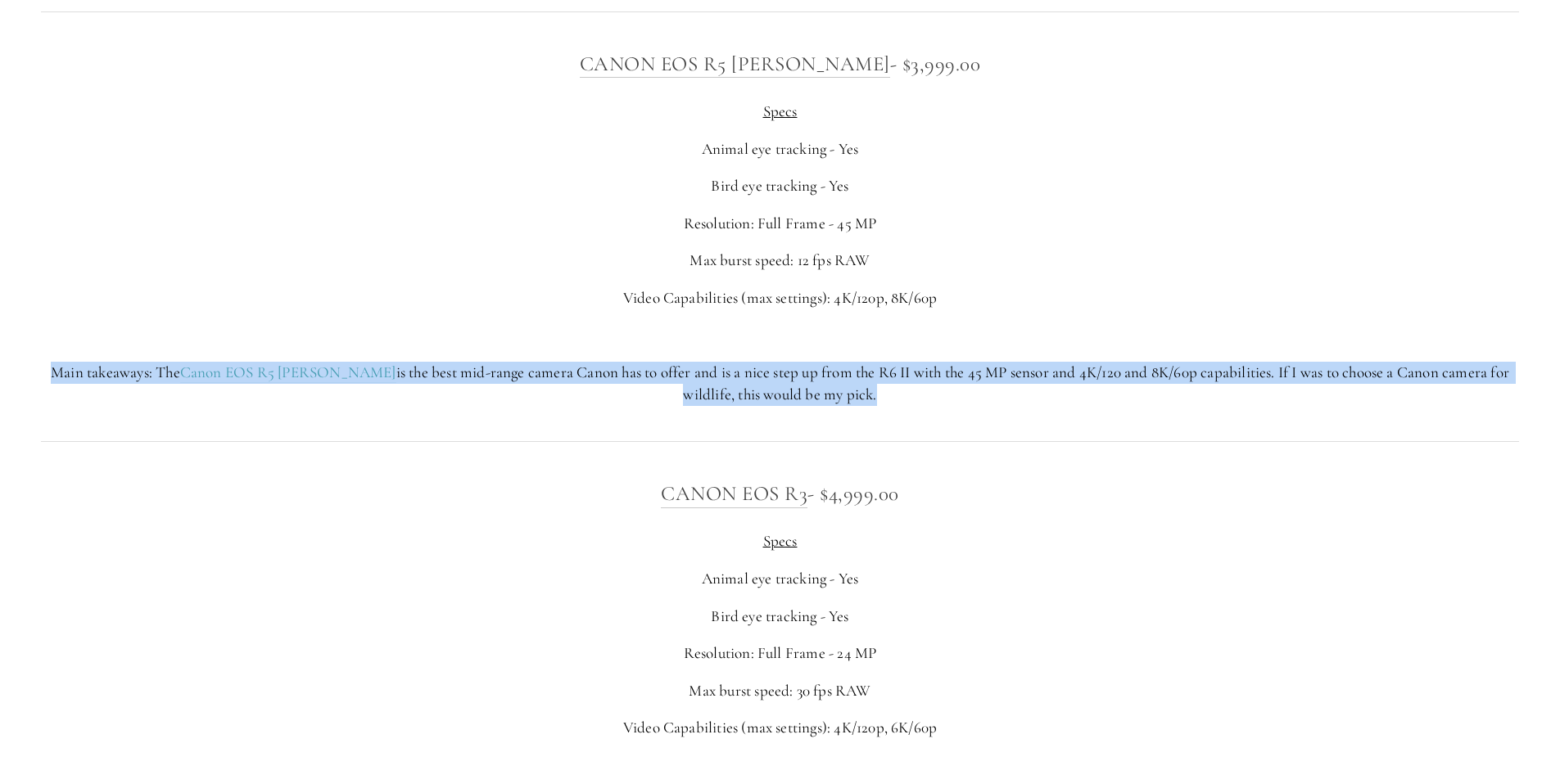
click at [973, 366] on p "Main takeaways: The Canon EOS R5 [PERSON_NAME] is the best mid-range camera Can…" at bounding box center [780, 384] width 1479 height 44
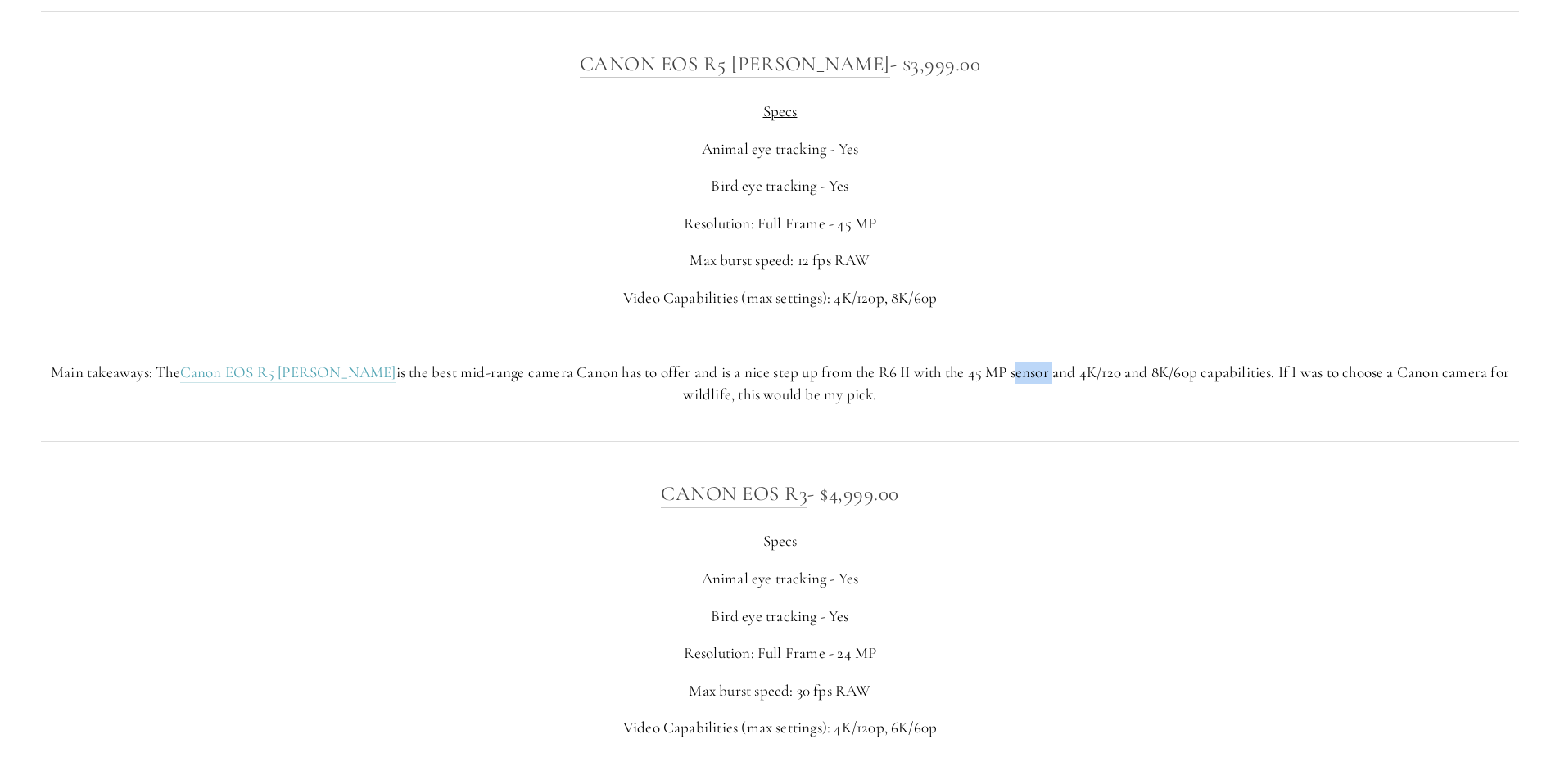
click at [973, 366] on p "Main takeaways: The Canon EOS R5 [PERSON_NAME] is the best mid-range camera Can…" at bounding box center [780, 384] width 1479 height 44
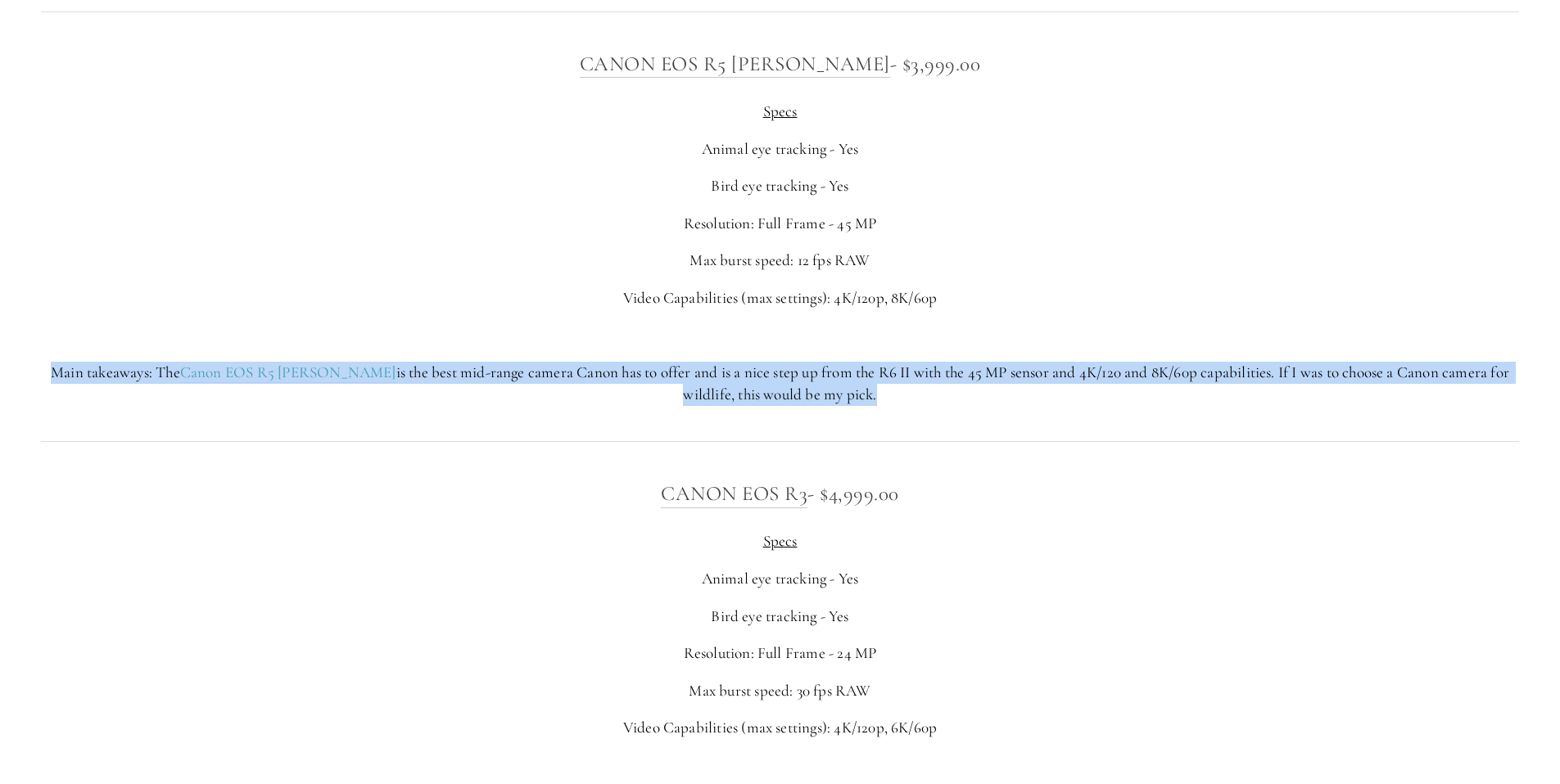
click at [973, 366] on p "Main takeaways: The Canon EOS R5 [PERSON_NAME] is the best mid-range camera Can…" at bounding box center [780, 384] width 1479 height 44
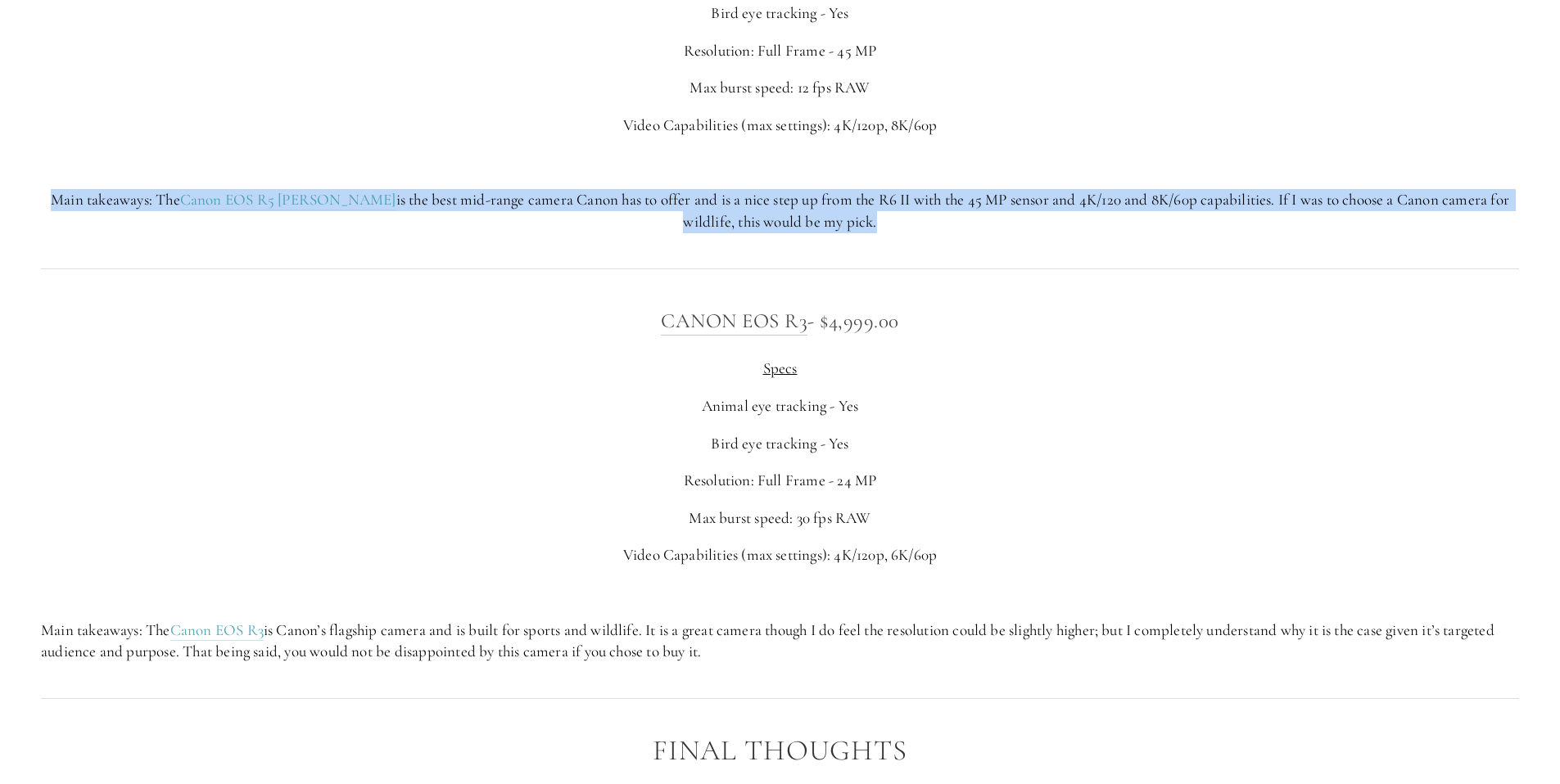
scroll to position [6634, 0]
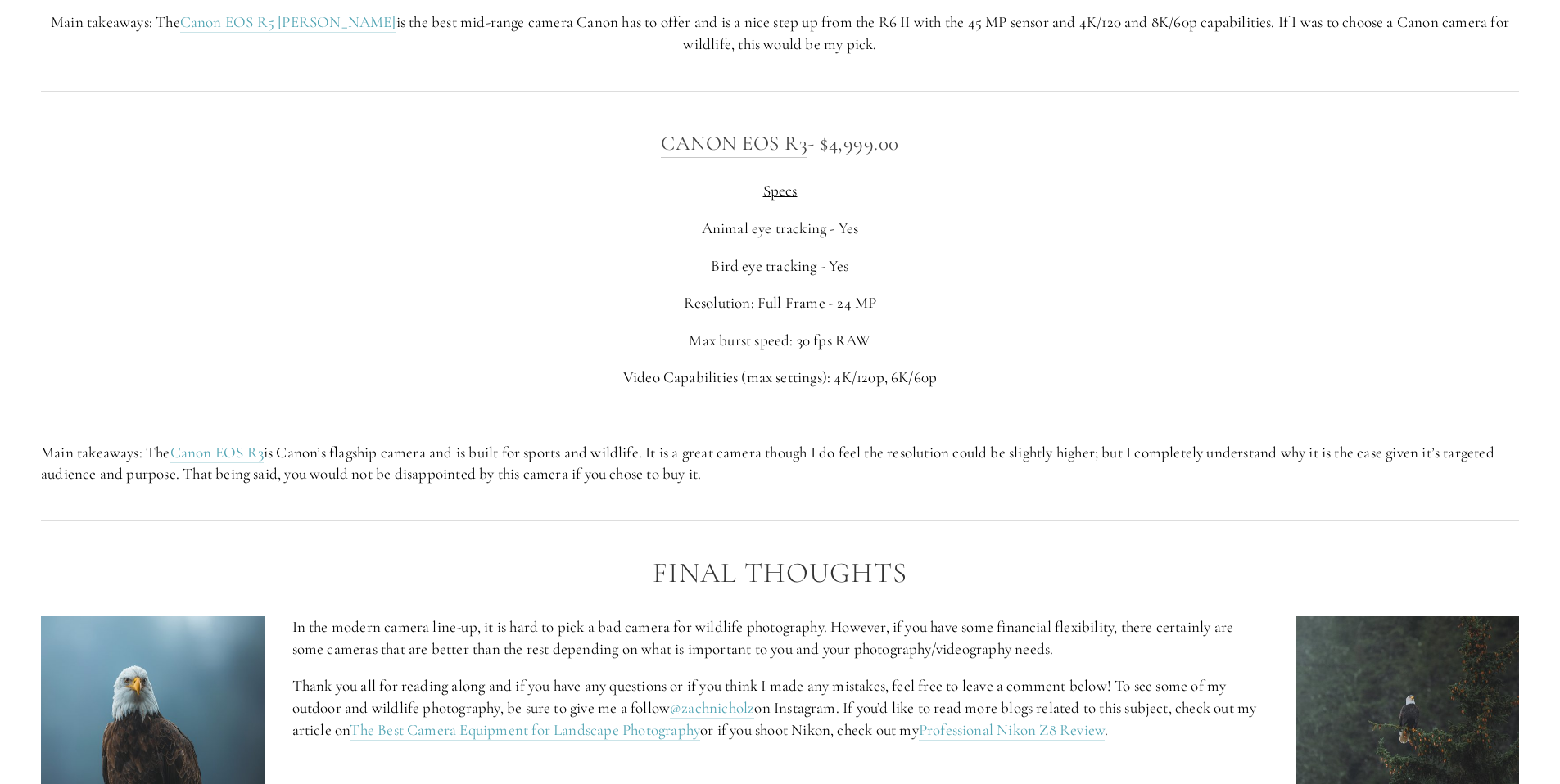
click at [420, 452] on p "Main takeaways: The Canon EOS R3 is Canon’s flagship camera and is built for sp…" at bounding box center [780, 464] width 1479 height 44
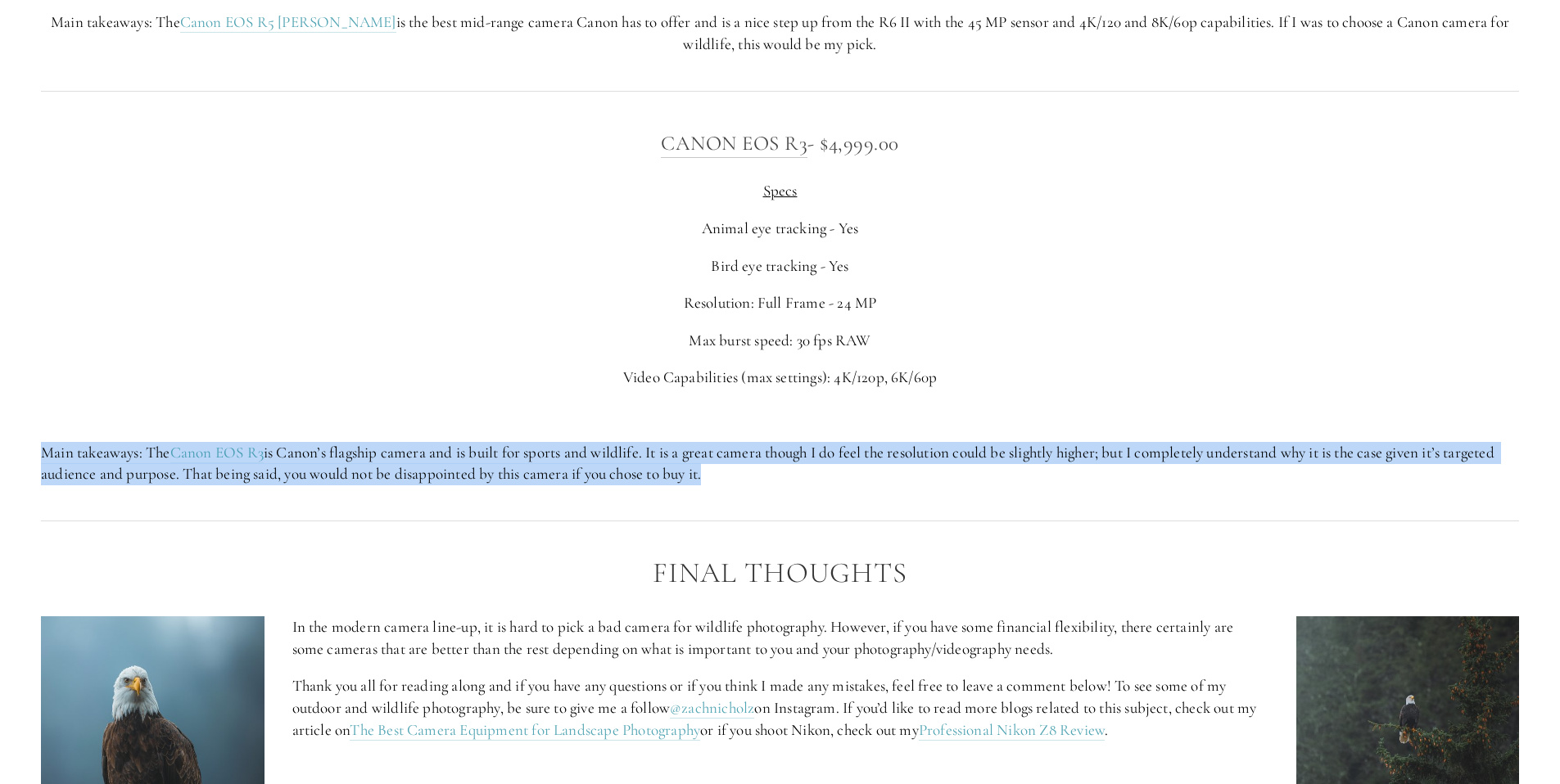
click at [420, 452] on p "Main takeaways: The Canon EOS R3 is Canon’s flagship camera and is built for sp…" at bounding box center [780, 464] width 1479 height 44
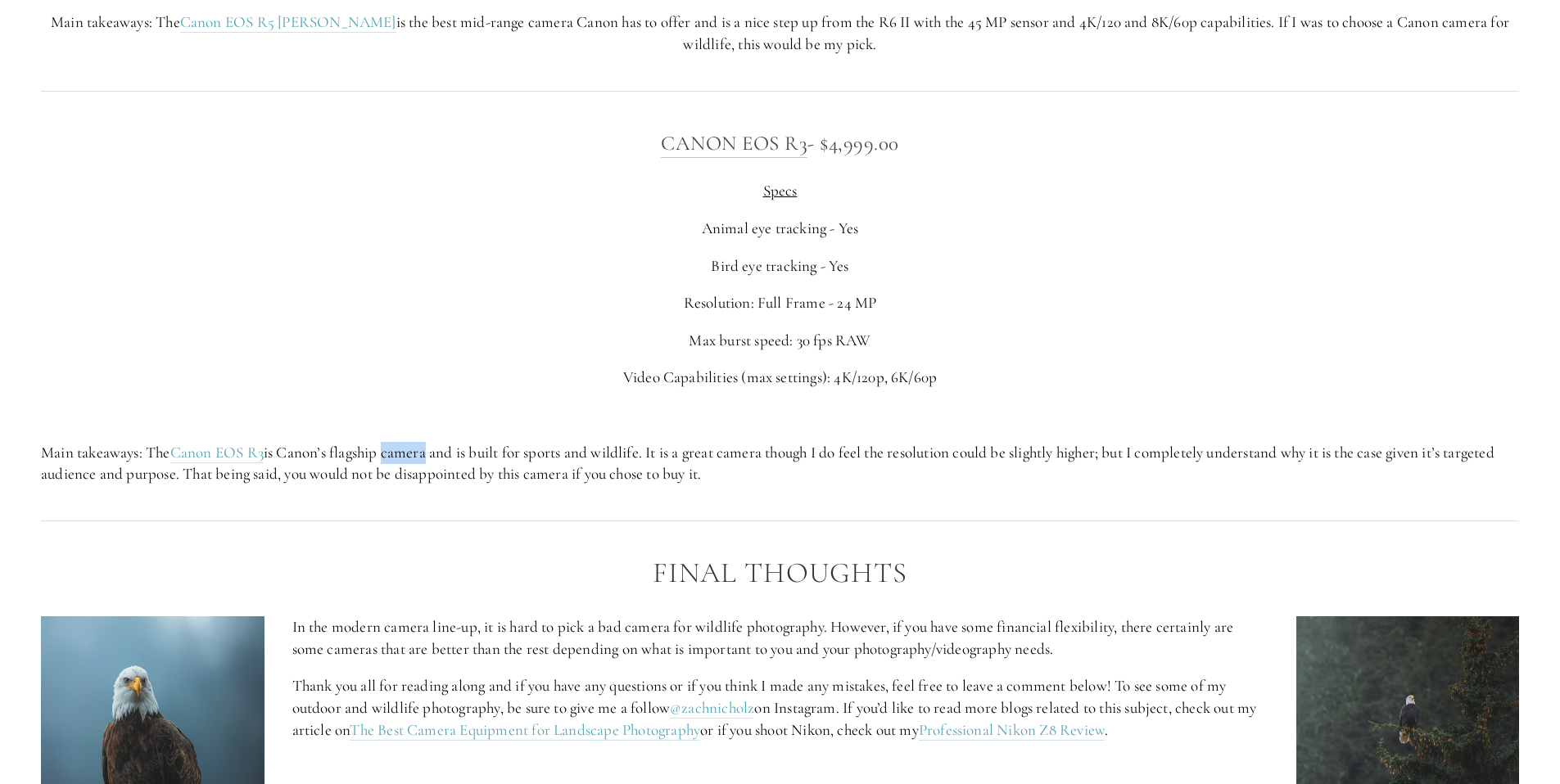
click at [420, 452] on p "Main takeaways: The Canon EOS R3 is Canon’s flagship camera and is built for sp…" at bounding box center [780, 464] width 1479 height 44
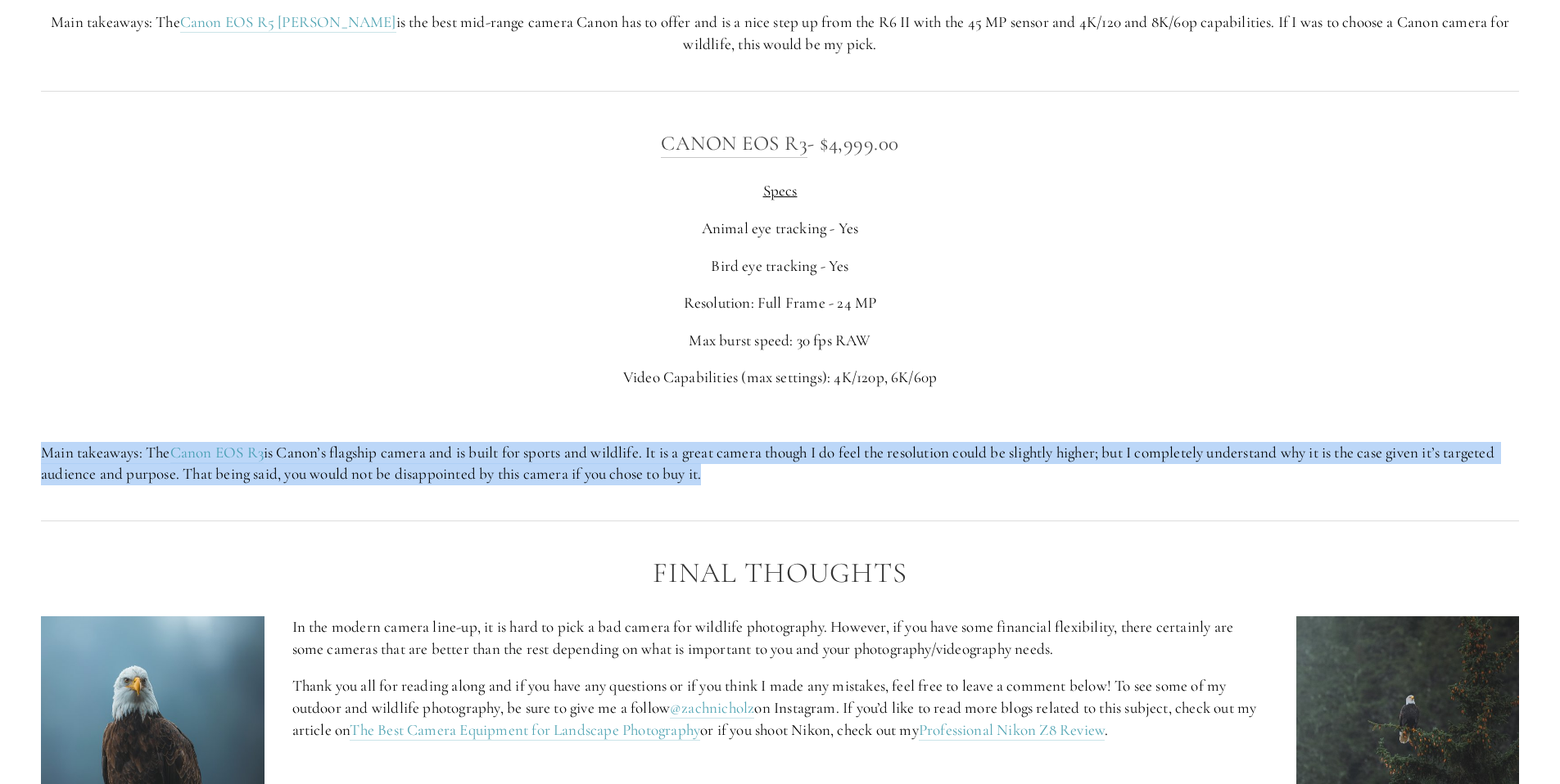
click at [420, 452] on p "Main takeaways: The Canon EOS R3 is Canon’s flagship camera and is built for sp…" at bounding box center [780, 464] width 1479 height 44
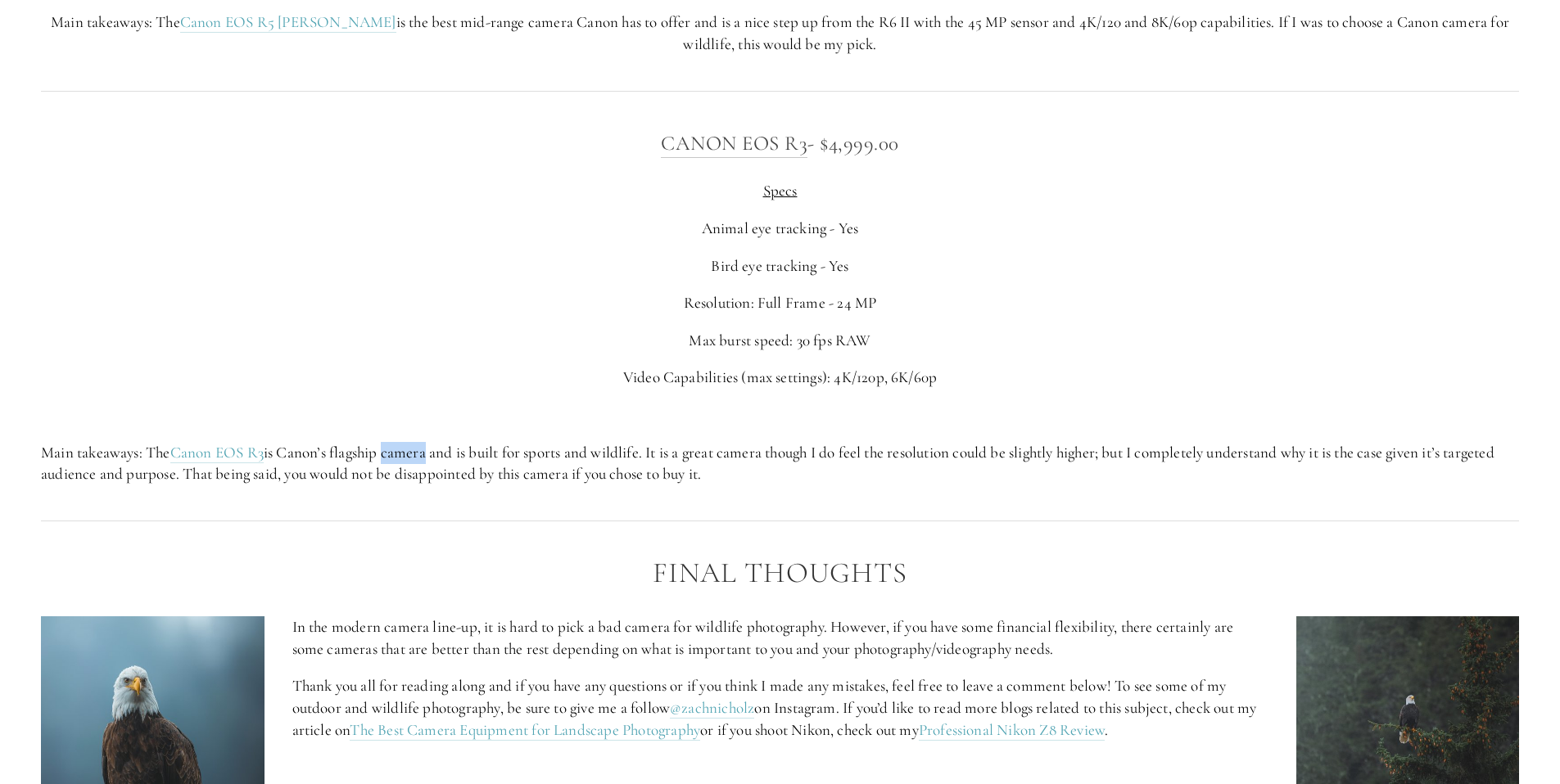
click at [420, 452] on p "Main takeaways: The Canon EOS R3 is Canon’s flagship camera and is built for sp…" at bounding box center [780, 464] width 1479 height 44
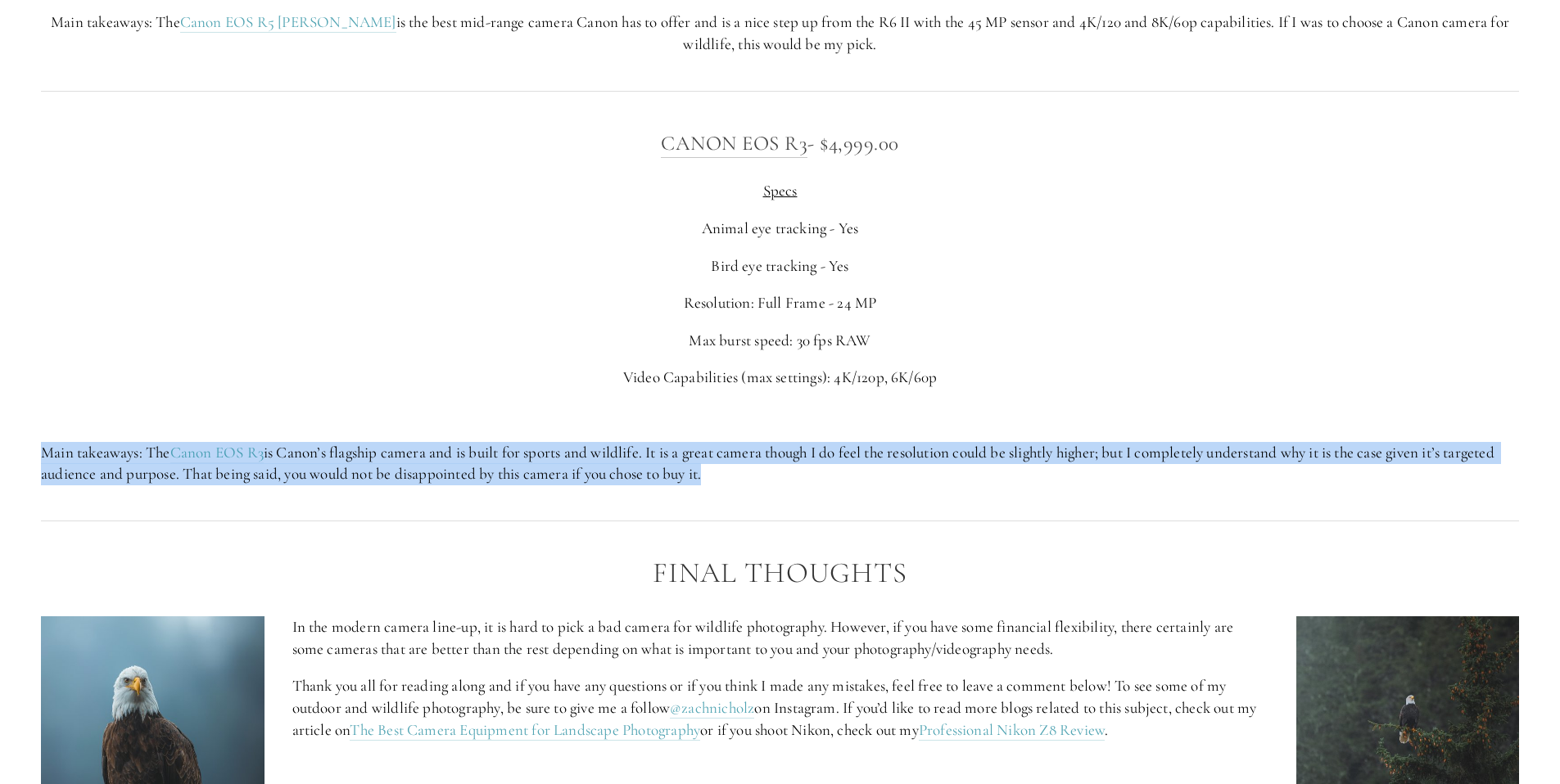
click at [420, 452] on p "Main takeaways: The Canon EOS R3 is Canon’s flagship camera and is built for sp…" at bounding box center [780, 464] width 1479 height 44
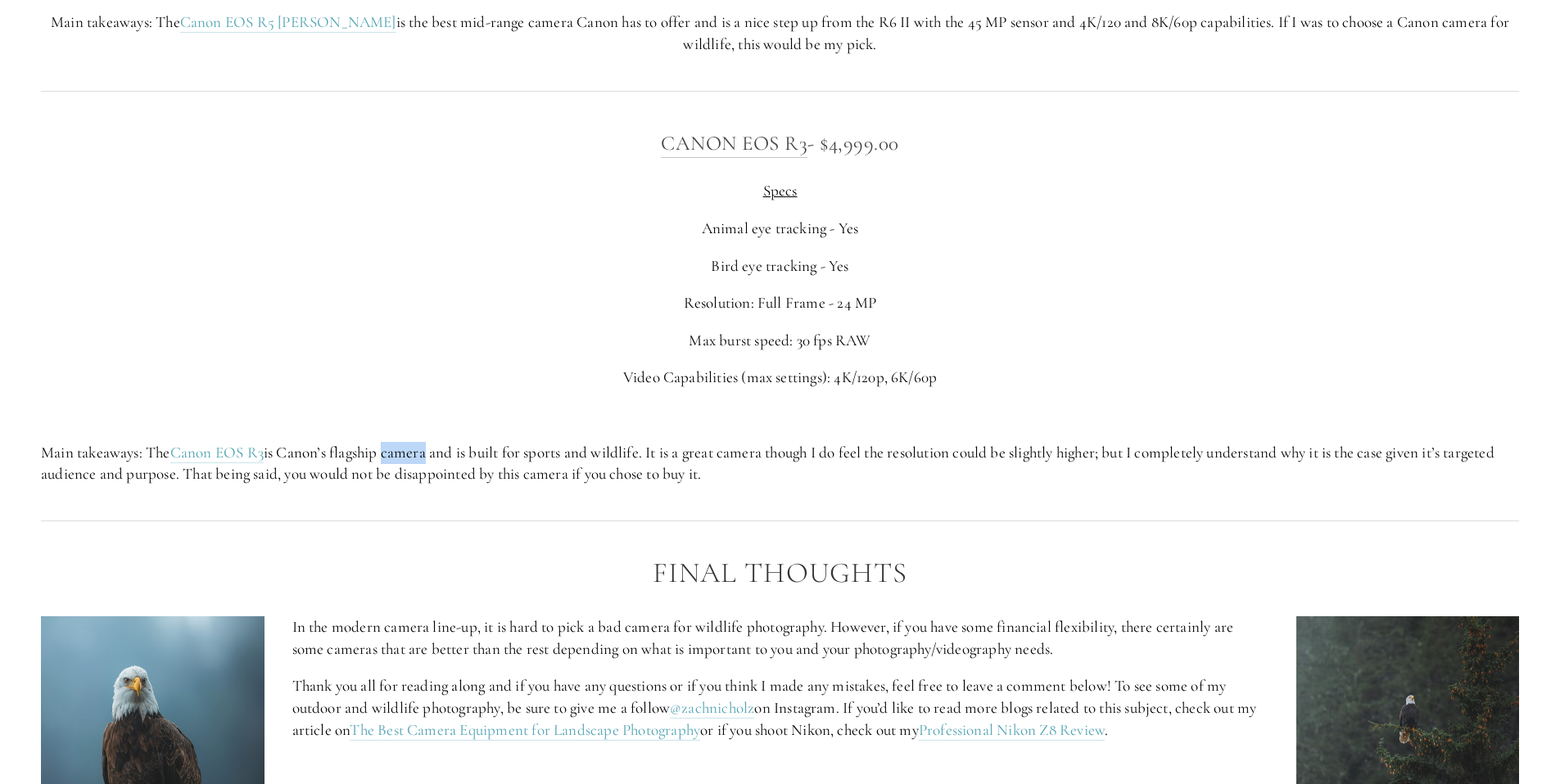
click at [420, 452] on p "Main takeaways: The Canon EOS R3 is Canon’s flagship camera and is built for sp…" at bounding box center [780, 464] width 1479 height 44
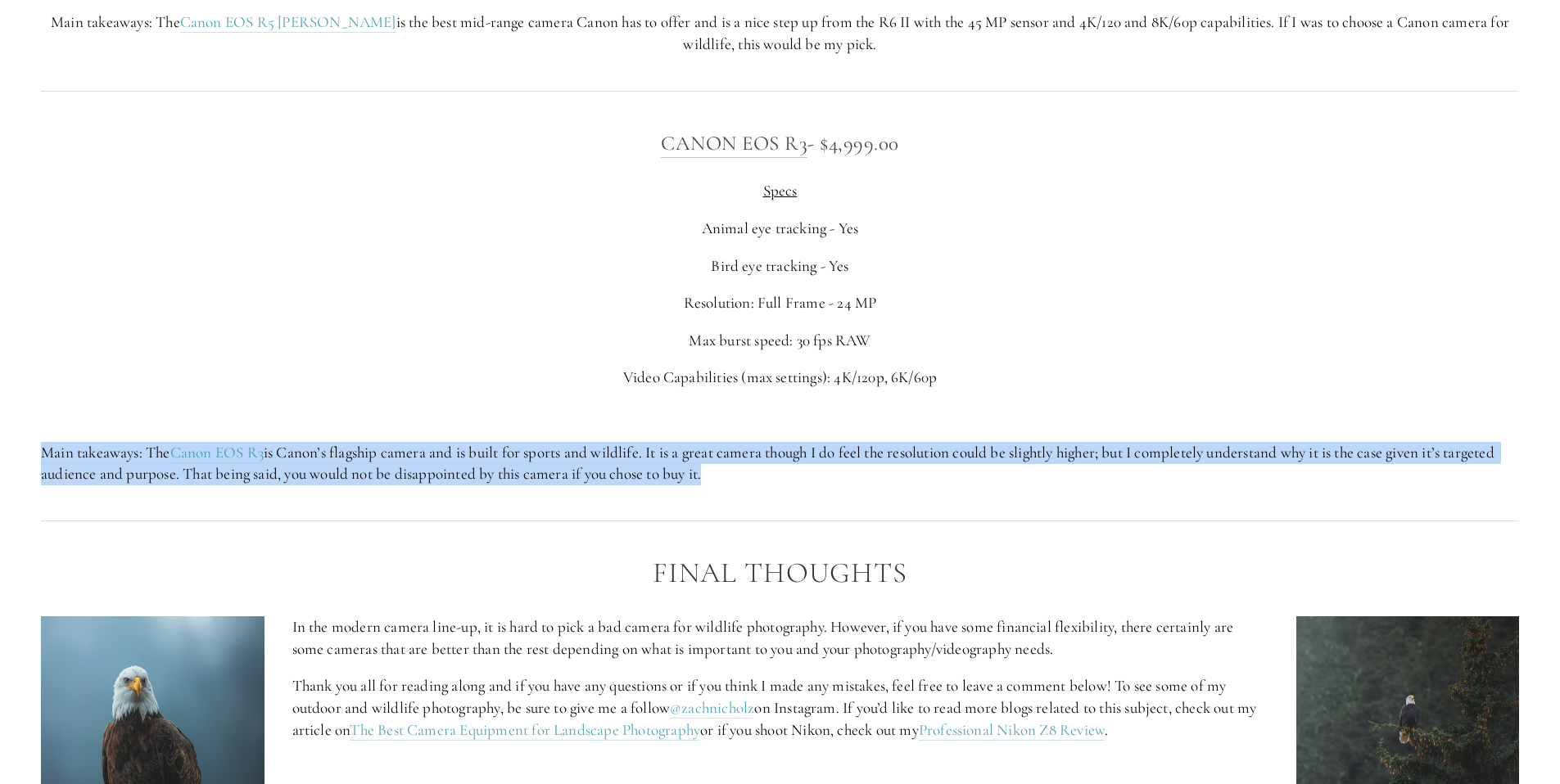
click at [420, 452] on p "Main takeaways: The Canon EOS R3 is Canon’s flagship camera and is built for sp…" at bounding box center [780, 464] width 1479 height 44
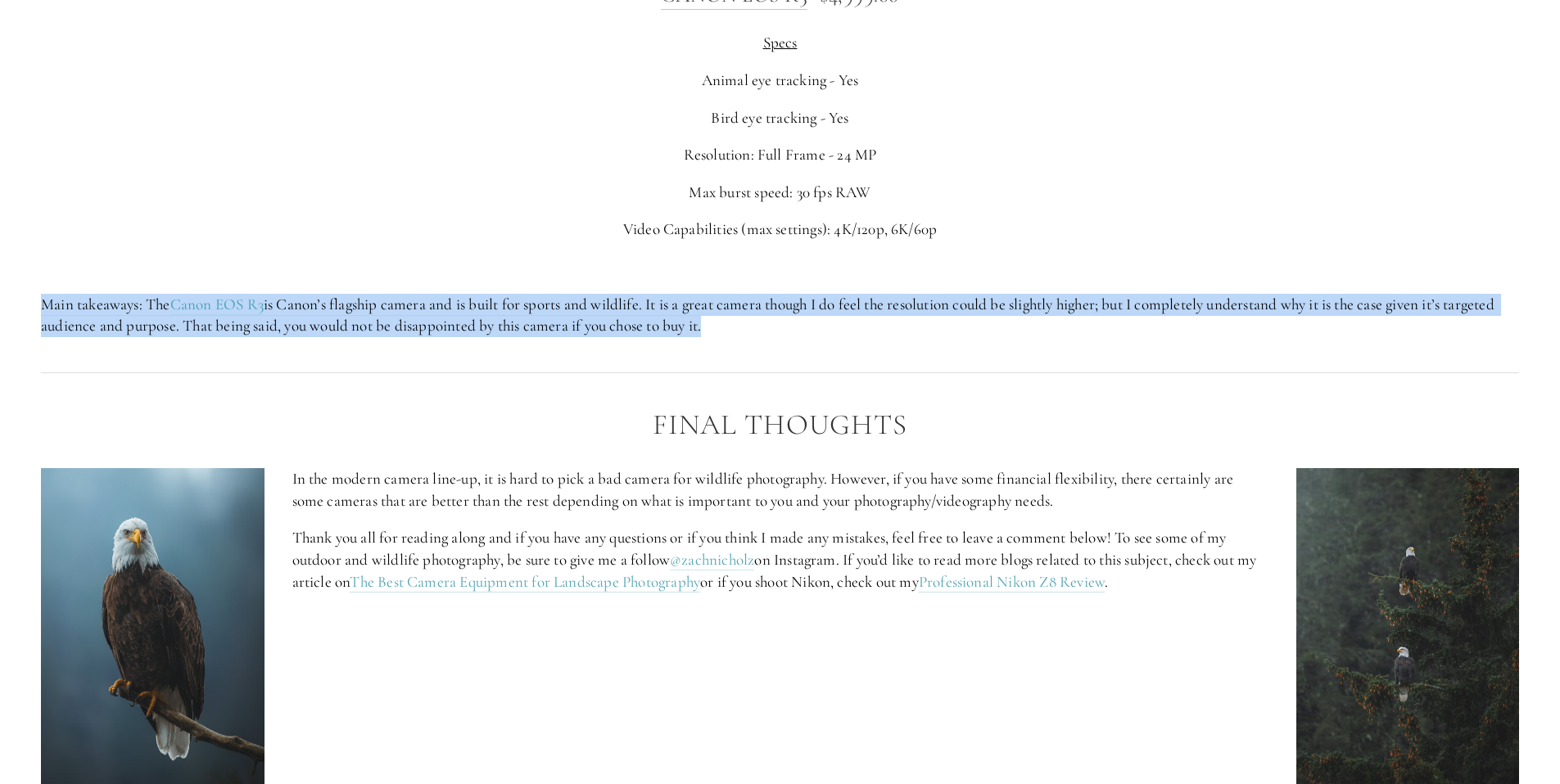
scroll to position [6963, 0]
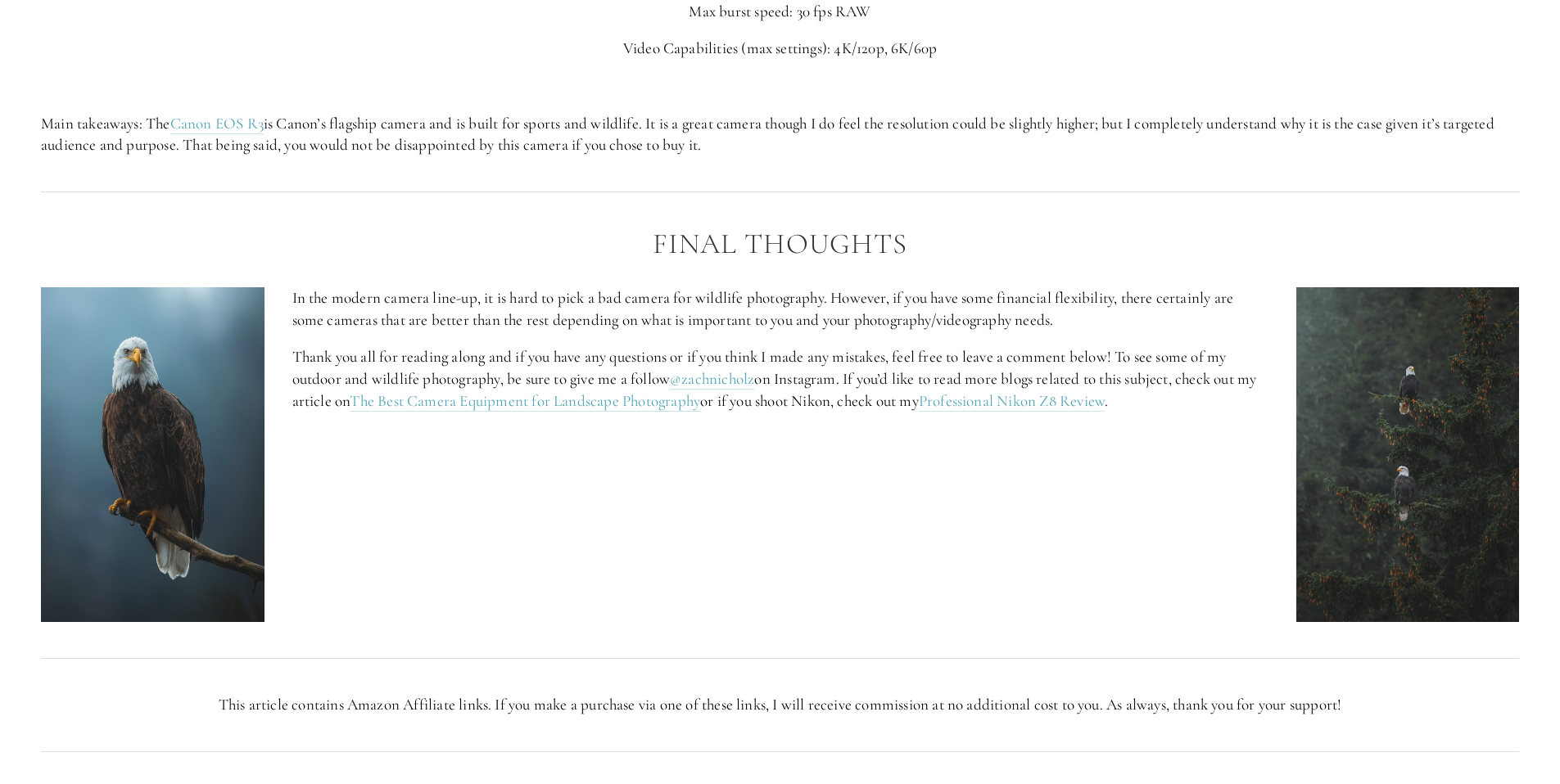
click at [466, 310] on p "In the modern camera line-up, it is hard to pick a bad camera for wildlife phot…" at bounding box center [780, 309] width 976 height 44
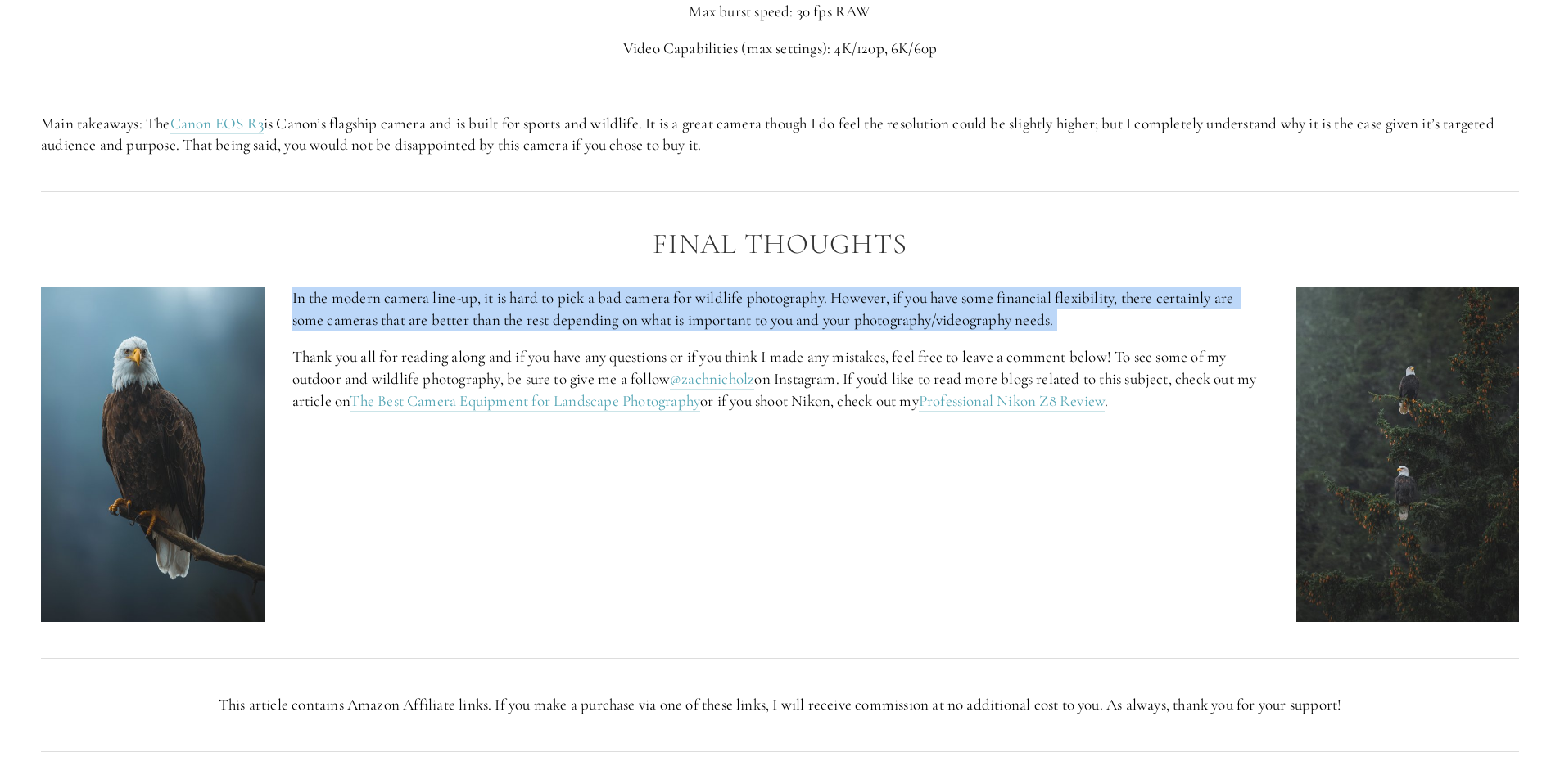
click at [466, 310] on p "In the modern camera line-up, it is hard to pick a bad camera for wildlife phot…" at bounding box center [780, 309] width 976 height 44
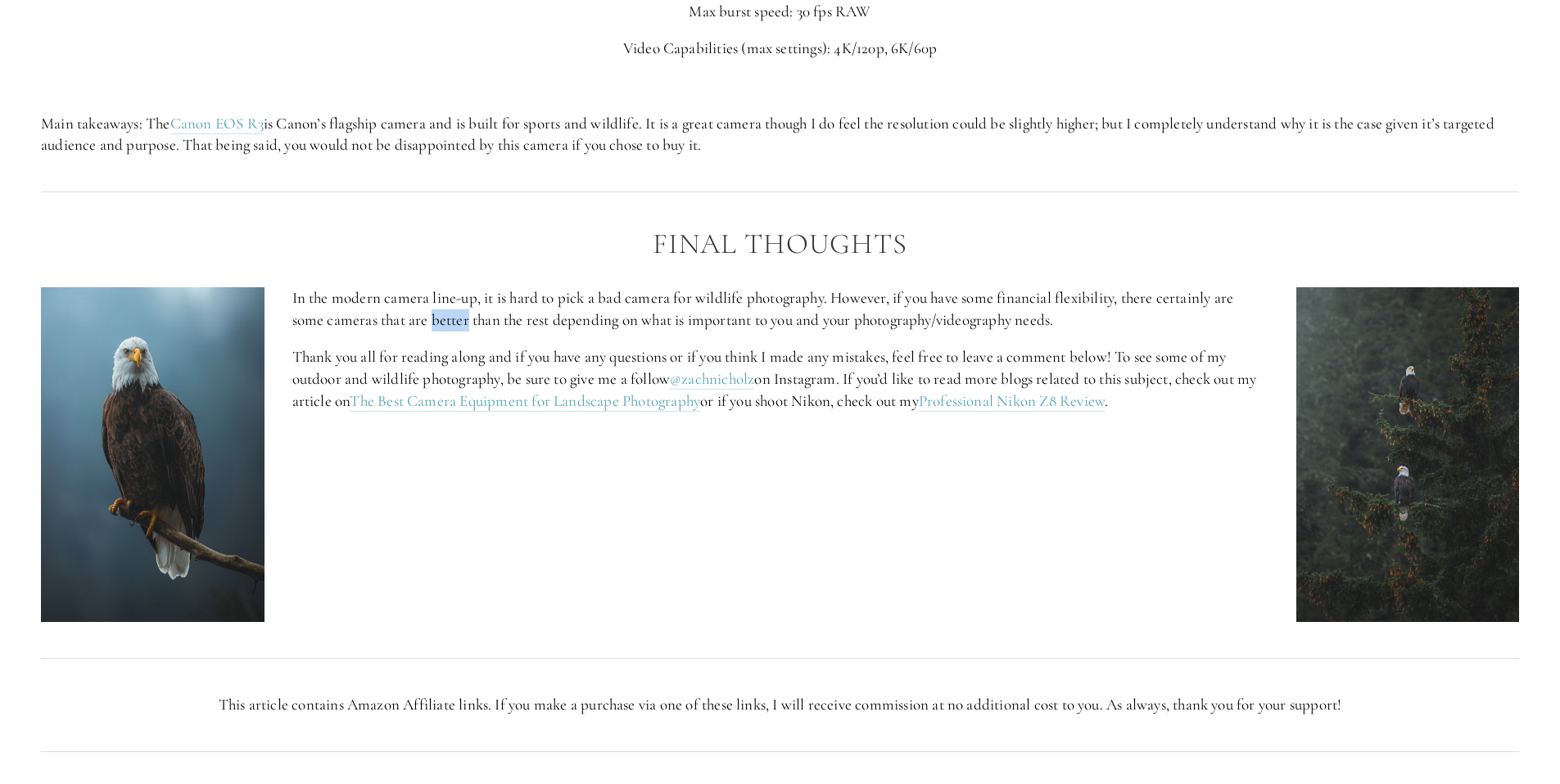
click at [466, 310] on p "In the modern camera line-up, it is hard to pick a bad camera for wildlife phot…" at bounding box center [780, 309] width 976 height 44
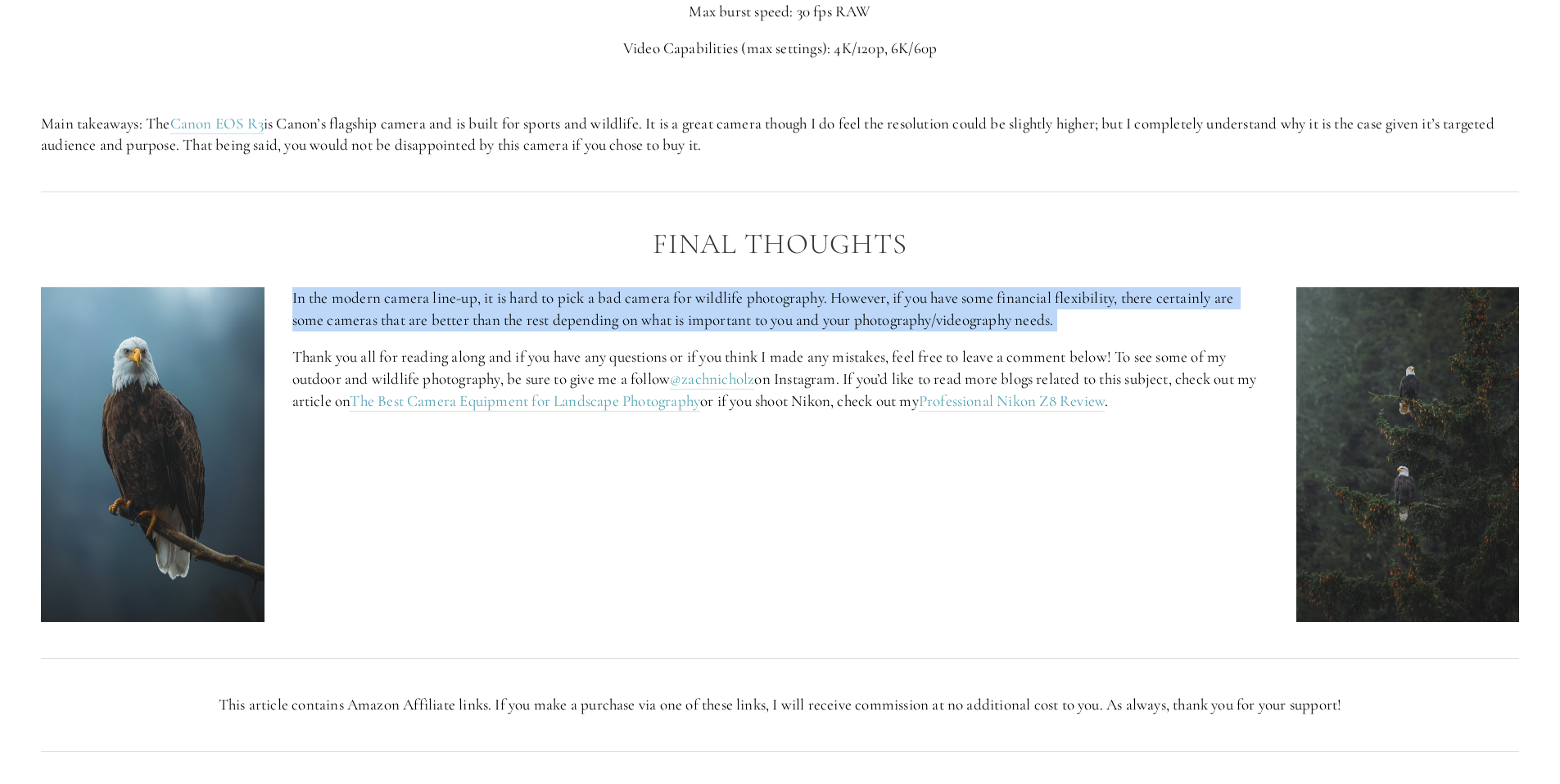
click at [466, 310] on p "In the modern camera line-up, it is hard to pick a bad camera for wildlife phot…" at bounding box center [780, 309] width 976 height 44
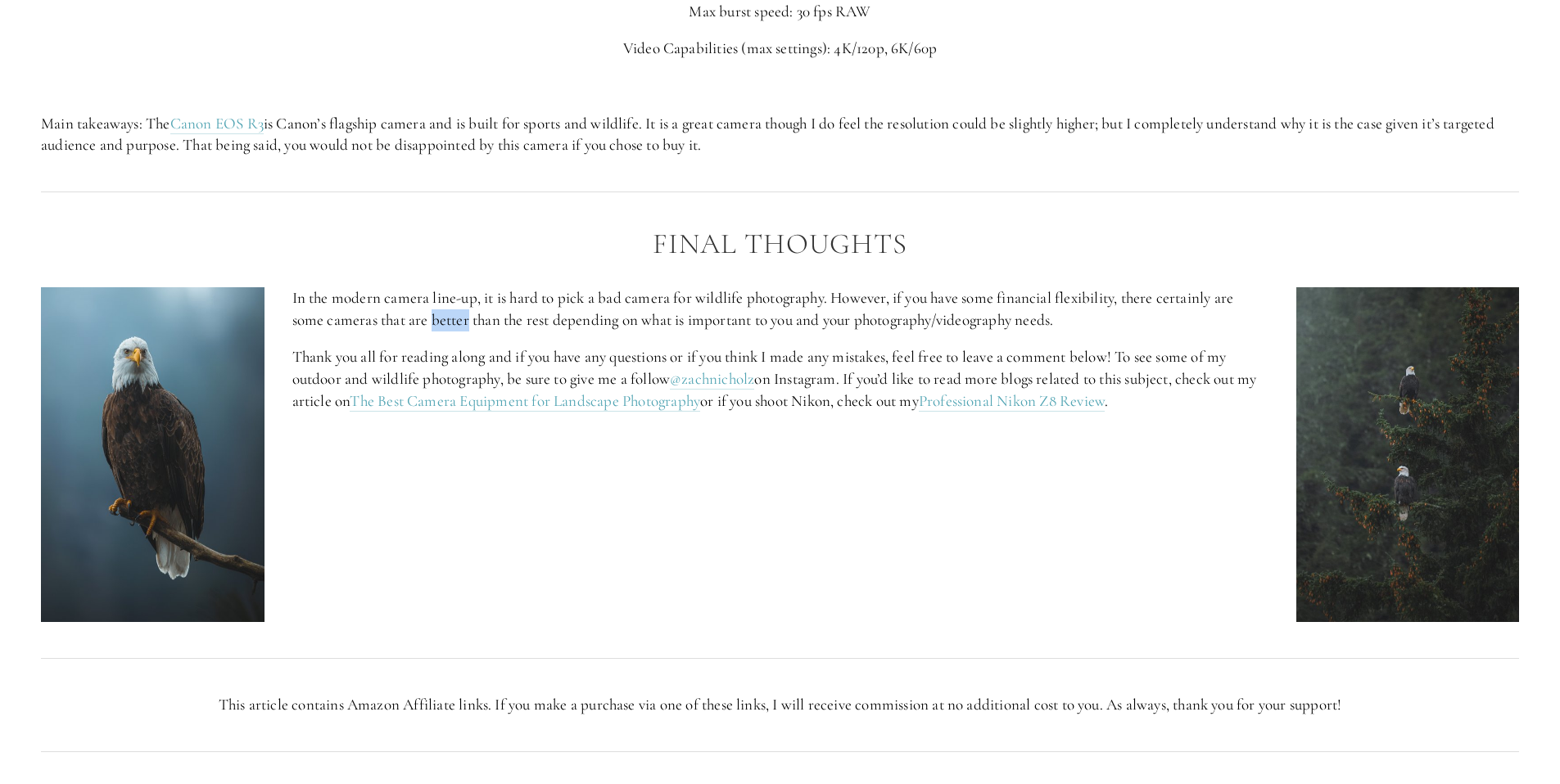
click at [466, 310] on p "In the modern camera line-up, it is hard to pick a bad camera for wildlife phot…" at bounding box center [780, 309] width 976 height 44
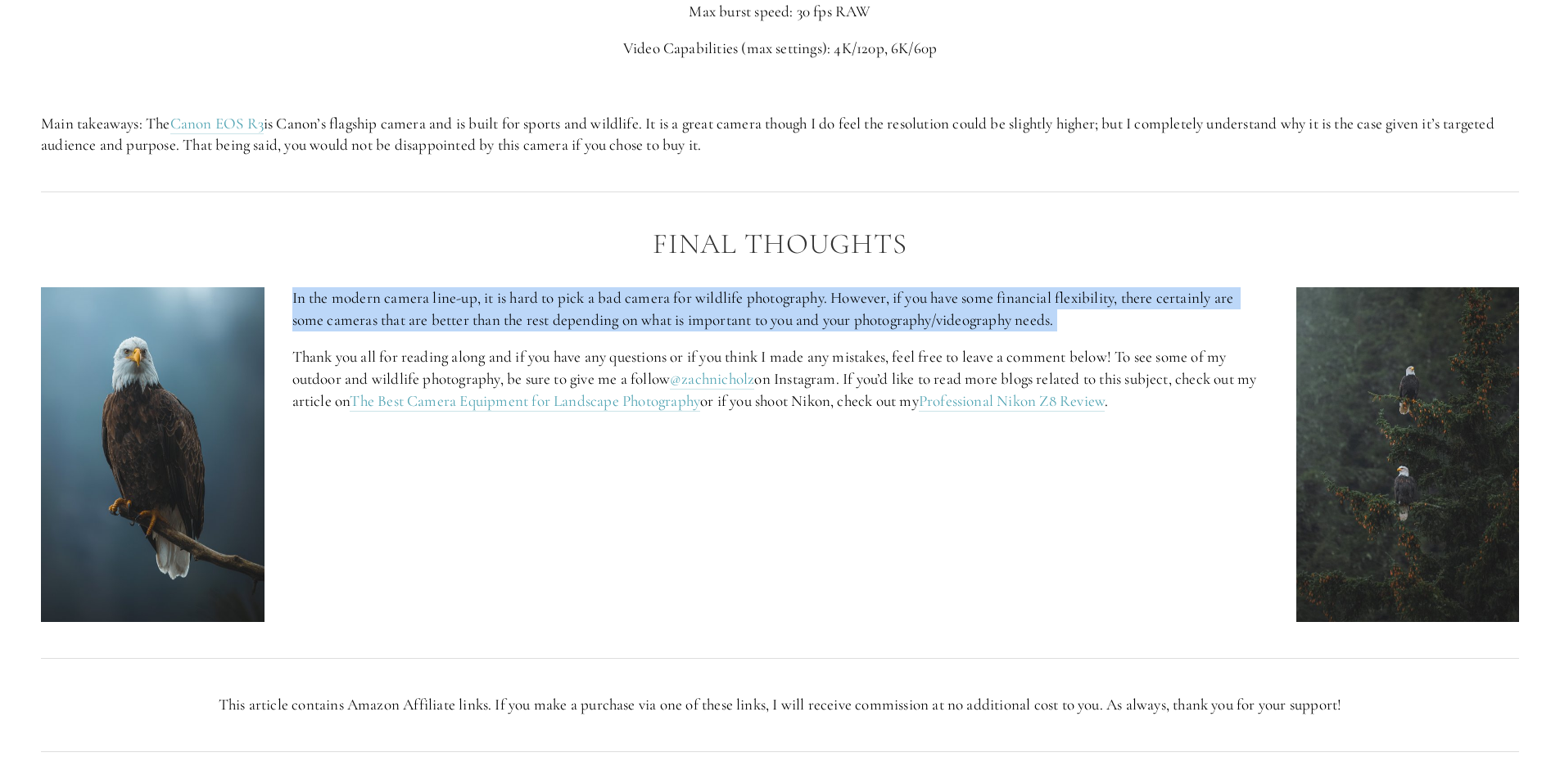
click at [466, 310] on p "In the modern camera line-up, it is hard to pick a bad camera for wildlife phot…" at bounding box center [780, 309] width 976 height 44
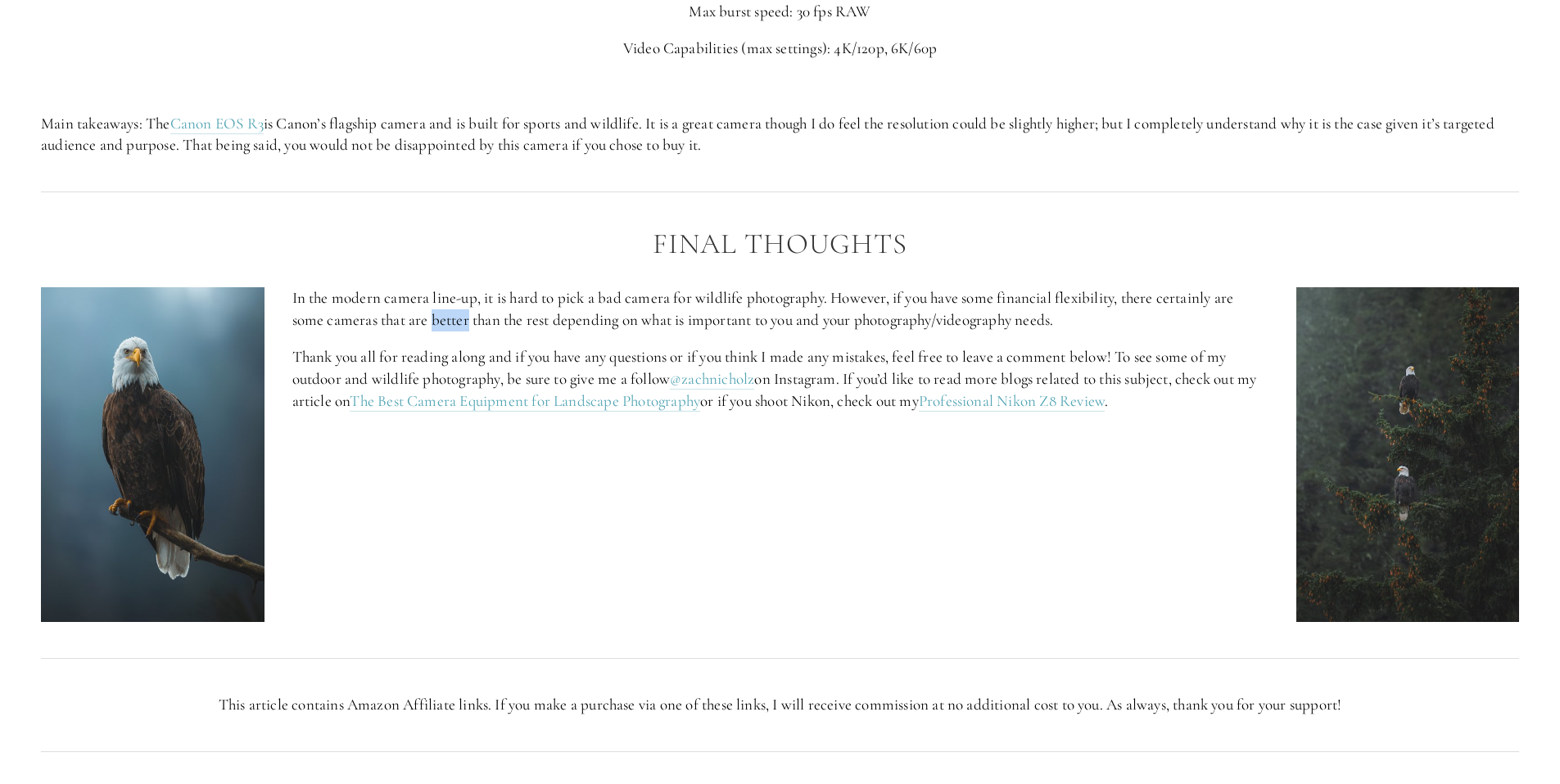
click at [466, 310] on p "In the modern camera line-up, it is hard to pick a bad camera for wildlife phot…" at bounding box center [780, 309] width 976 height 44
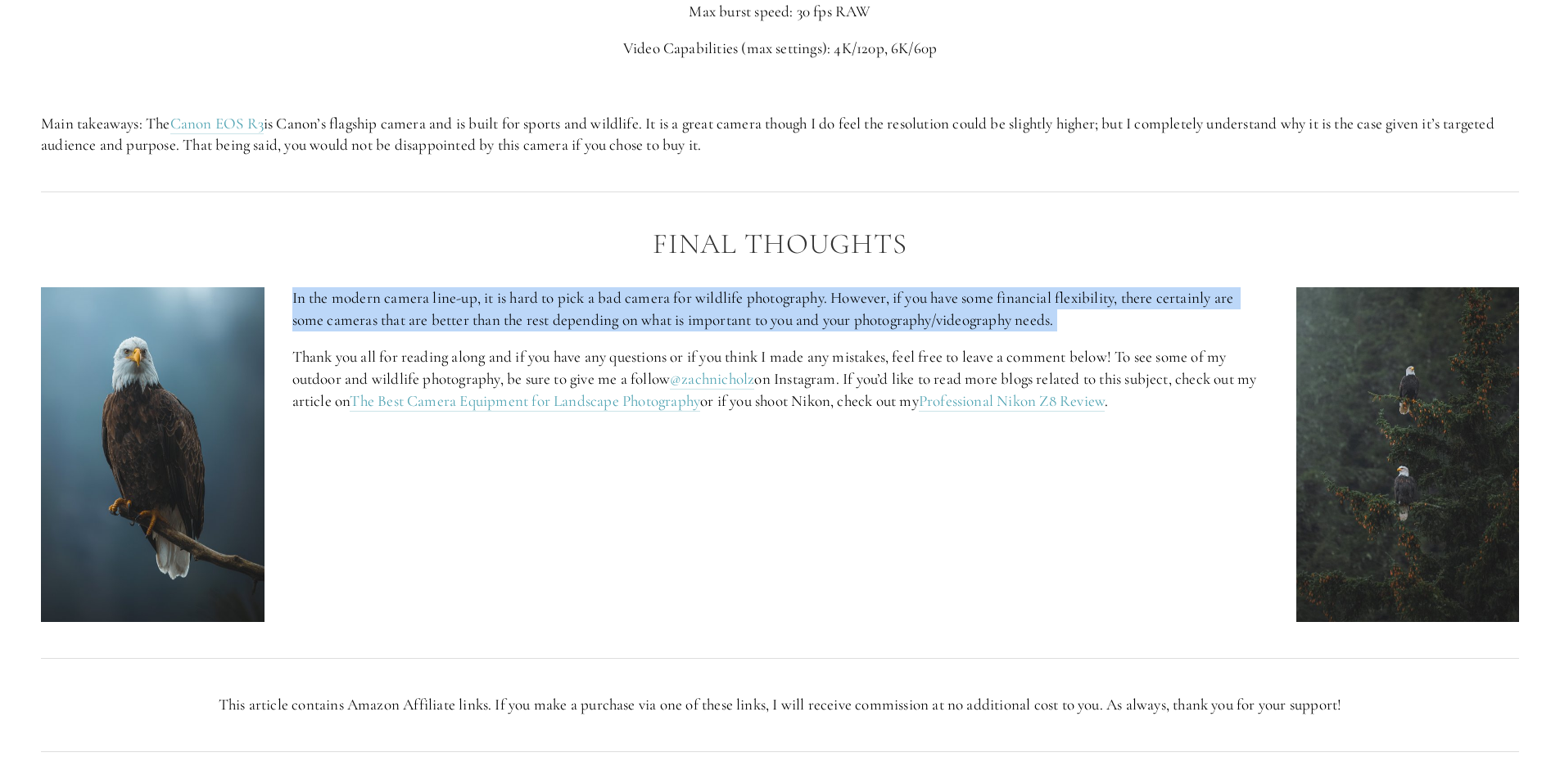
click at [466, 310] on p "In the modern camera line-up, it is hard to pick a bad camera for wildlife phot…" at bounding box center [780, 309] width 976 height 44
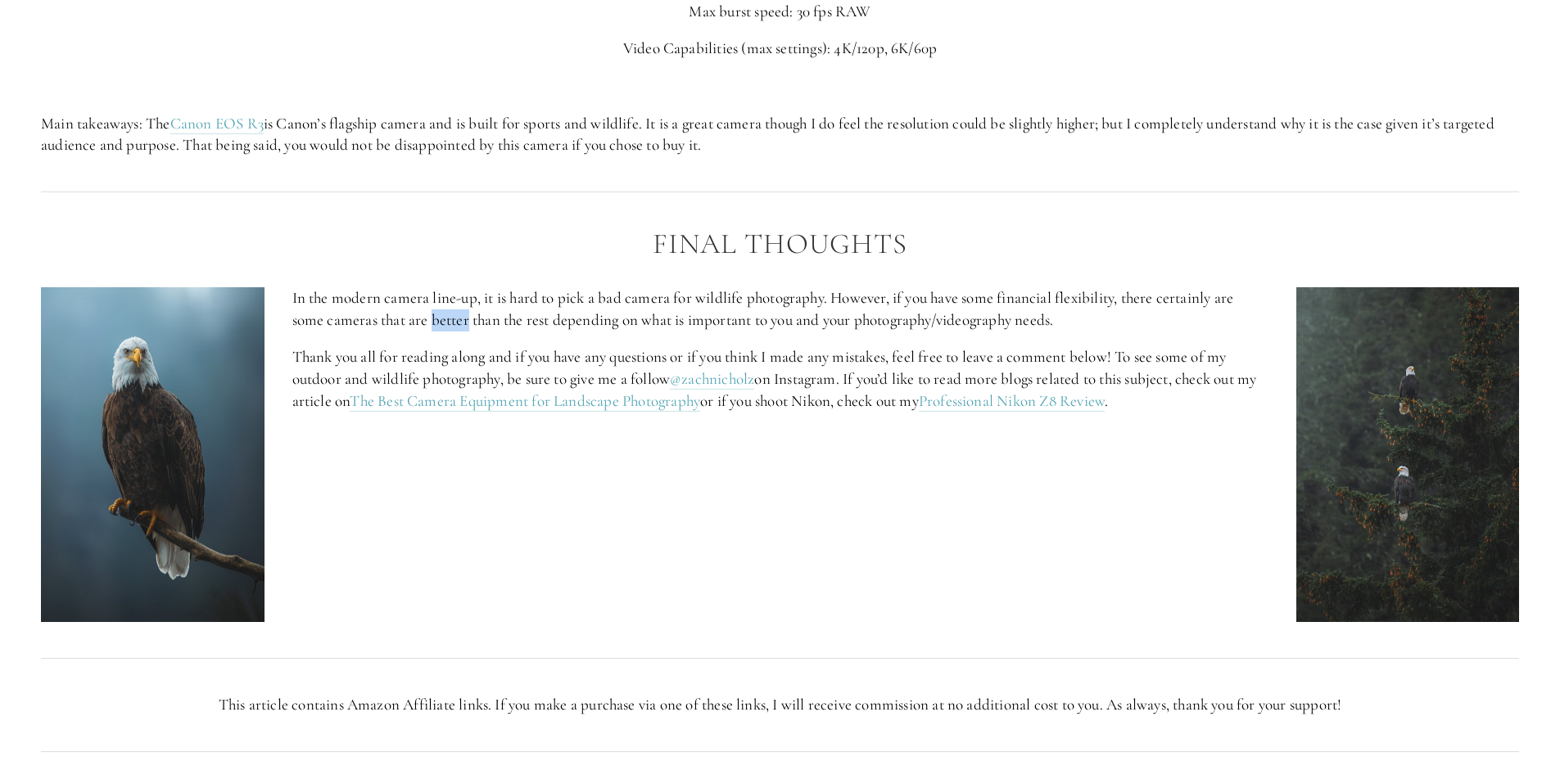
click at [466, 310] on p "In the modern camera line-up, it is hard to pick a bad camera for wildlife phot…" at bounding box center [780, 309] width 976 height 44
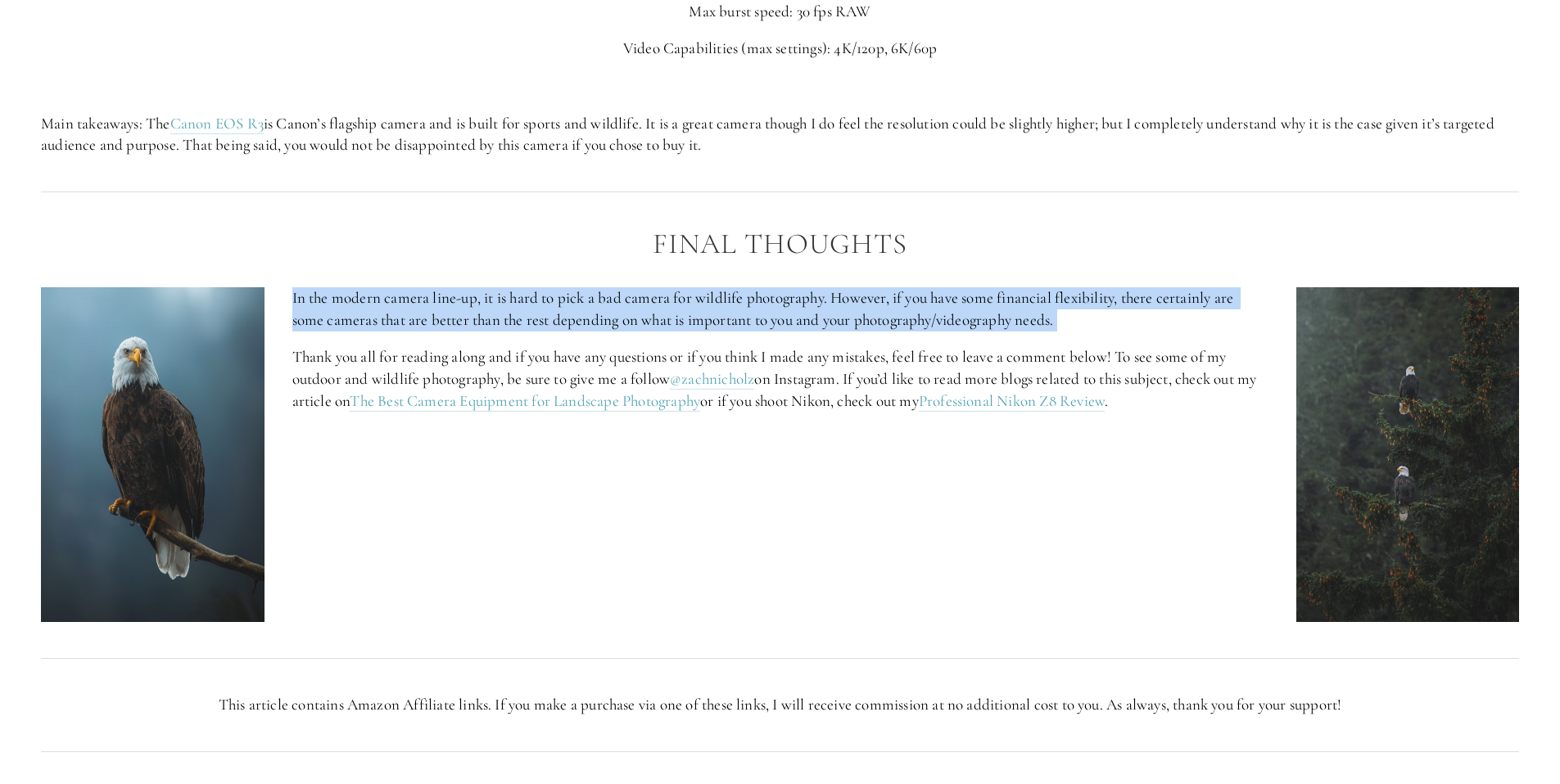
click at [466, 310] on p "In the modern camera line-up, it is hard to pick a bad camera for wildlife phot…" at bounding box center [780, 309] width 976 height 44
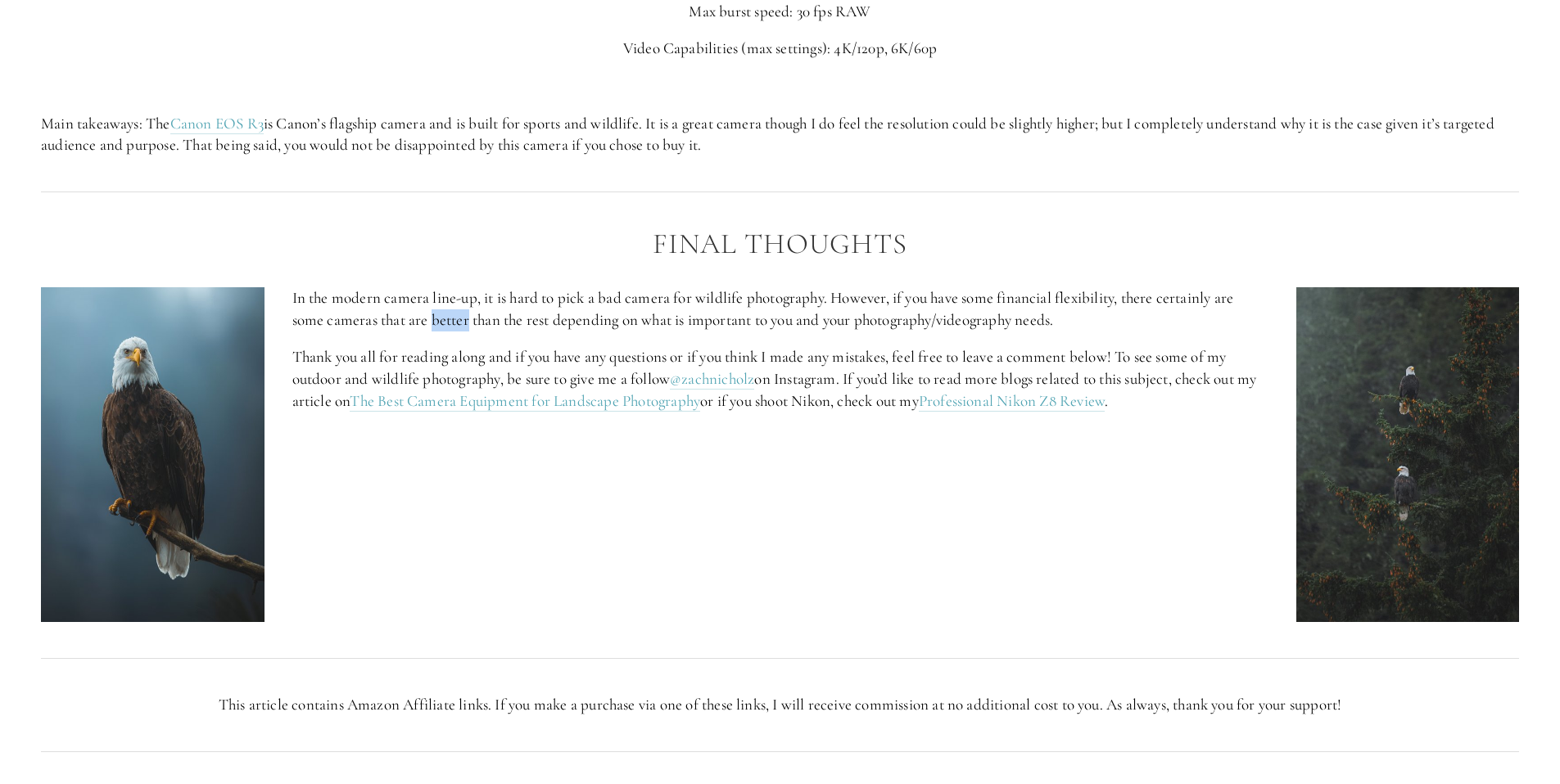
click at [466, 310] on p "In the modern camera line-up, it is hard to pick a bad camera for wildlife phot…" at bounding box center [780, 309] width 976 height 44
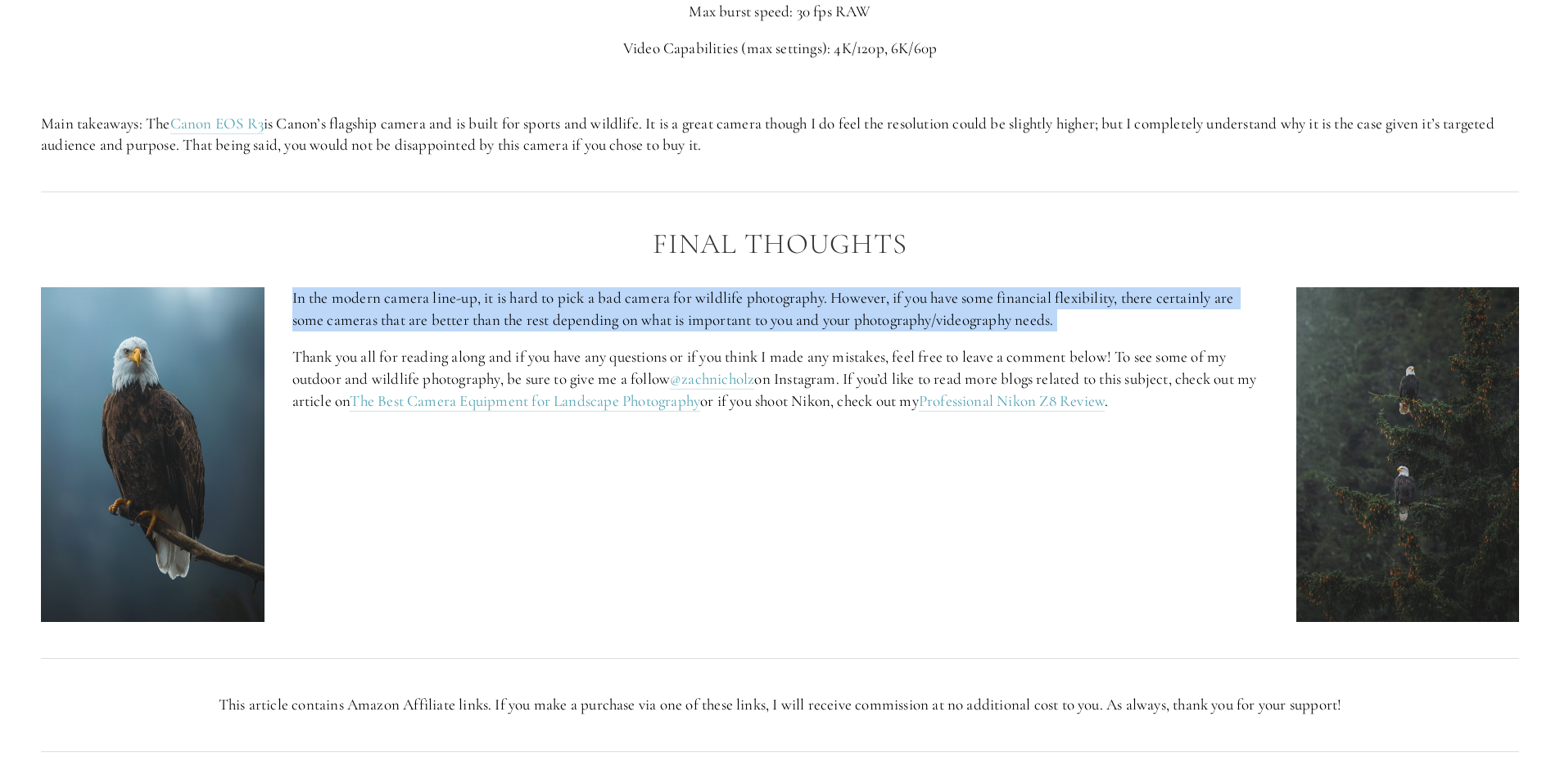
click at [466, 310] on p "In the modern camera line-up, it is hard to pick a bad camera for wildlife phot…" at bounding box center [780, 309] width 976 height 44
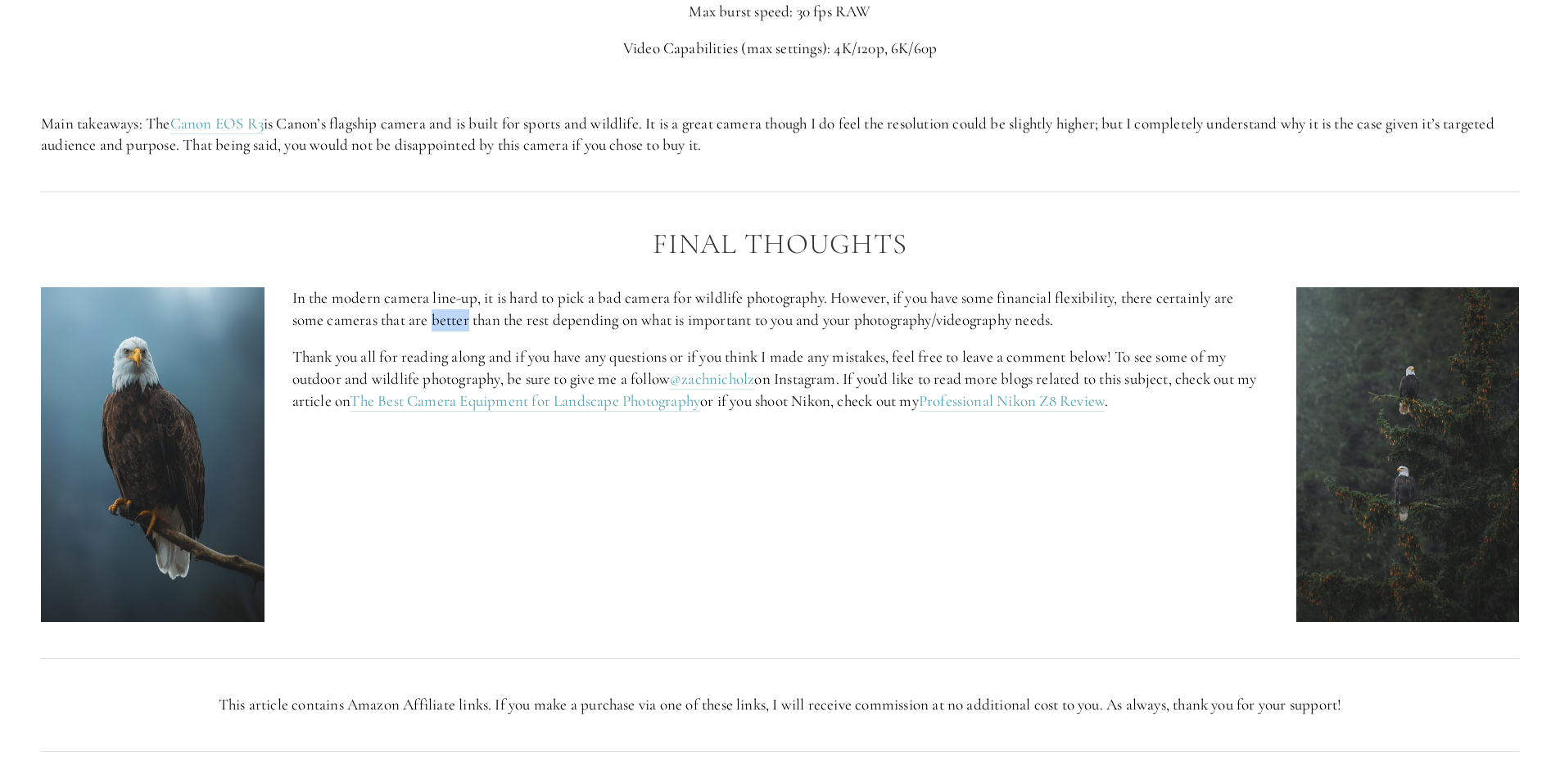
click at [466, 310] on p "In the modern camera line-up, it is hard to pick a bad camera for wildlife phot…" at bounding box center [780, 309] width 976 height 44
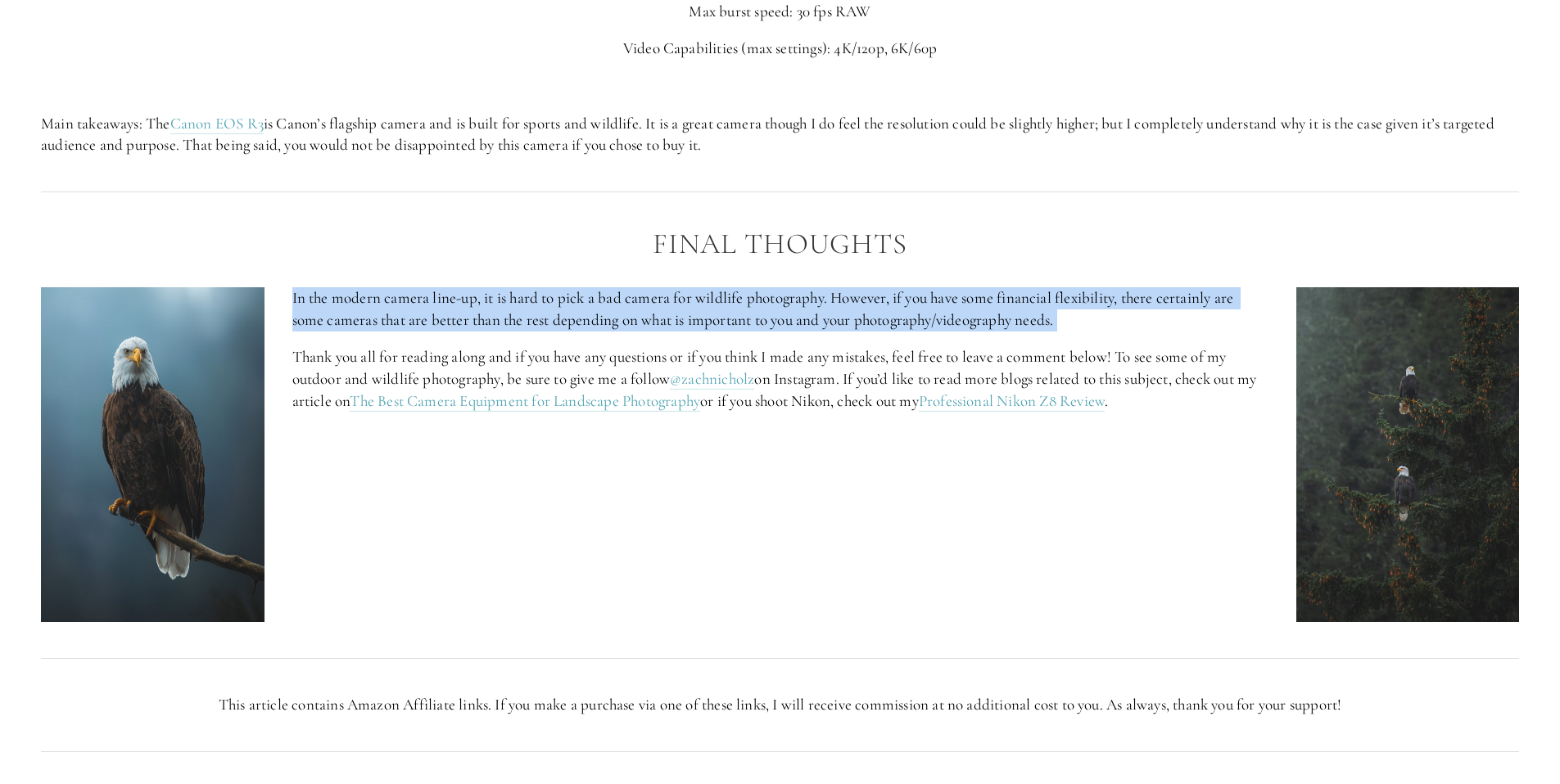
click at [466, 310] on p "In the modern camera line-up, it is hard to pick a bad camera for wildlife phot…" at bounding box center [780, 309] width 976 height 44
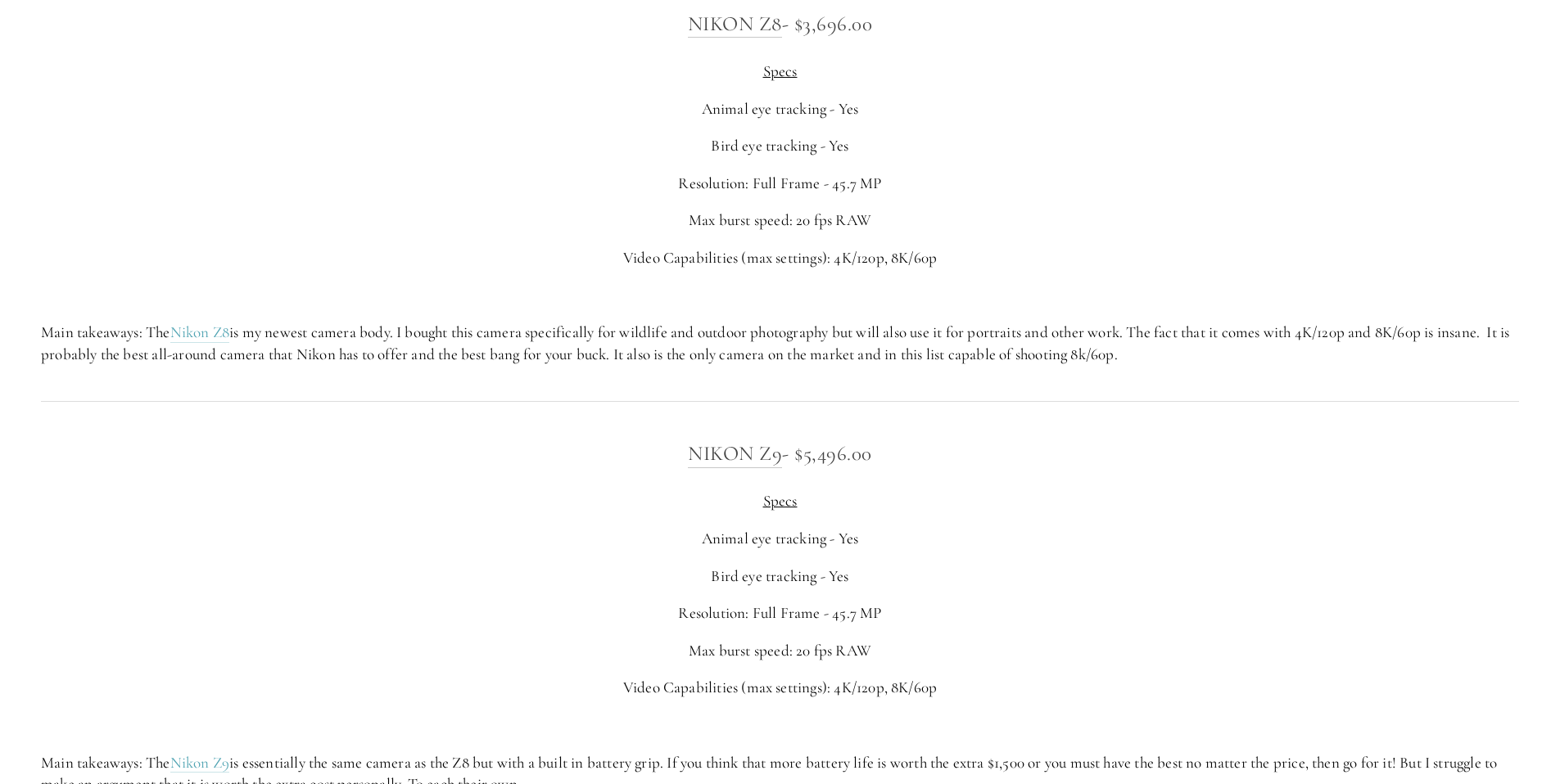
scroll to position [3472, 0]
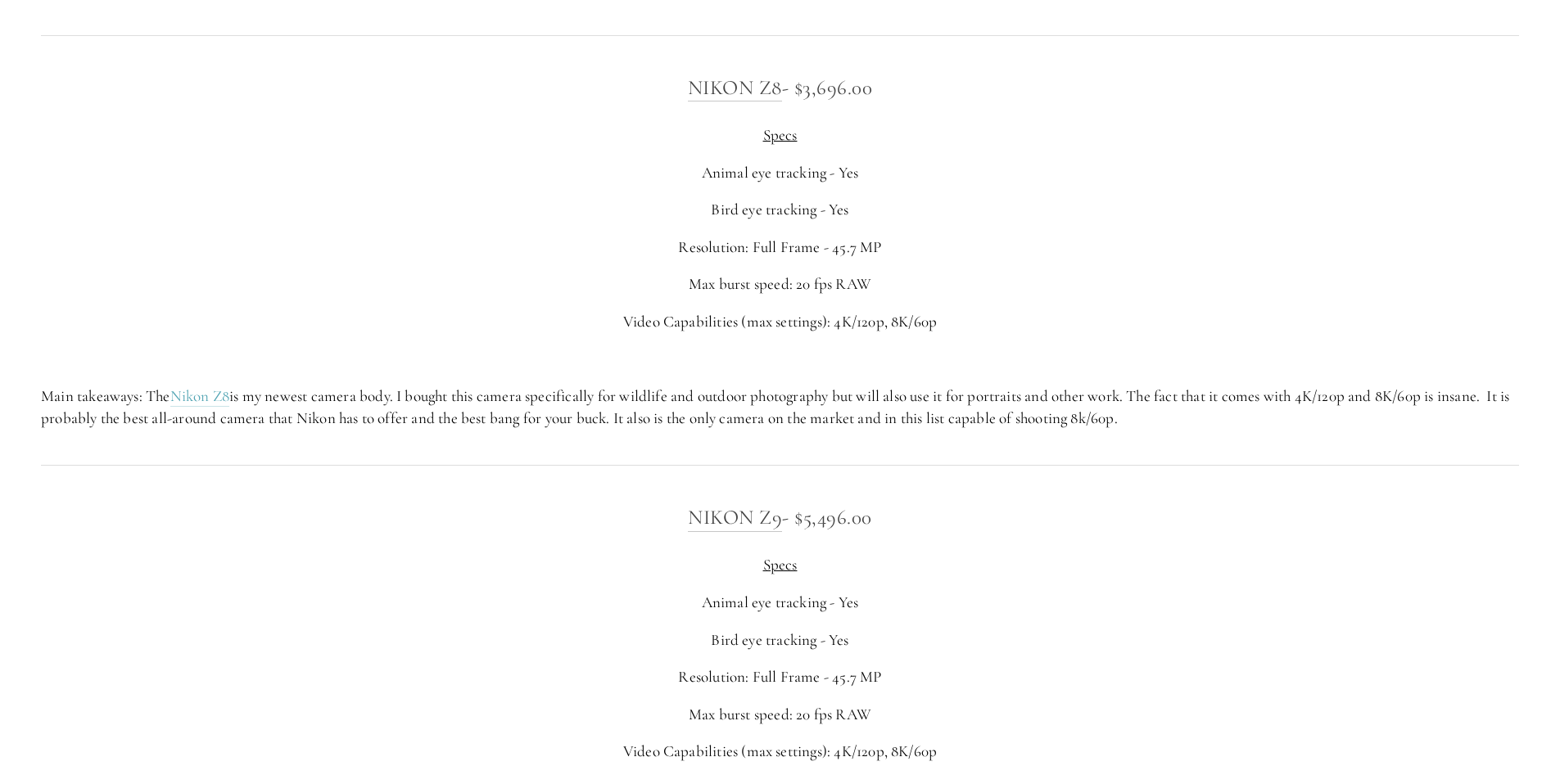
click at [417, 393] on p "Main takeaways: The Nikon Z8 is my newest camera body. I bought this camera spe…" at bounding box center [780, 408] width 1479 height 44
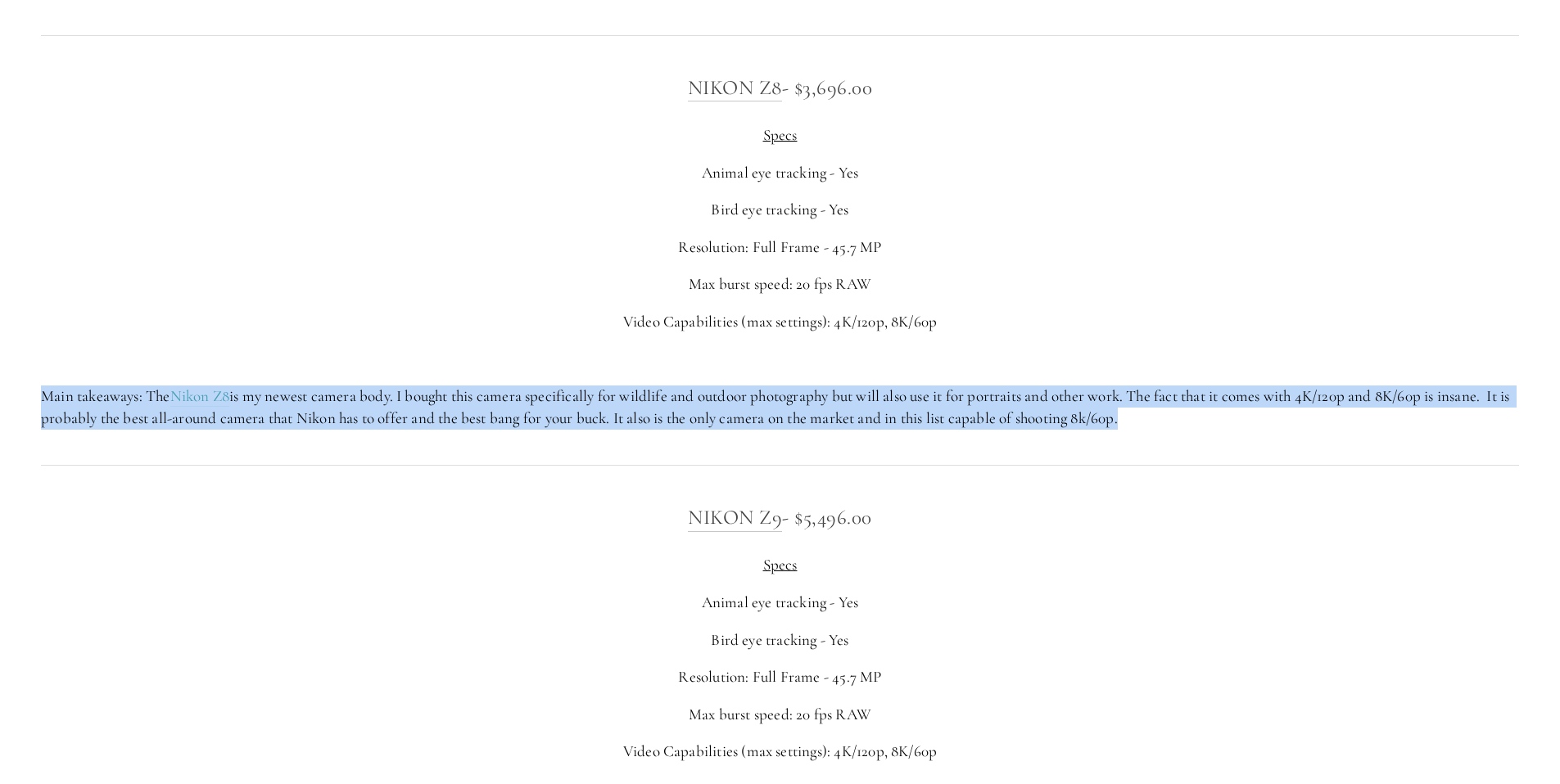
click at [417, 393] on p "Main takeaways: The Nikon Z8 is my newest camera body. I bought this camera spe…" at bounding box center [780, 408] width 1479 height 44
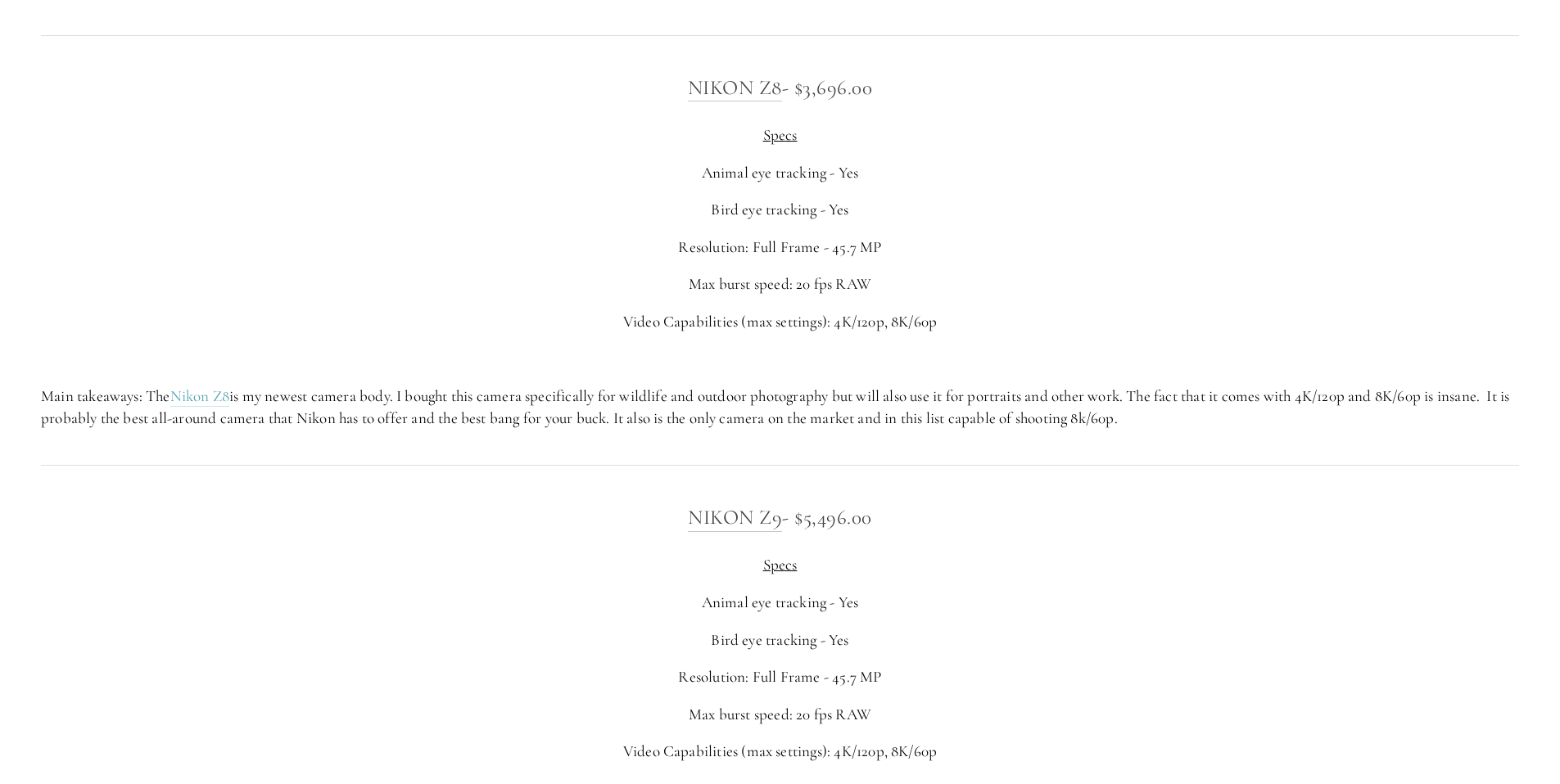
click at [453, 352] on p at bounding box center [780, 360] width 1479 height 22
click at [650, 394] on p "Main takeaways: The Nikon Z8 is my newest camera body. I bought this camera spe…" at bounding box center [780, 408] width 1479 height 44
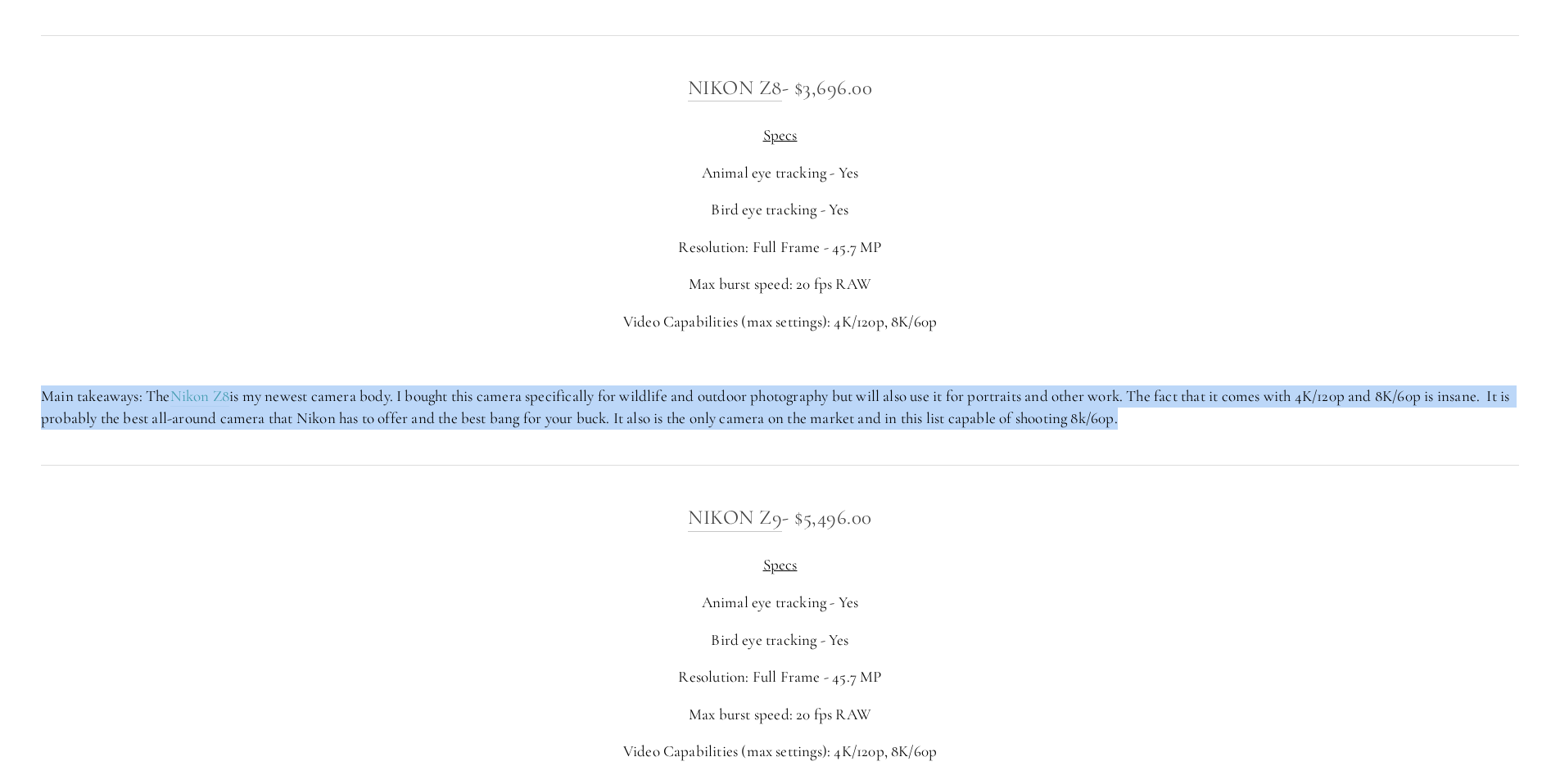
click at [650, 394] on p "Main takeaways: The Nikon Z8 is my newest camera body. I bought this camera spe…" at bounding box center [780, 408] width 1479 height 44
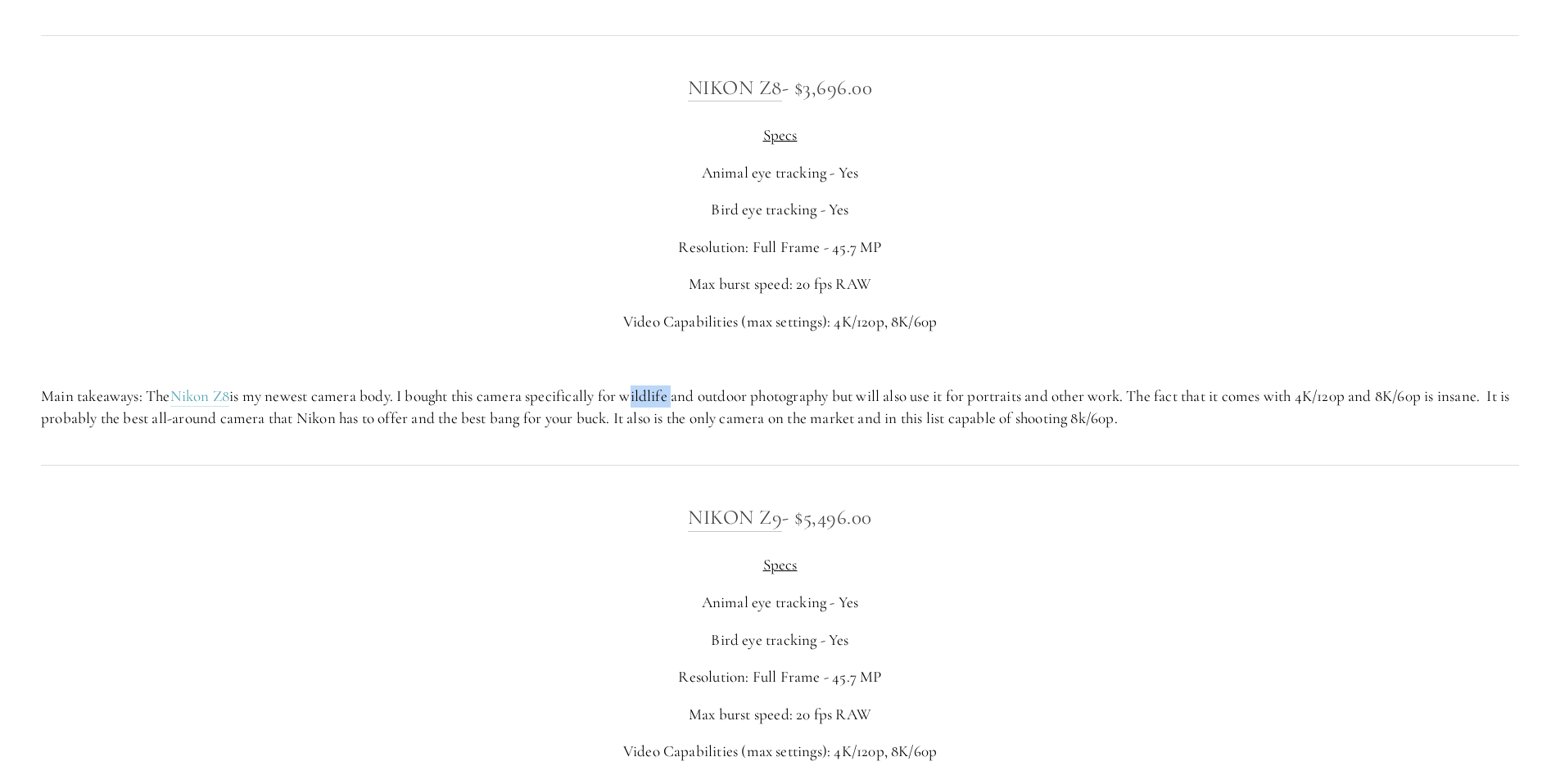
click at [650, 394] on p "Main takeaways: The Nikon Z8 is my newest camera body. I bought this camera spe…" at bounding box center [780, 408] width 1479 height 44
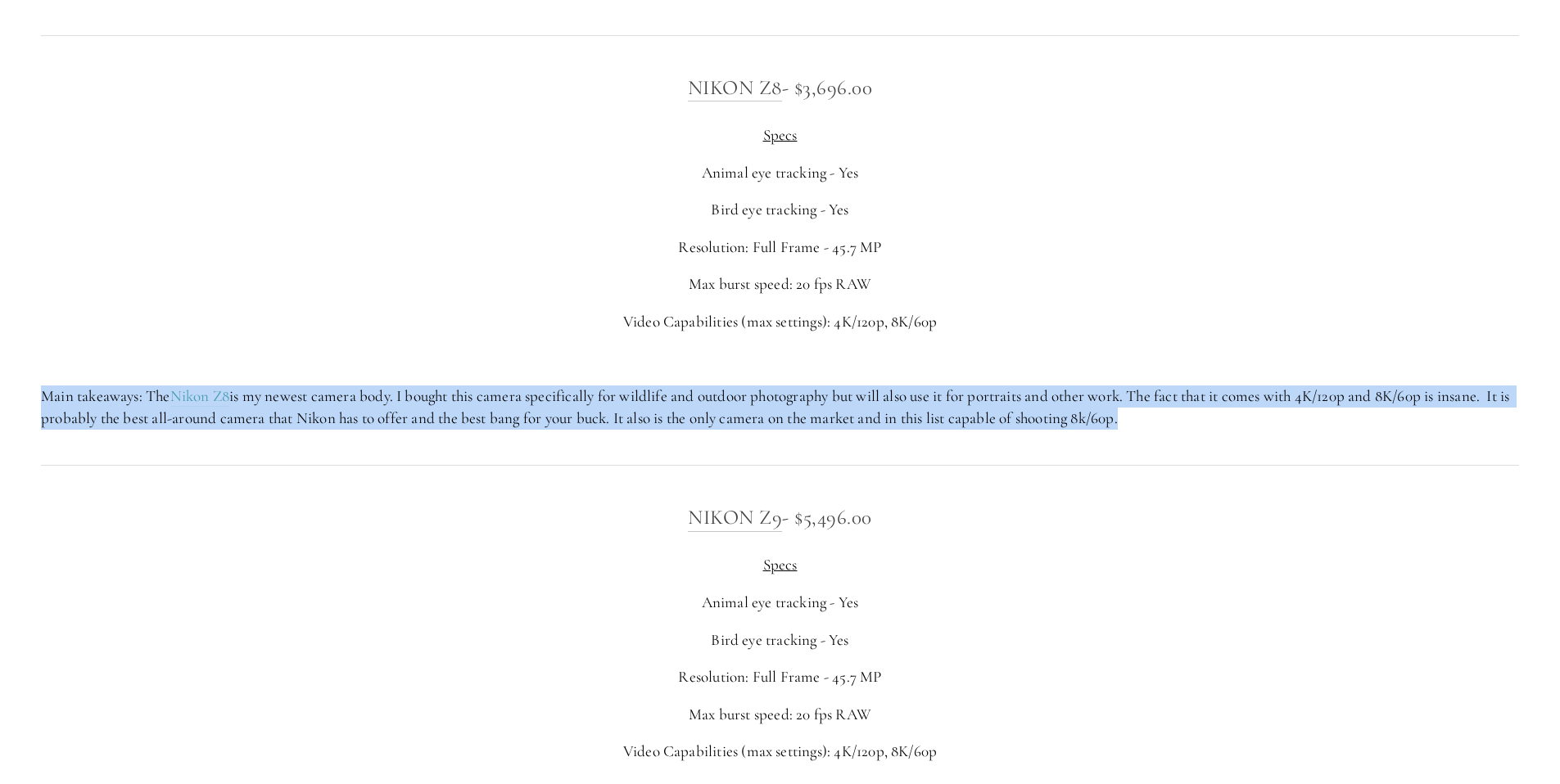
click at [650, 394] on p "Main takeaways: The Nikon Z8 is my newest camera body. I bought this camera spe…" at bounding box center [780, 408] width 1479 height 44
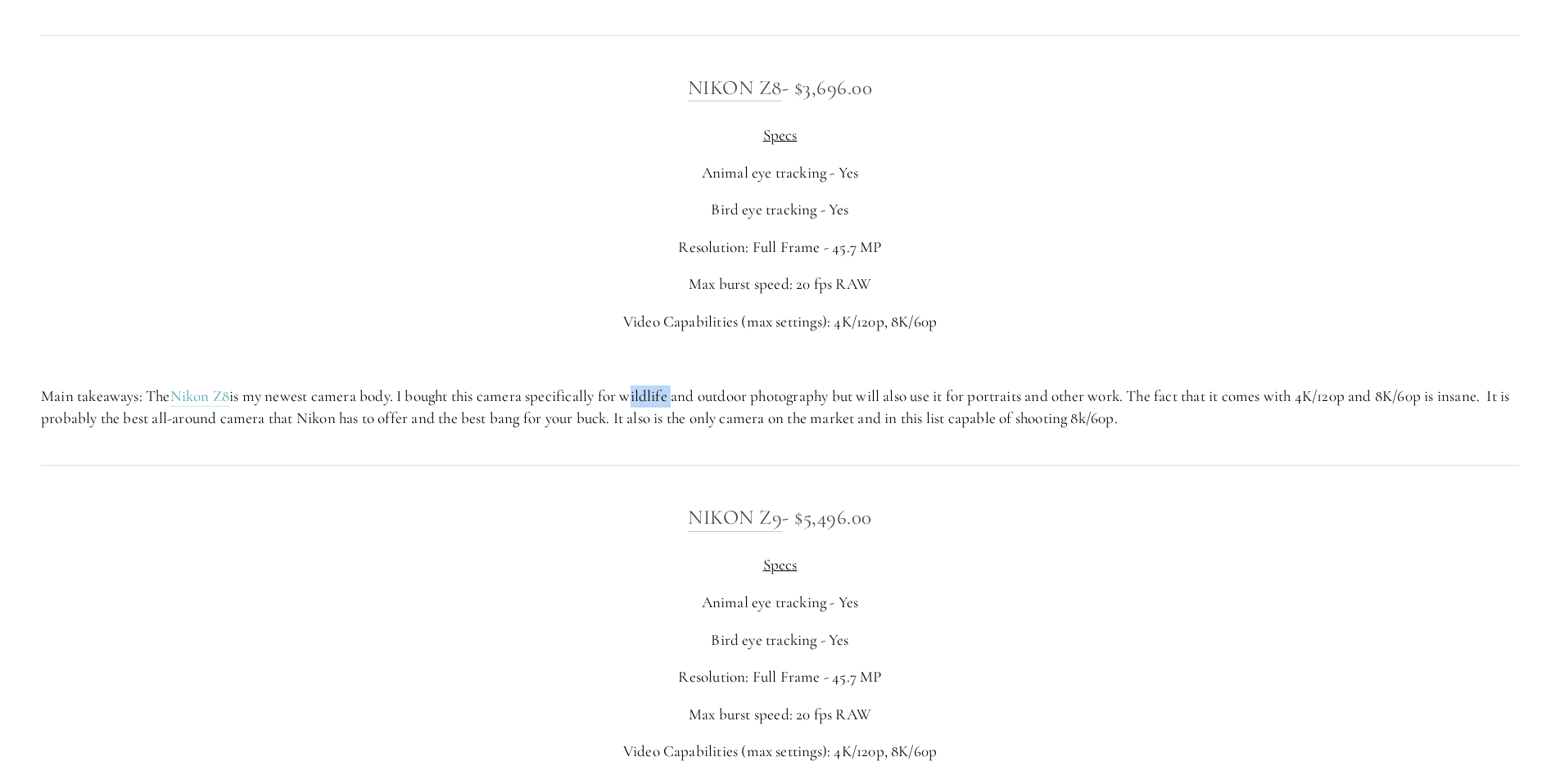
click at [650, 394] on p "Main takeaways: The Nikon Z8 is my newest camera body. I bought this camera spe…" at bounding box center [780, 408] width 1479 height 44
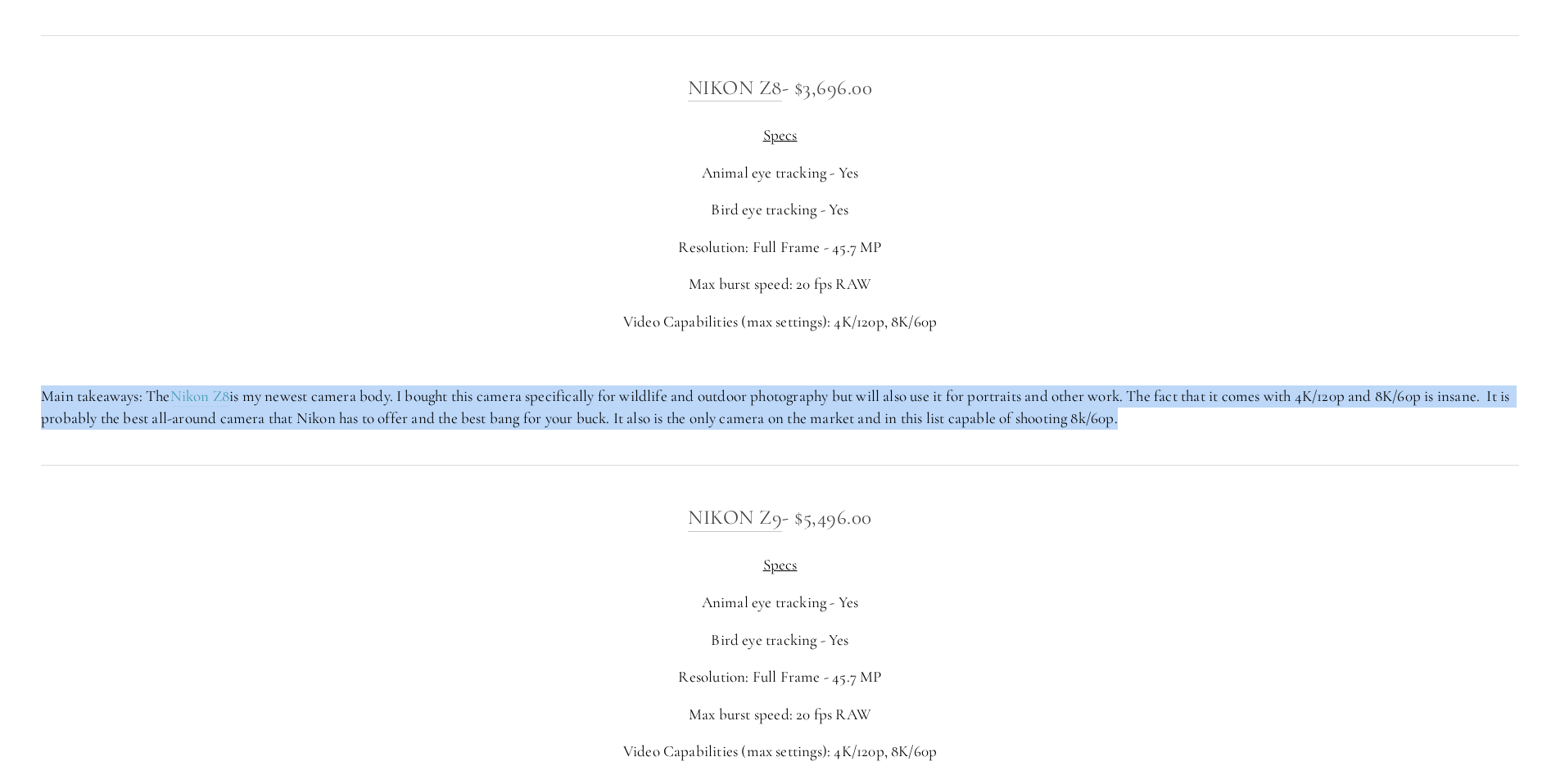
click at [650, 394] on p "Main takeaways: The Nikon Z8 is my newest camera body. I bought this camera spe…" at bounding box center [780, 408] width 1479 height 44
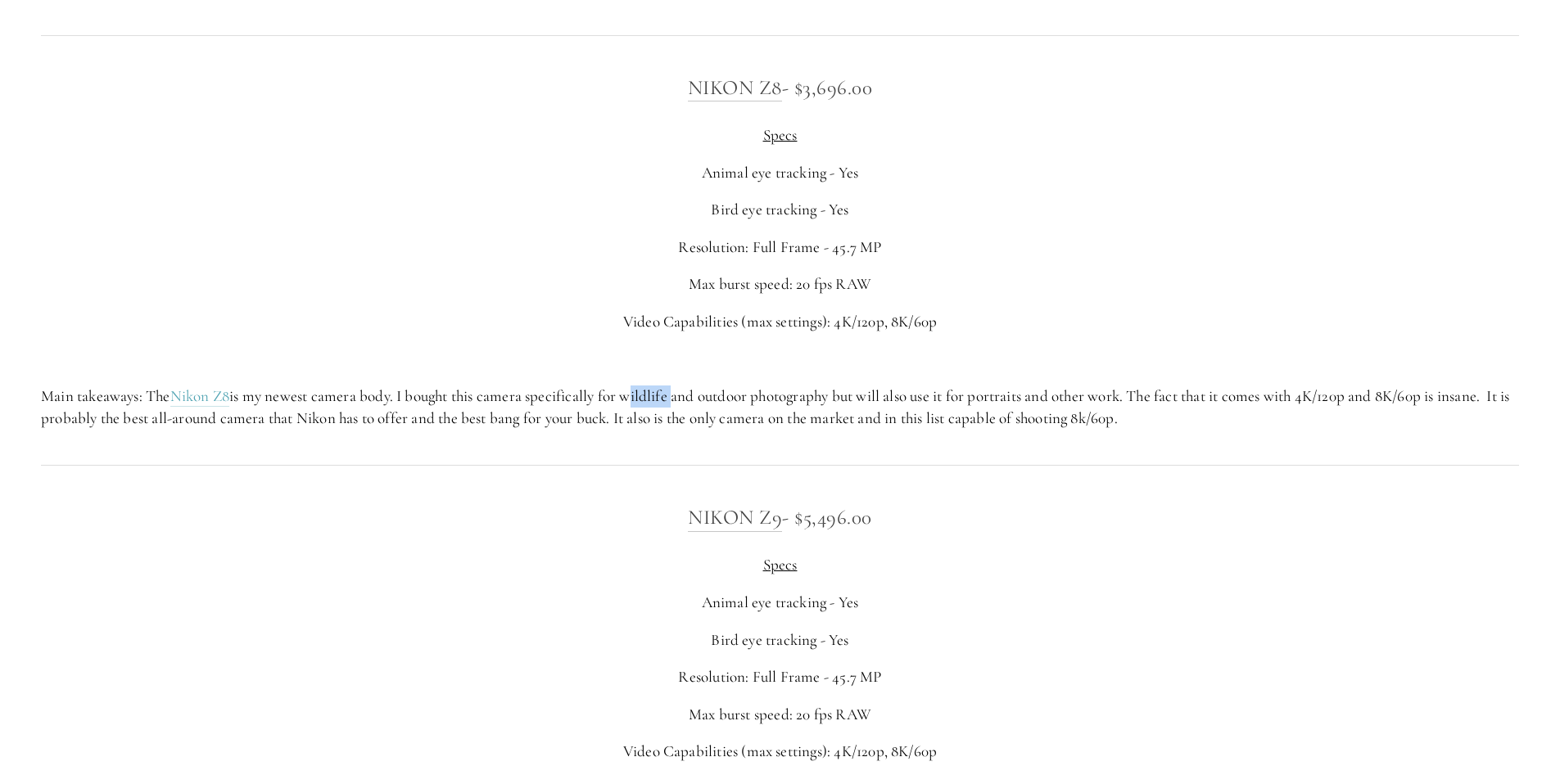
click at [650, 394] on p "Main takeaways: The Nikon Z8 is my newest camera body. I bought this camera spe…" at bounding box center [780, 408] width 1479 height 44
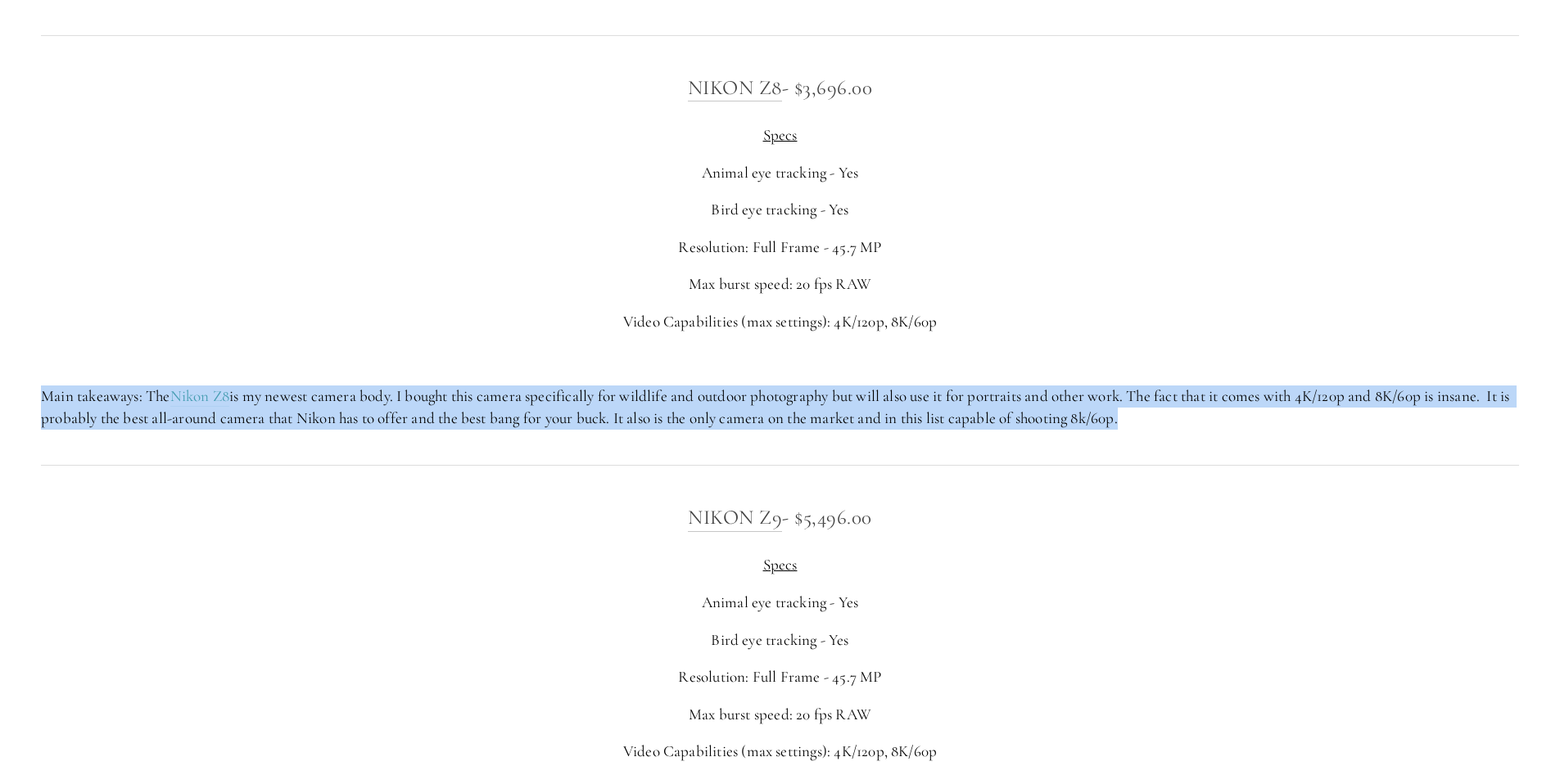
click at [650, 394] on p "Main takeaways: The Nikon Z8 is my newest camera body. I bought this camera spe…" at bounding box center [780, 408] width 1479 height 44
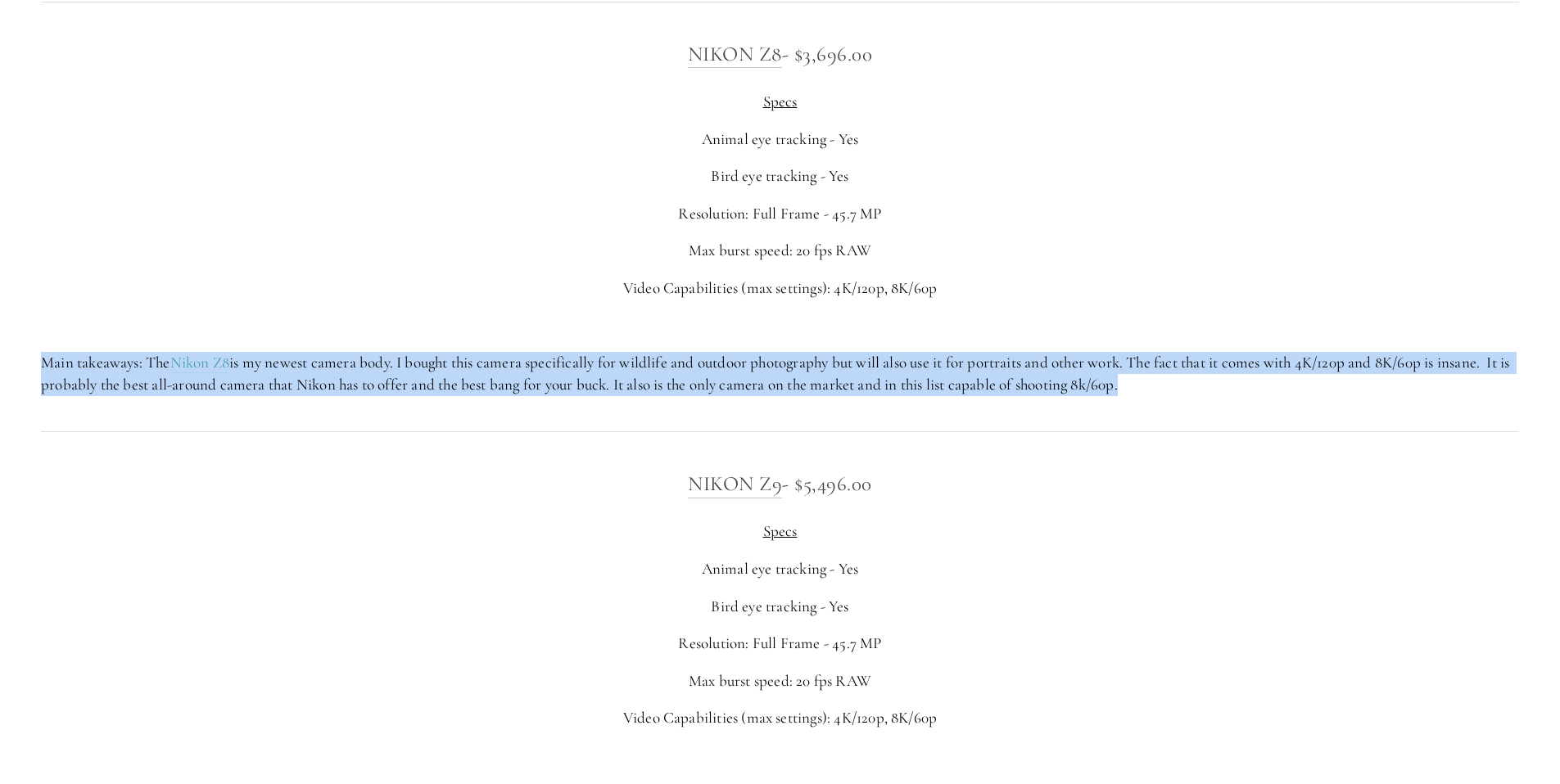
scroll to position [3667, 0]
